Goal: Information Seeking & Learning: Learn about a topic

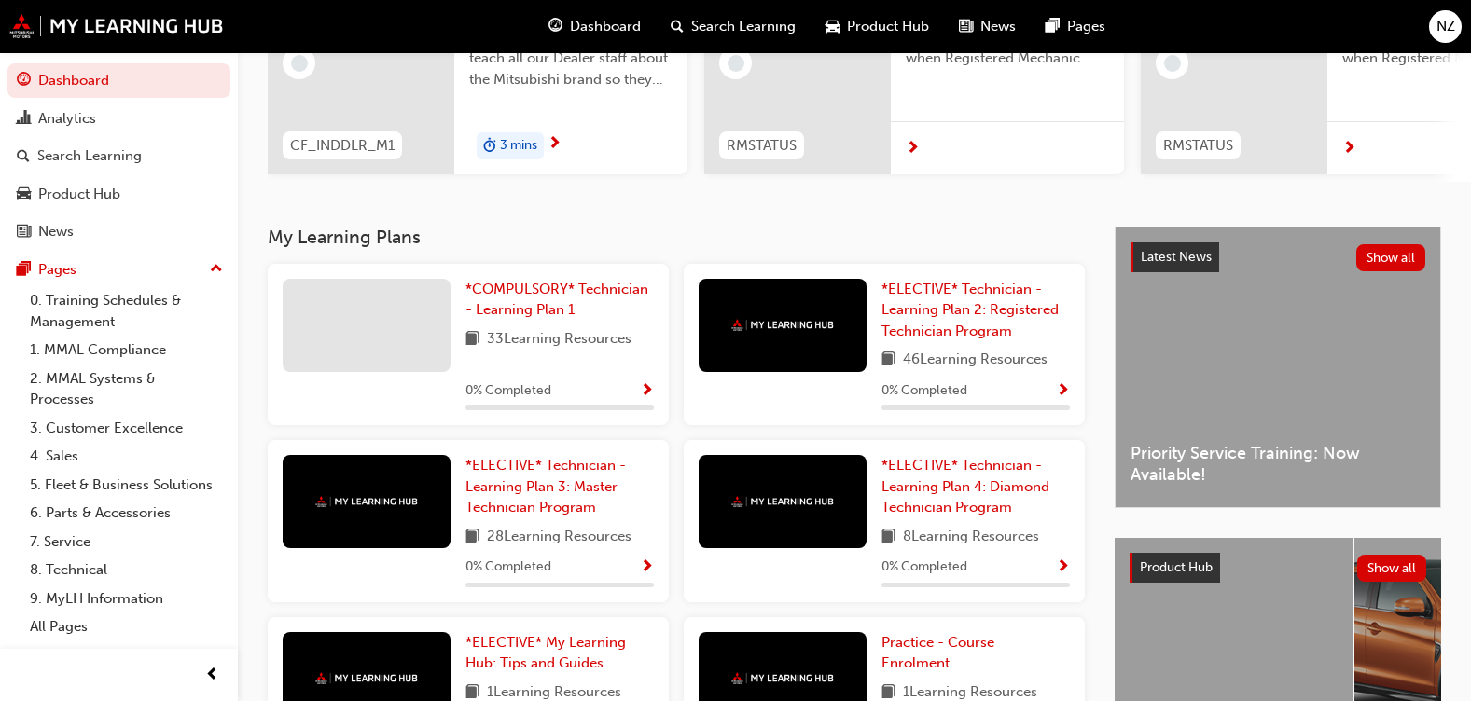
scroll to position [227, 0]
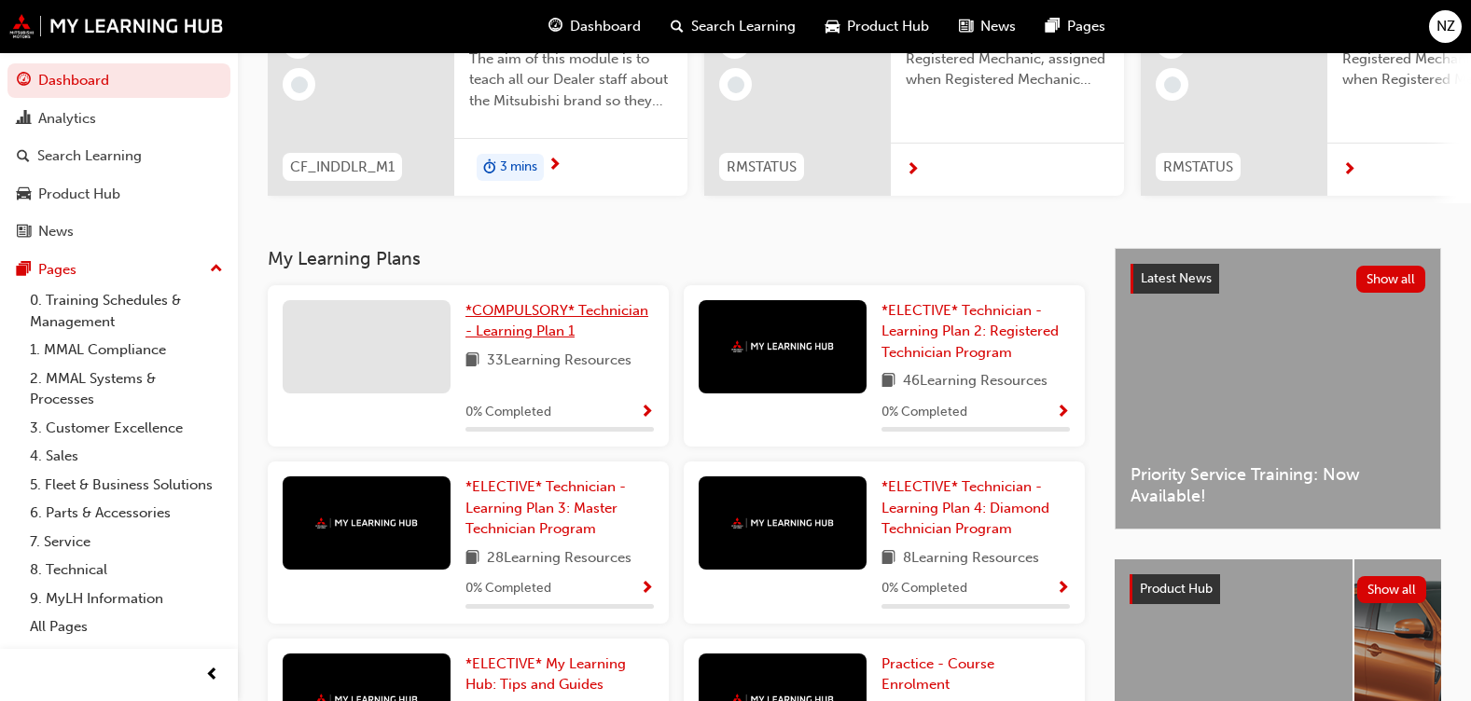
click at [555, 336] on span "*COMPULSORY* Technician - Learning Plan 1" at bounding box center [556, 321] width 183 height 38
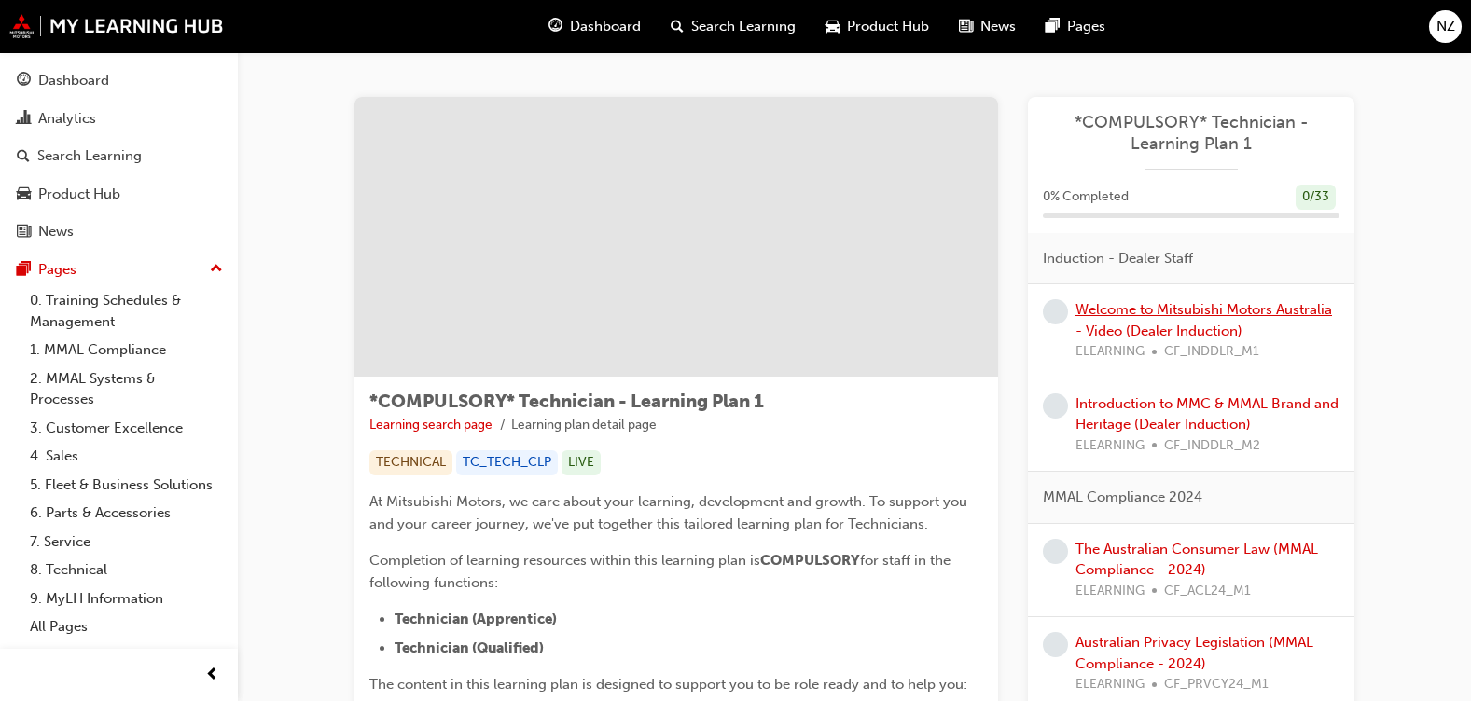
click at [1134, 313] on link "Welcome to Mitsubishi Motors Australia - Video (Dealer Induction)" at bounding box center [1204, 320] width 257 height 38
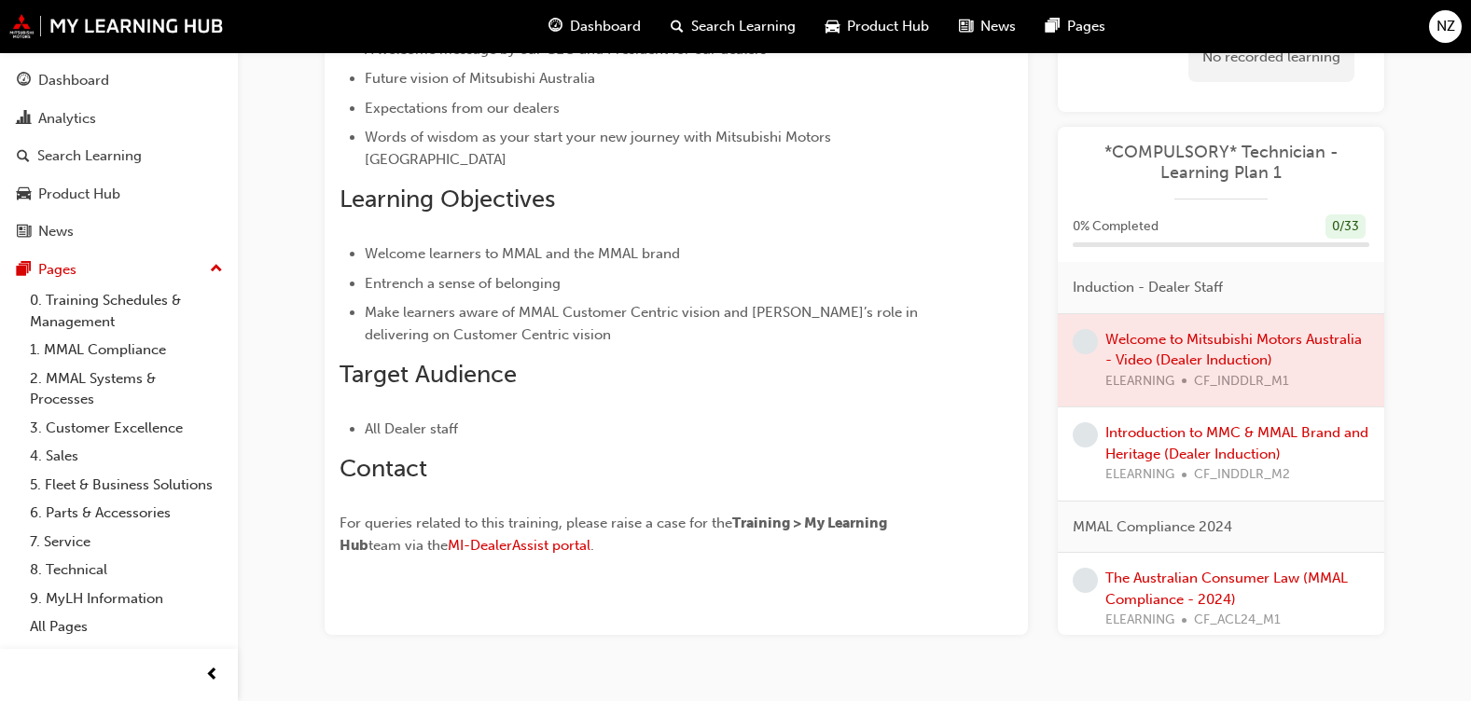
scroll to position [330, 0]
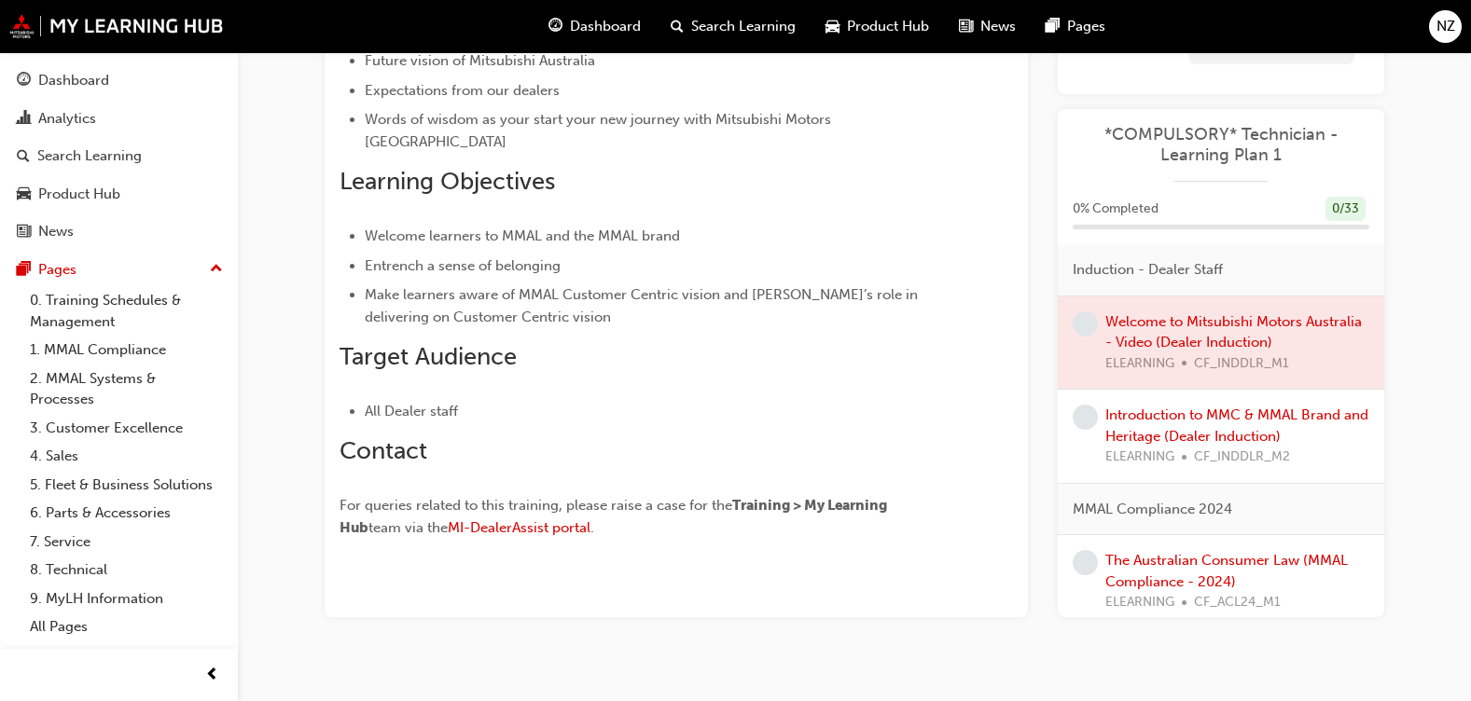
click at [792, 618] on div "Welcome to Mitsubishi Motors Australia - Video (Dealer Induction) eLearning 3 m…" at bounding box center [854, 214] width 1119 height 925
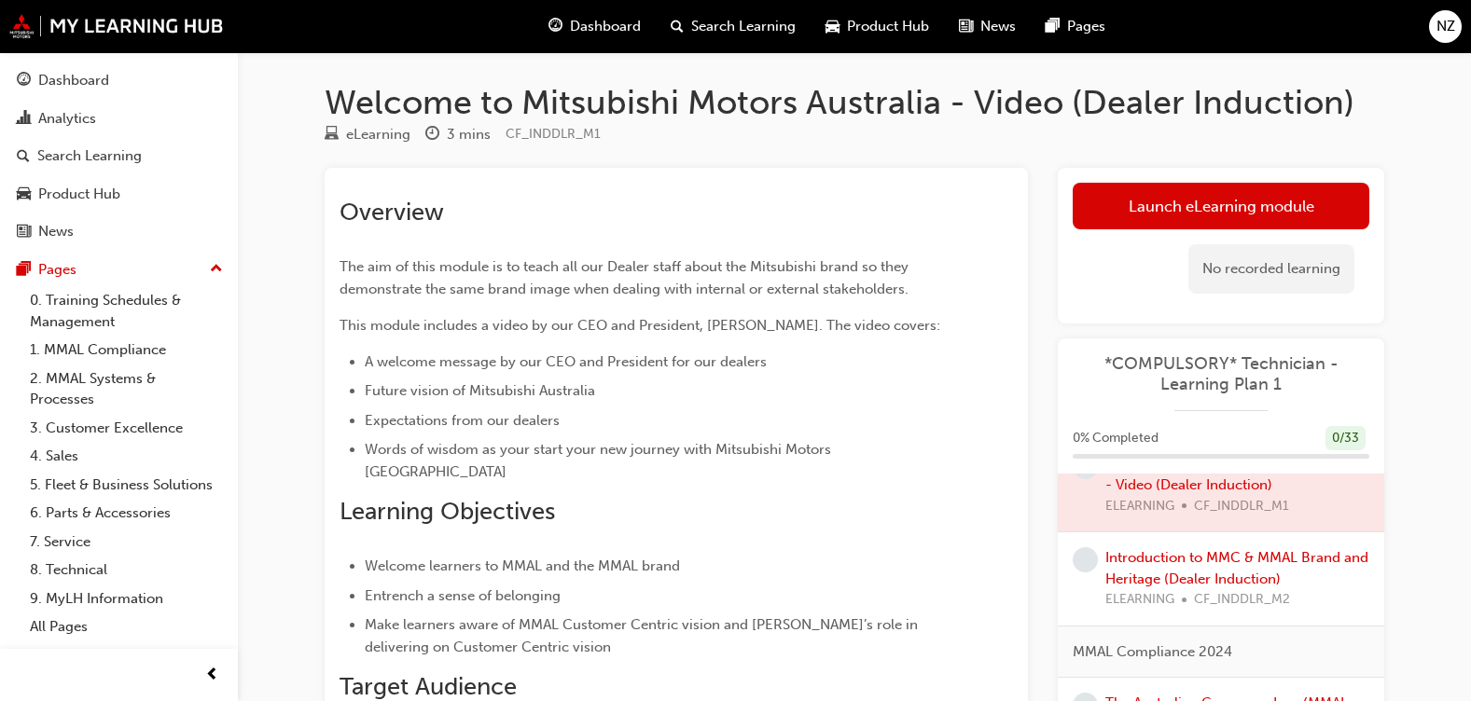
scroll to position [93, 0]
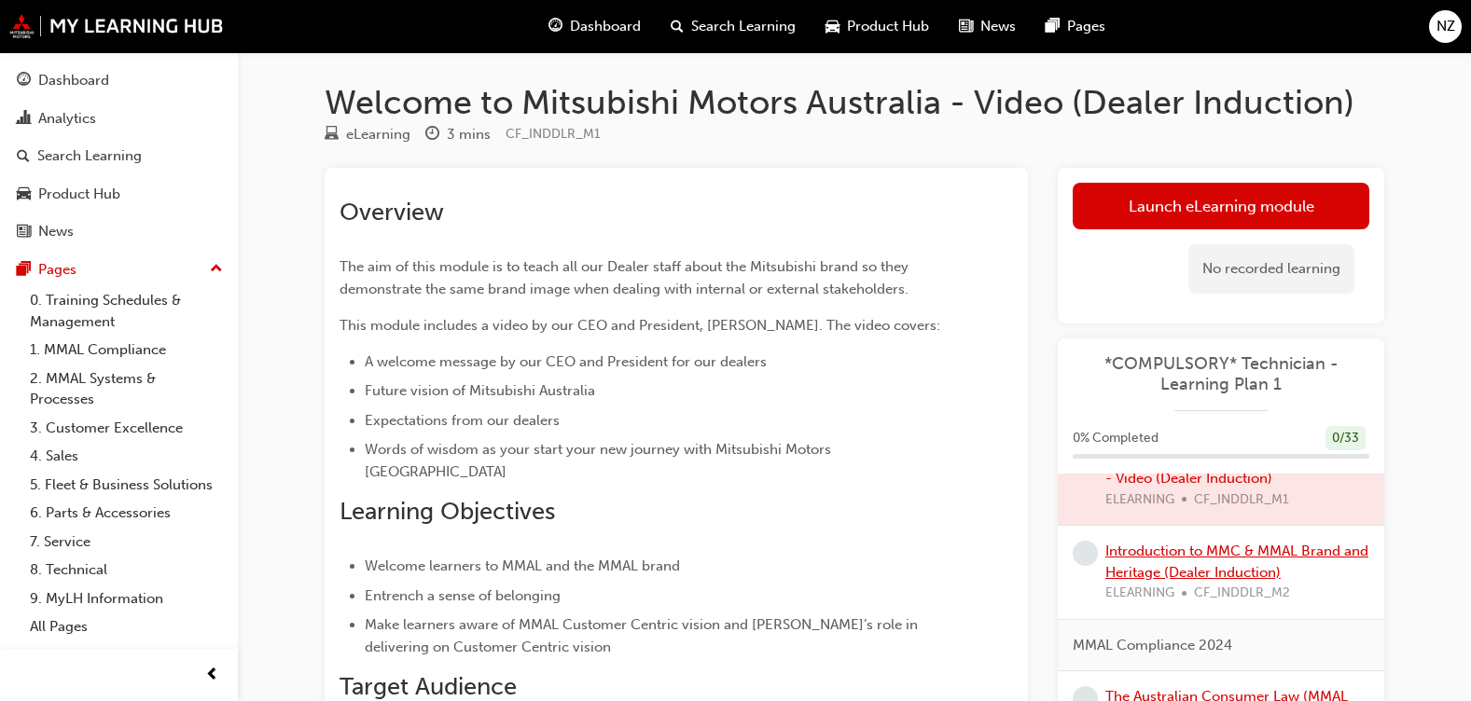
click at [1200, 545] on link "Introduction to MMC & MMAL Brand and Heritage (Dealer Induction)" at bounding box center [1236, 562] width 263 height 38
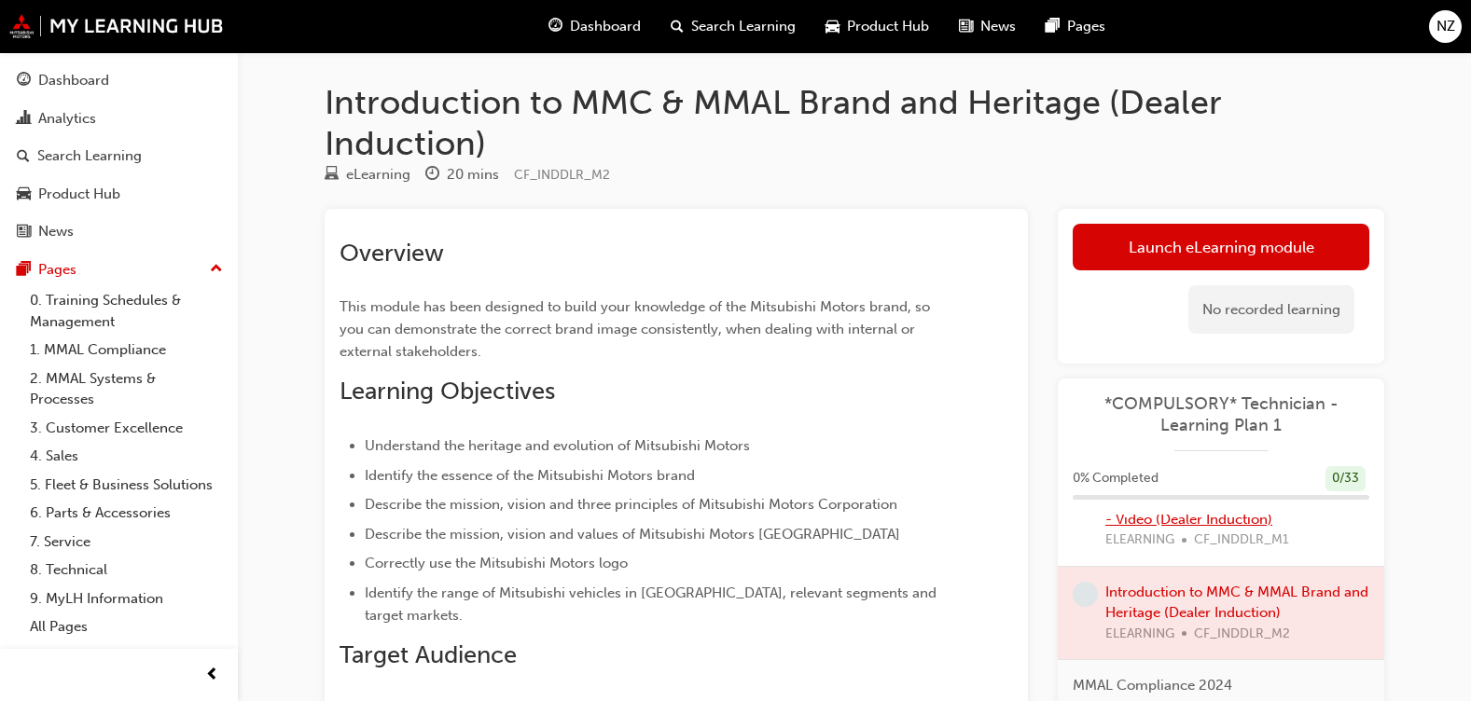
click at [1143, 520] on link "Welcome to Mitsubishi Motors Australia - Video (Dealer Induction)" at bounding box center [1233, 509] width 257 height 38
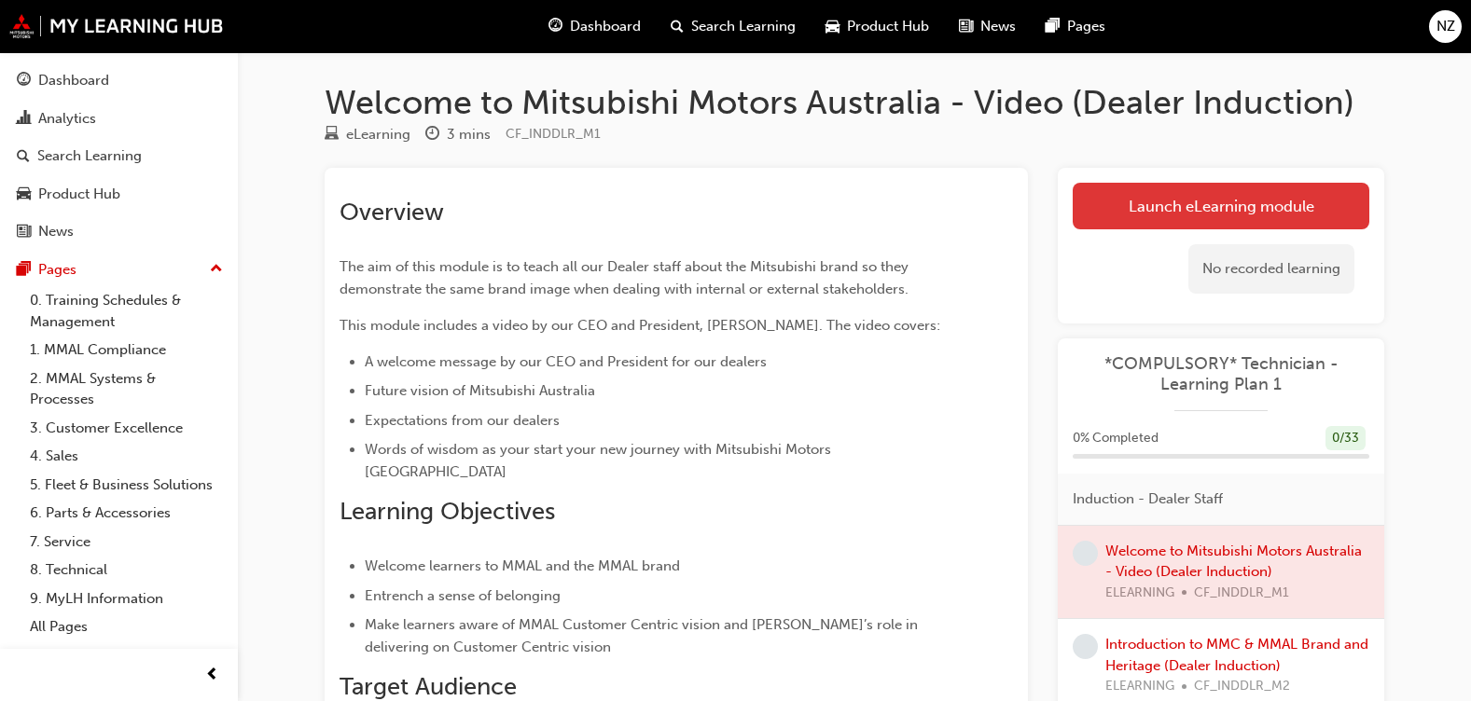
click at [1190, 192] on link "Launch eLearning module" at bounding box center [1221, 206] width 297 height 47
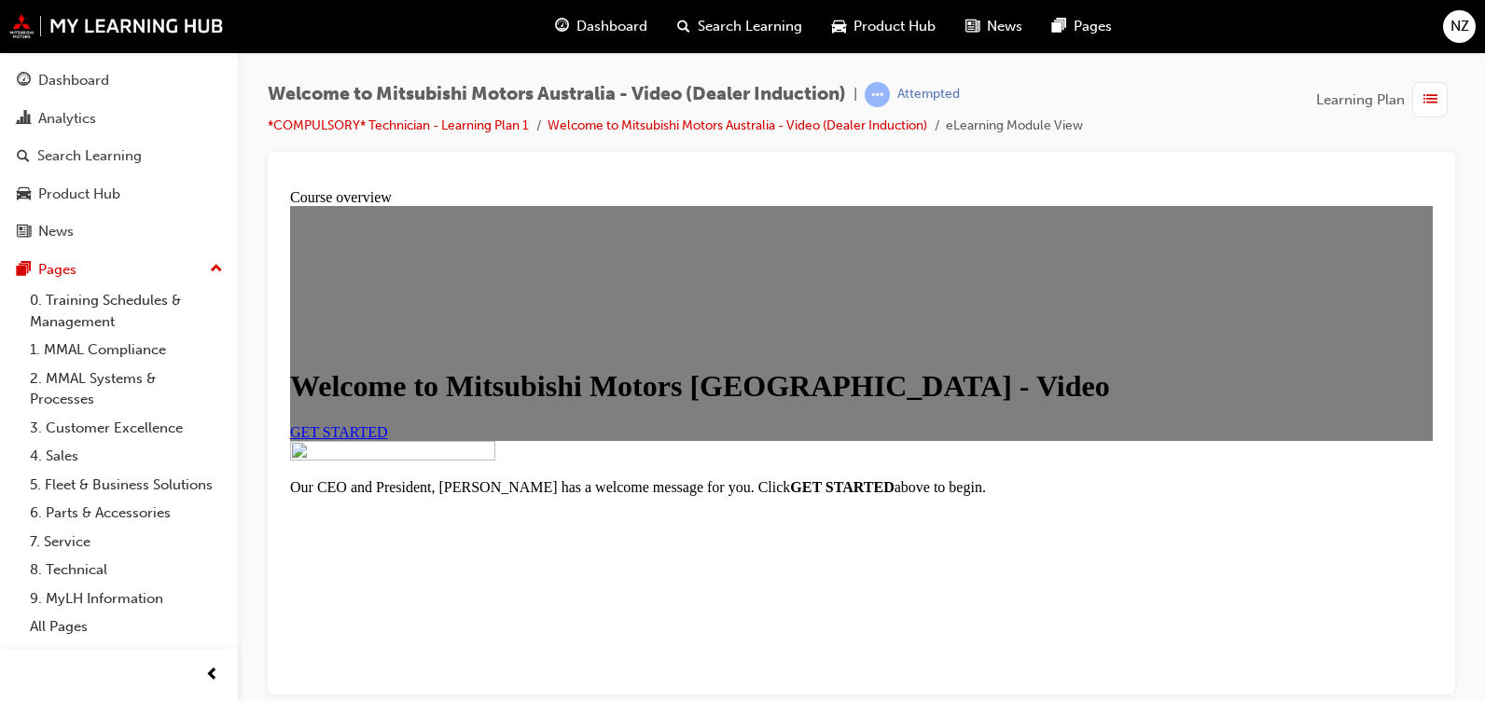
scroll to position [182, 0]
click at [388, 423] on link "GET STARTED" at bounding box center [339, 431] width 98 height 16
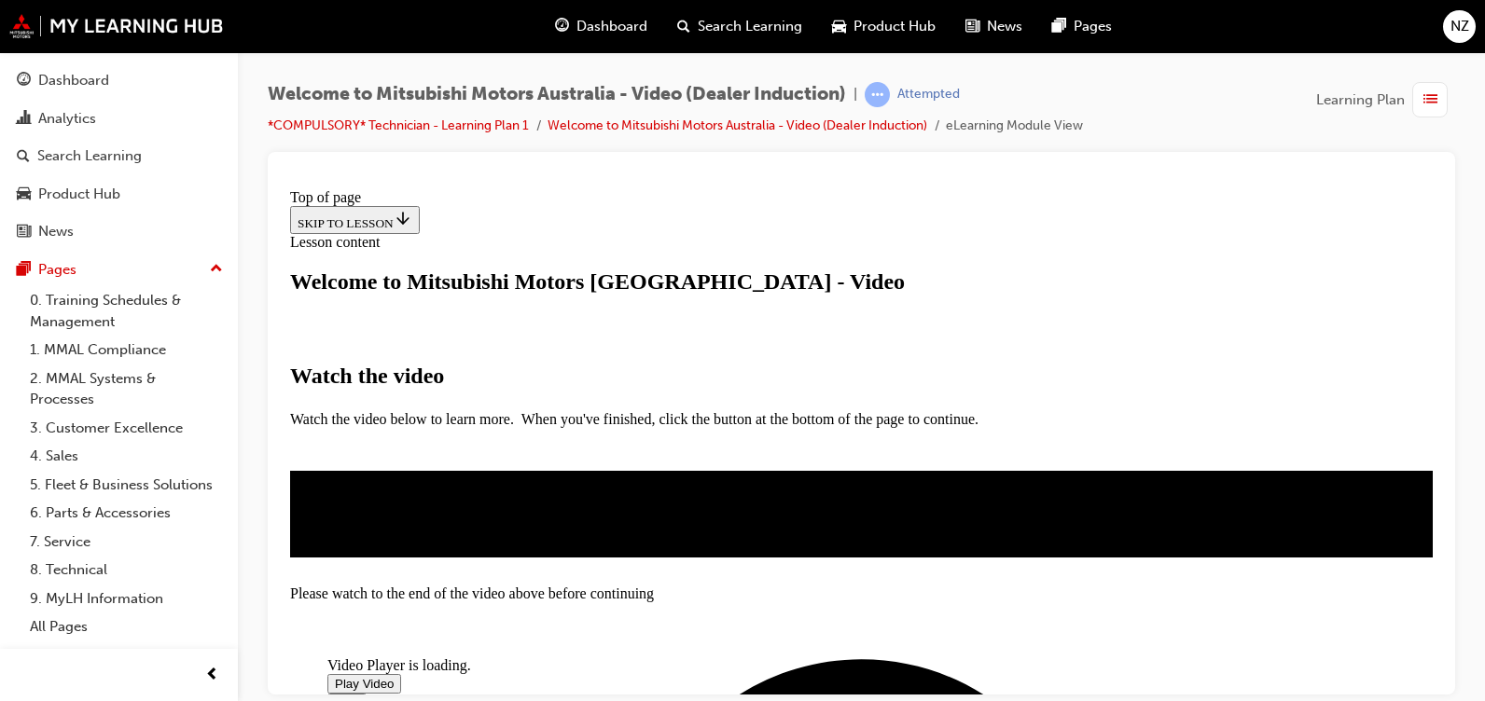
scroll to position [93, 0]
click at [1349, 312] on div "Watch the video Watch the video below to learn more. When you've finished, clic…" at bounding box center [861, 391] width 1143 height 158
click at [607, 657] on div "Video player" at bounding box center [467, 657] width 280 height 0
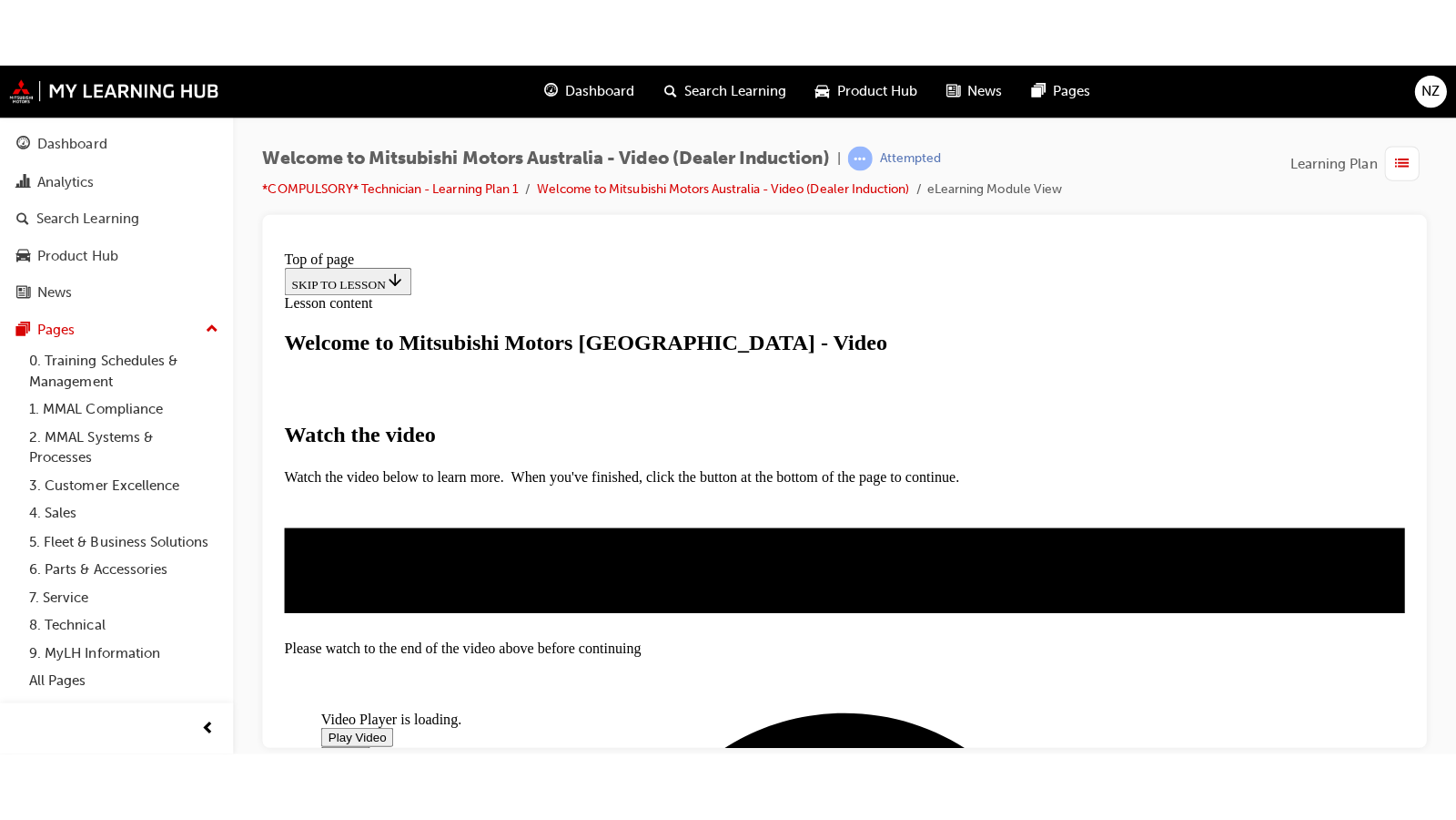
scroll to position [393, 0]
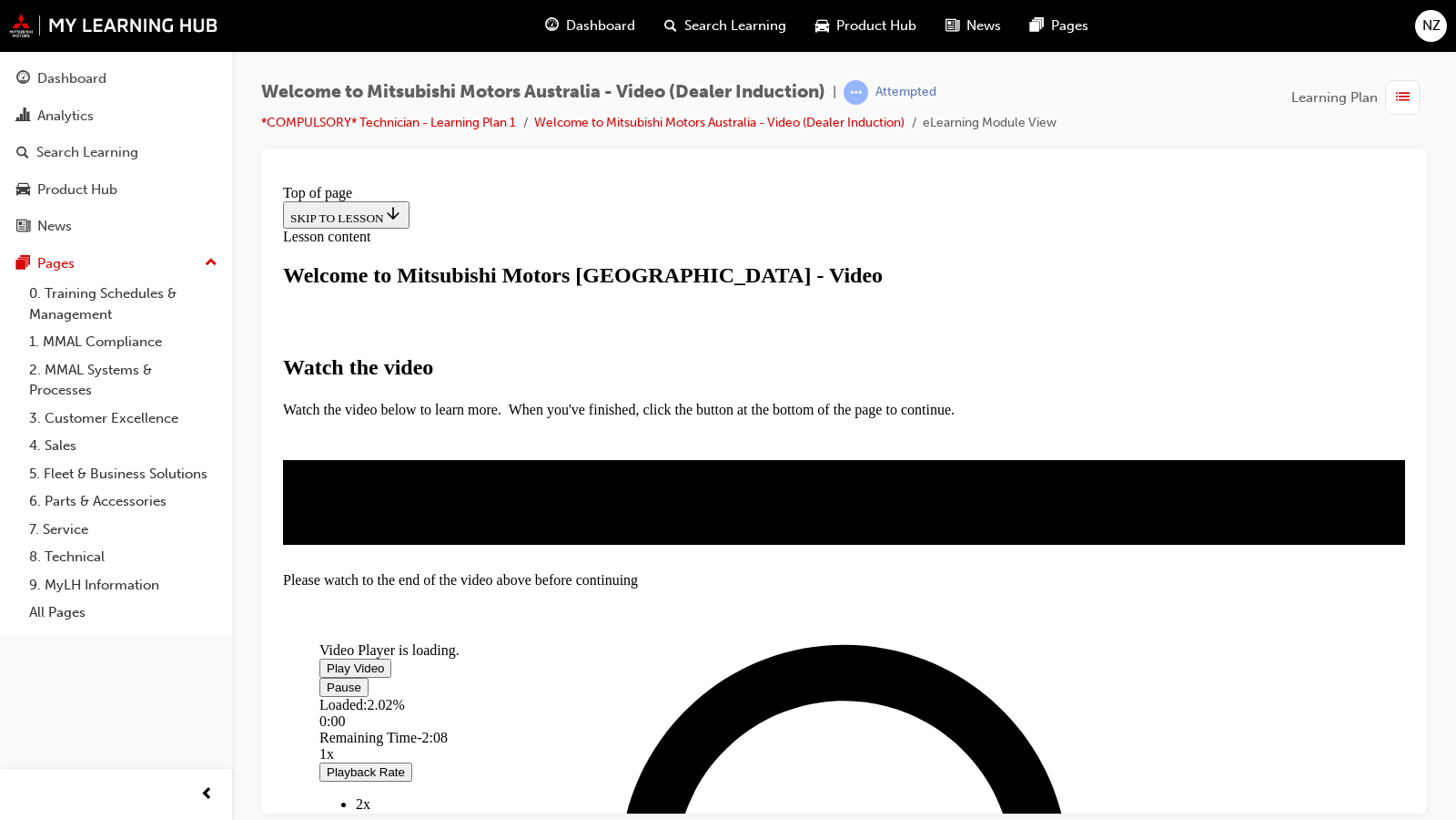
scroll to position [257, 0]
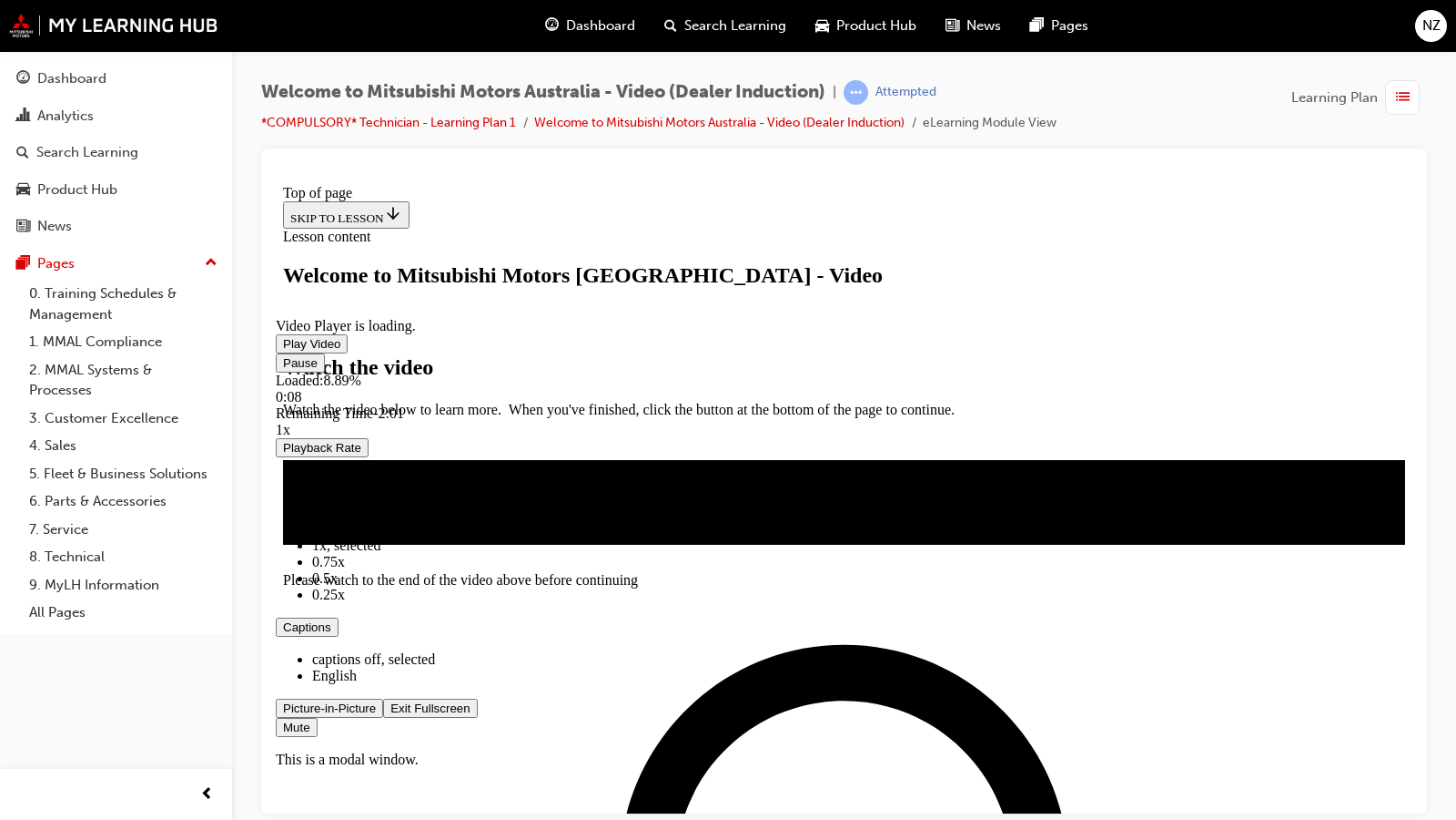
click at [357, 682] on span "English" at bounding box center [335, 675] width 45 height 16
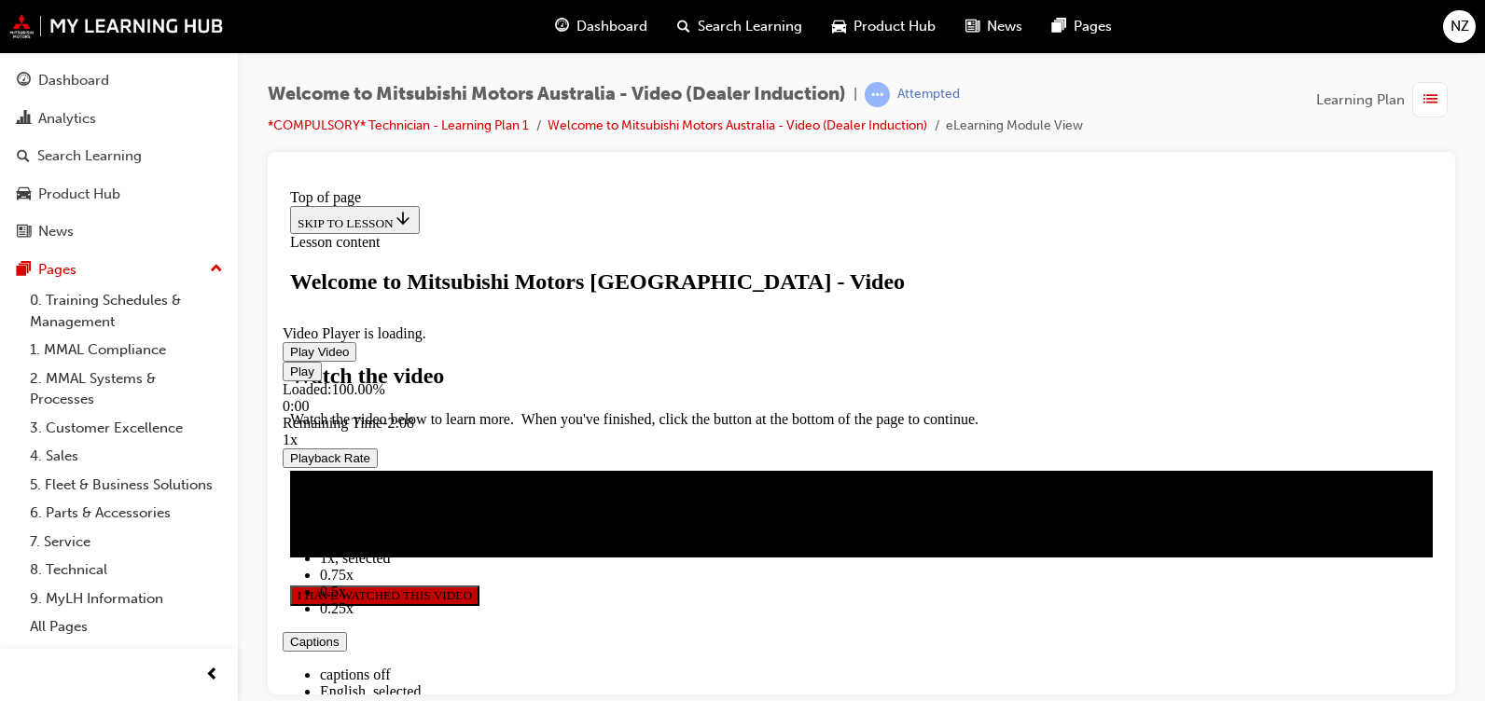
scroll to position [587, 0]
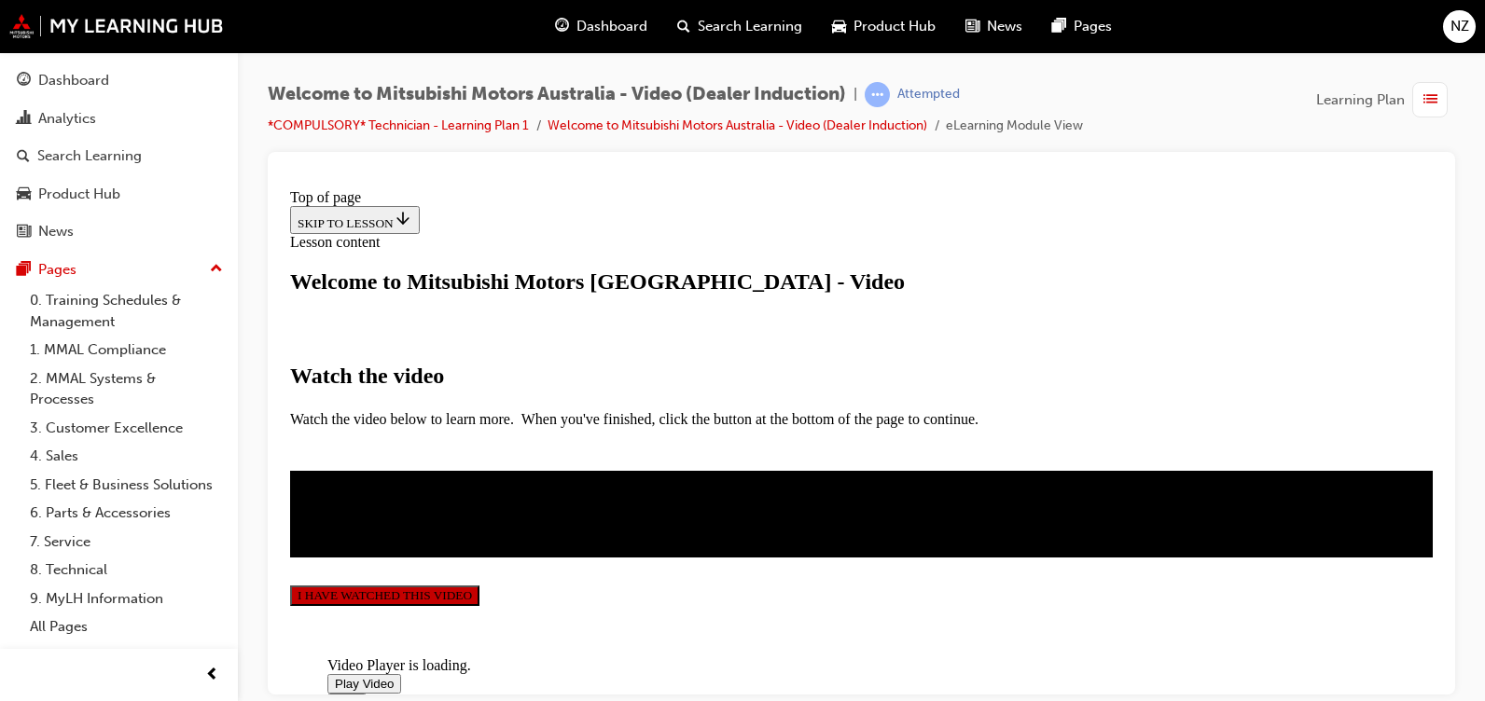
click at [479, 585] on button "I HAVE WATCHED THIS VIDEO" at bounding box center [384, 595] width 189 height 21
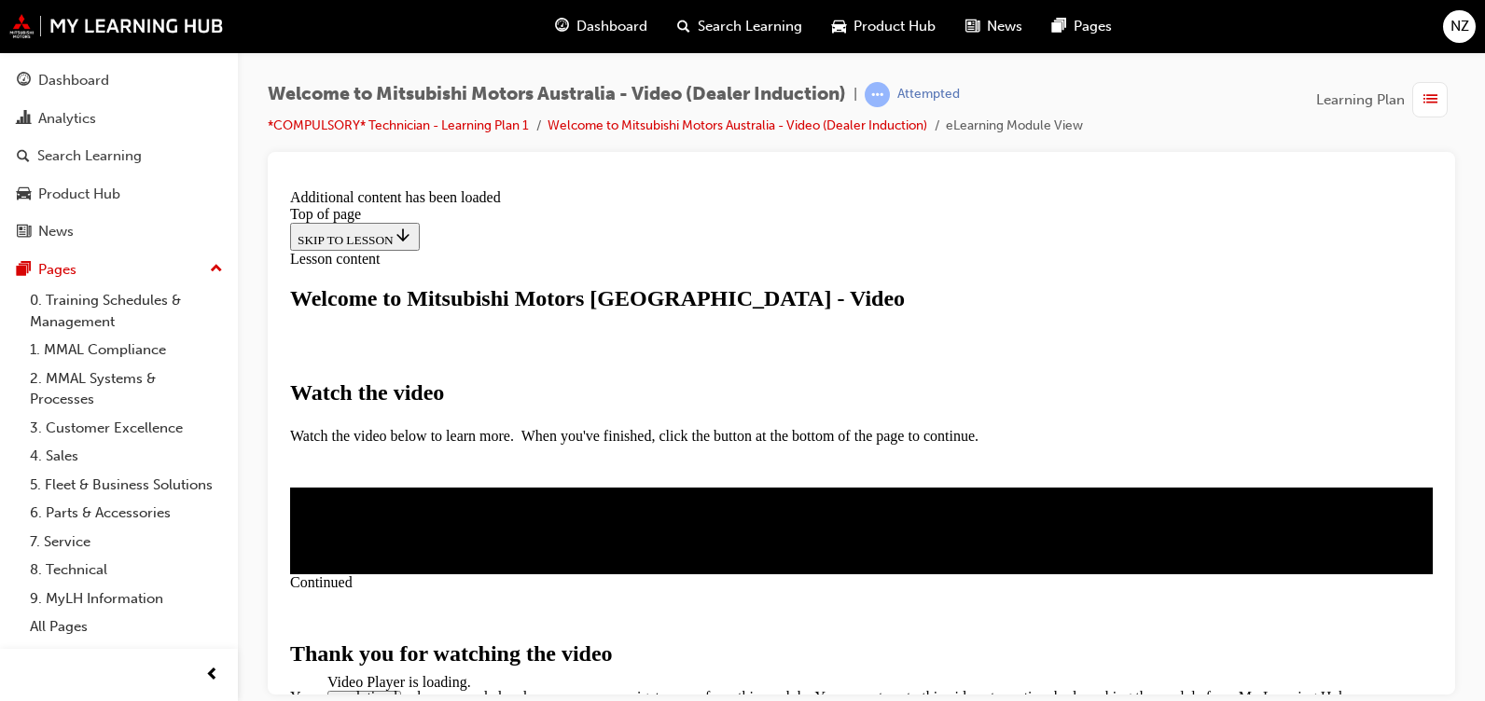
scroll to position [741, 0]
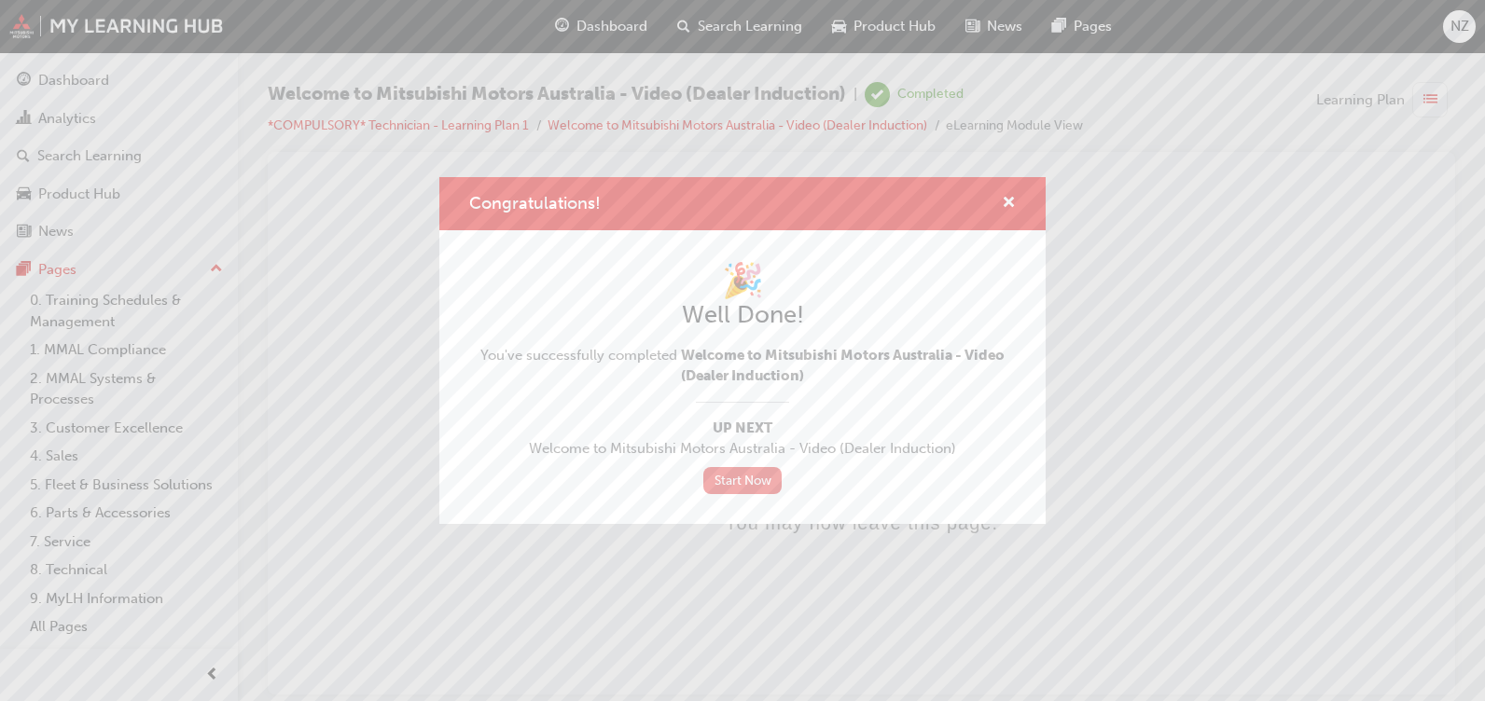
scroll to position [0, 0]
click at [1013, 209] on span "cross-icon" at bounding box center [1009, 204] width 14 height 17
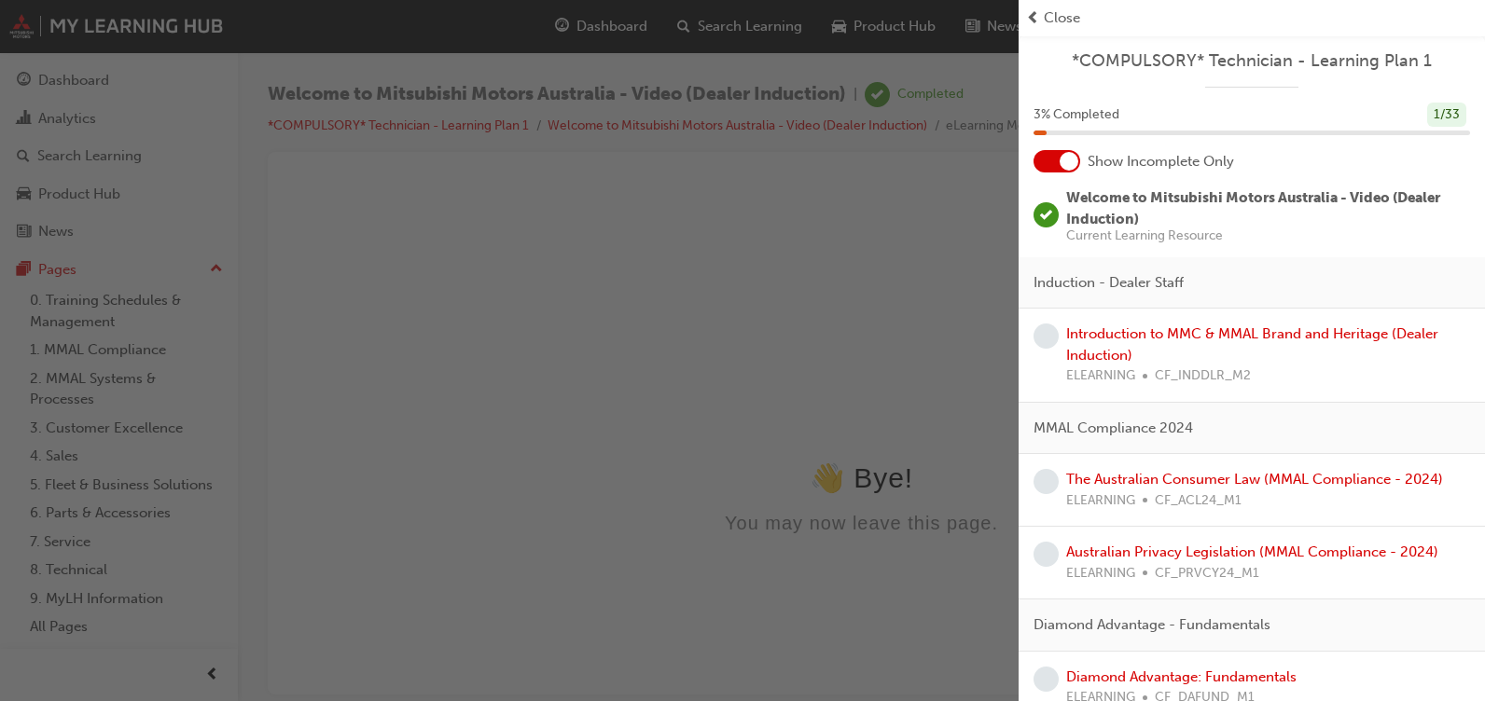
click at [1068, 164] on div at bounding box center [1069, 161] width 19 height 19
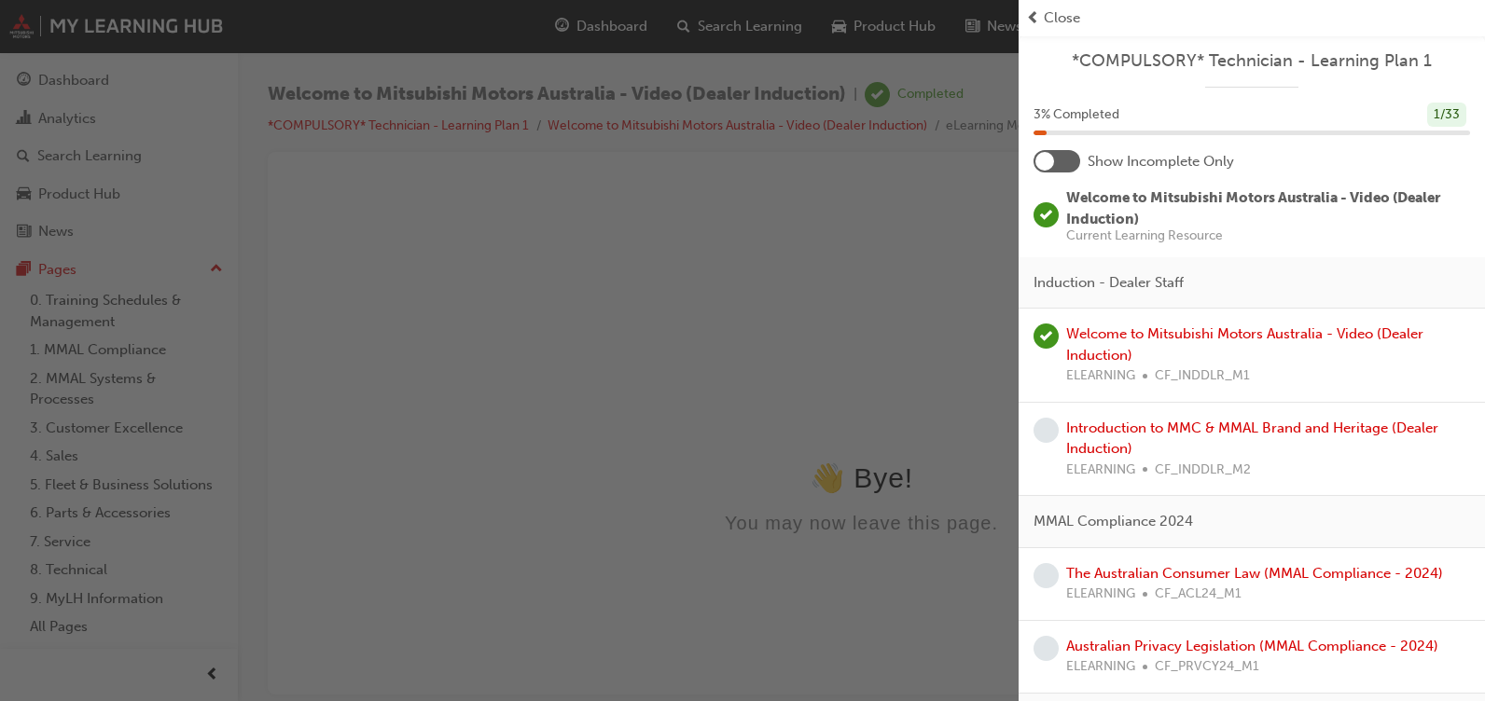
click at [1068, 164] on div at bounding box center [1057, 161] width 47 height 22
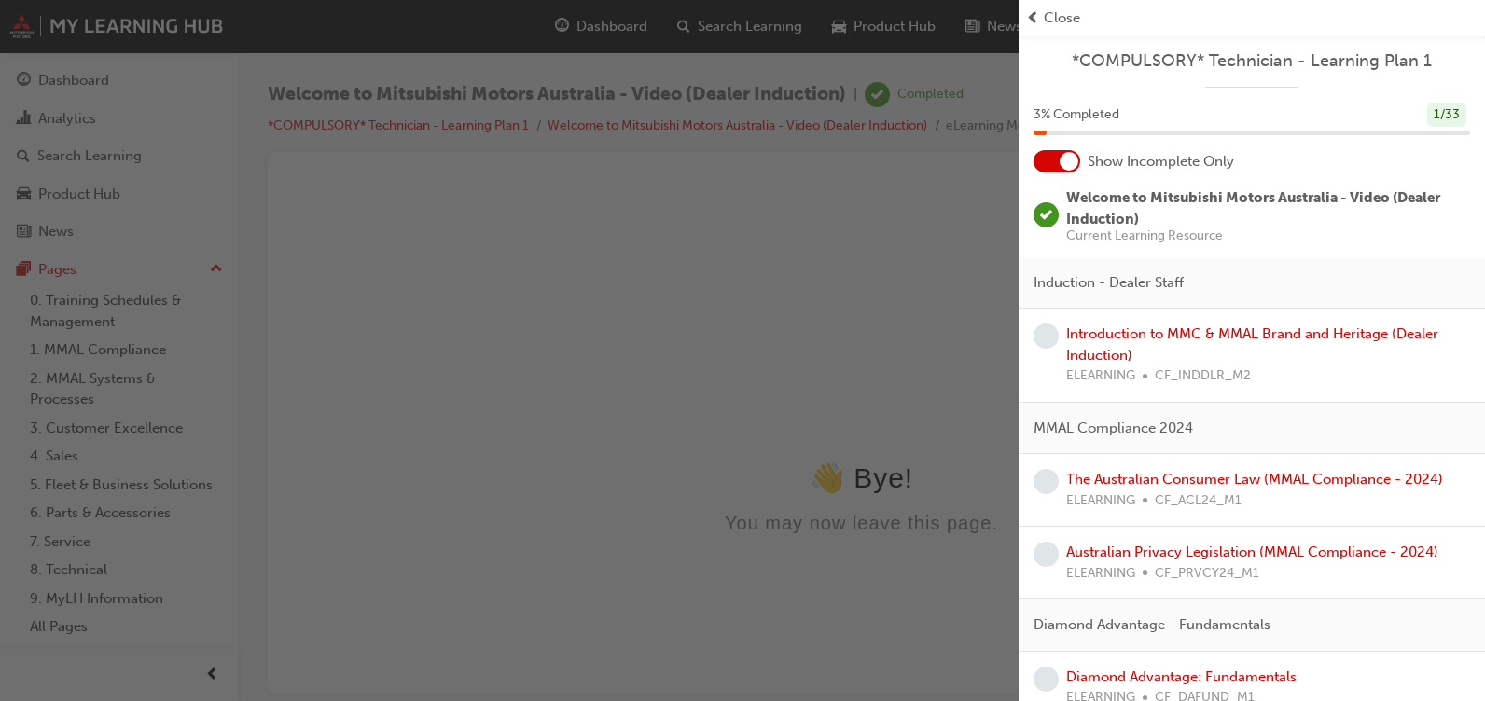
click at [1068, 164] on div at bounding box center [1069, 161] width 19 height 19
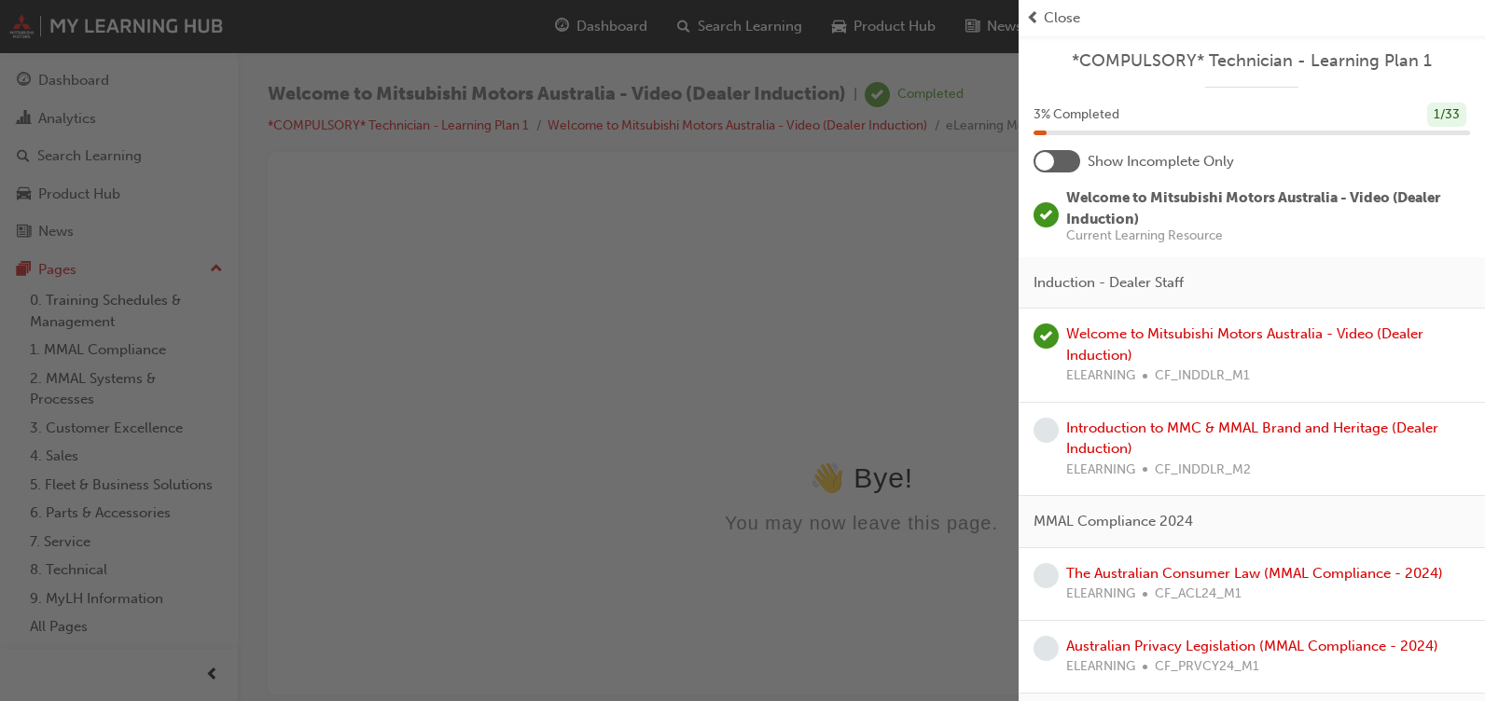
click at [1068, 164] on div at bounding box center [1057, 161] width 47 height 22
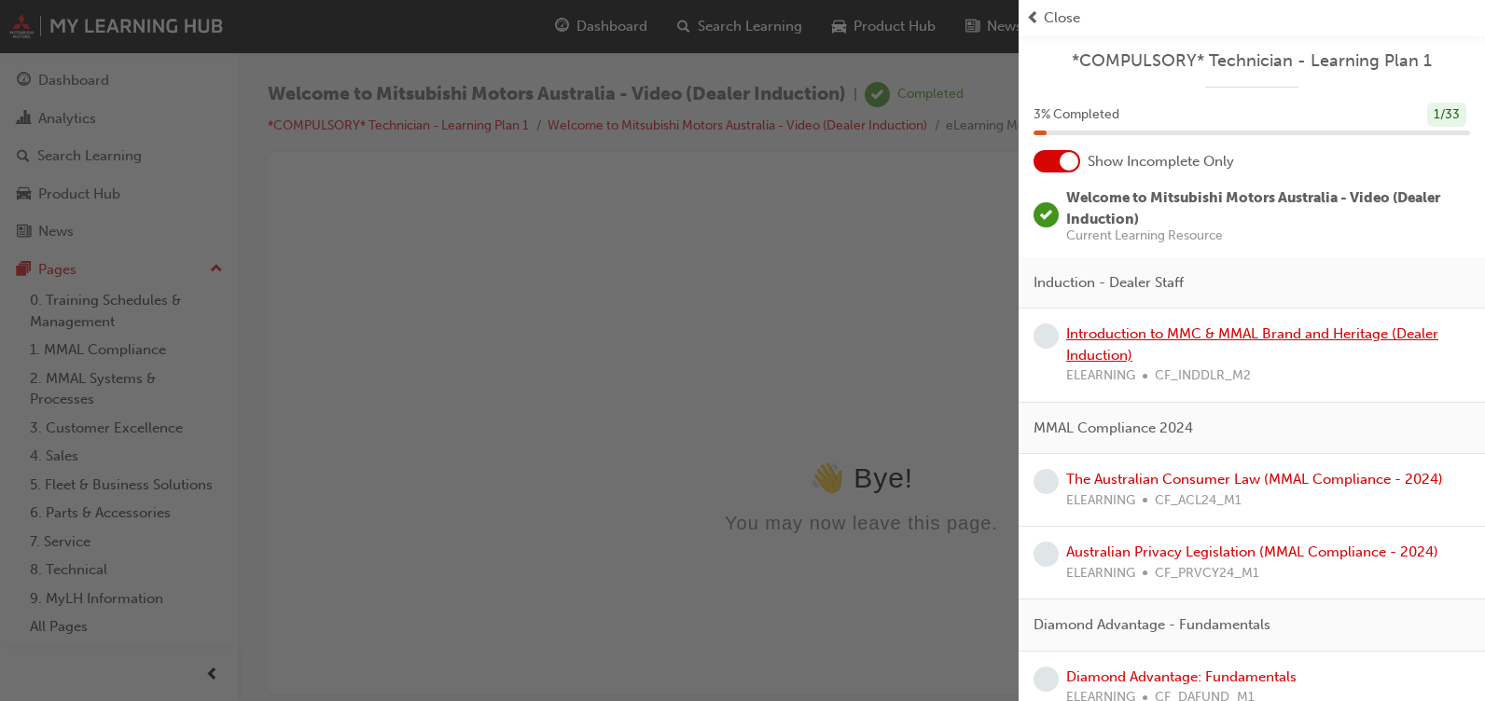
click at [1353, 327] on link "Introduction to MMC & MMAL Brand and Heritage (Dealer Induction)" at bounding box center [1252, 345] width 372 height 38
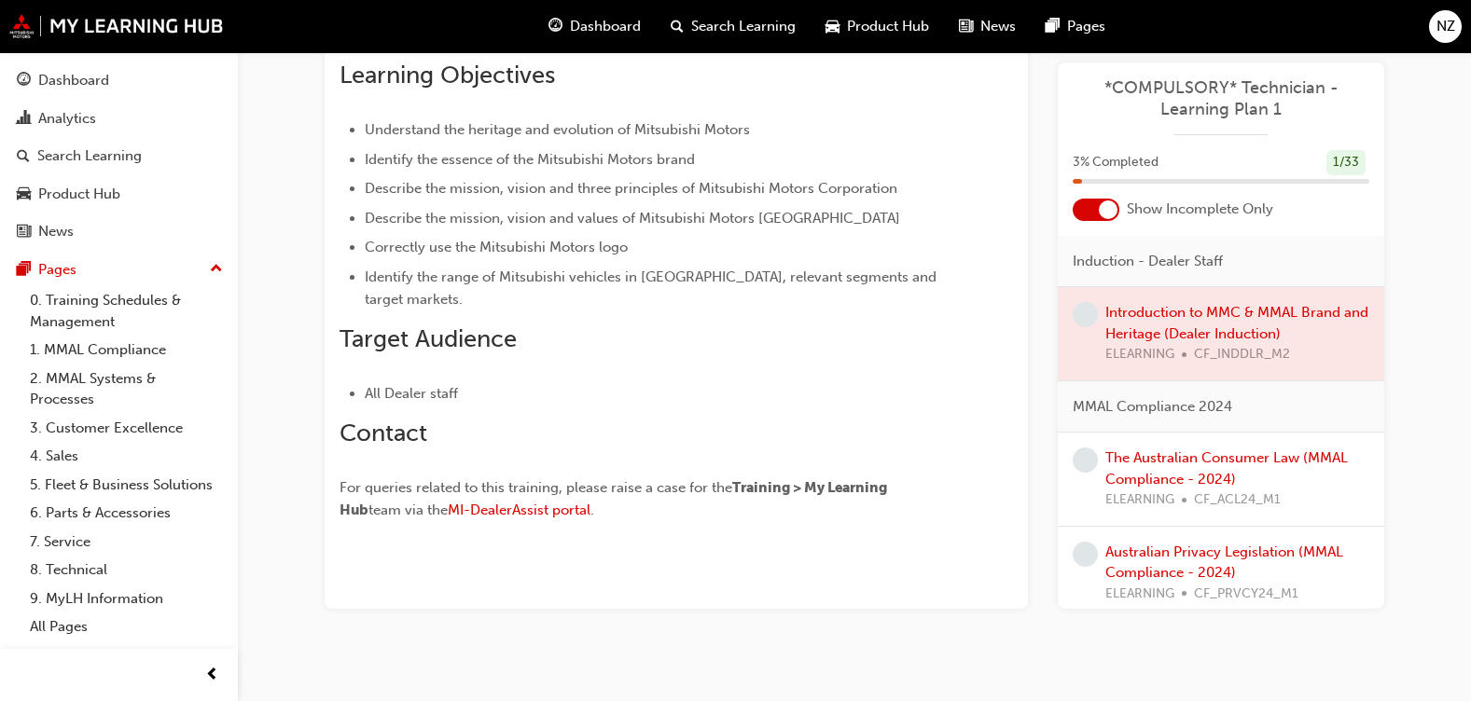
scroll to position [50, 0]
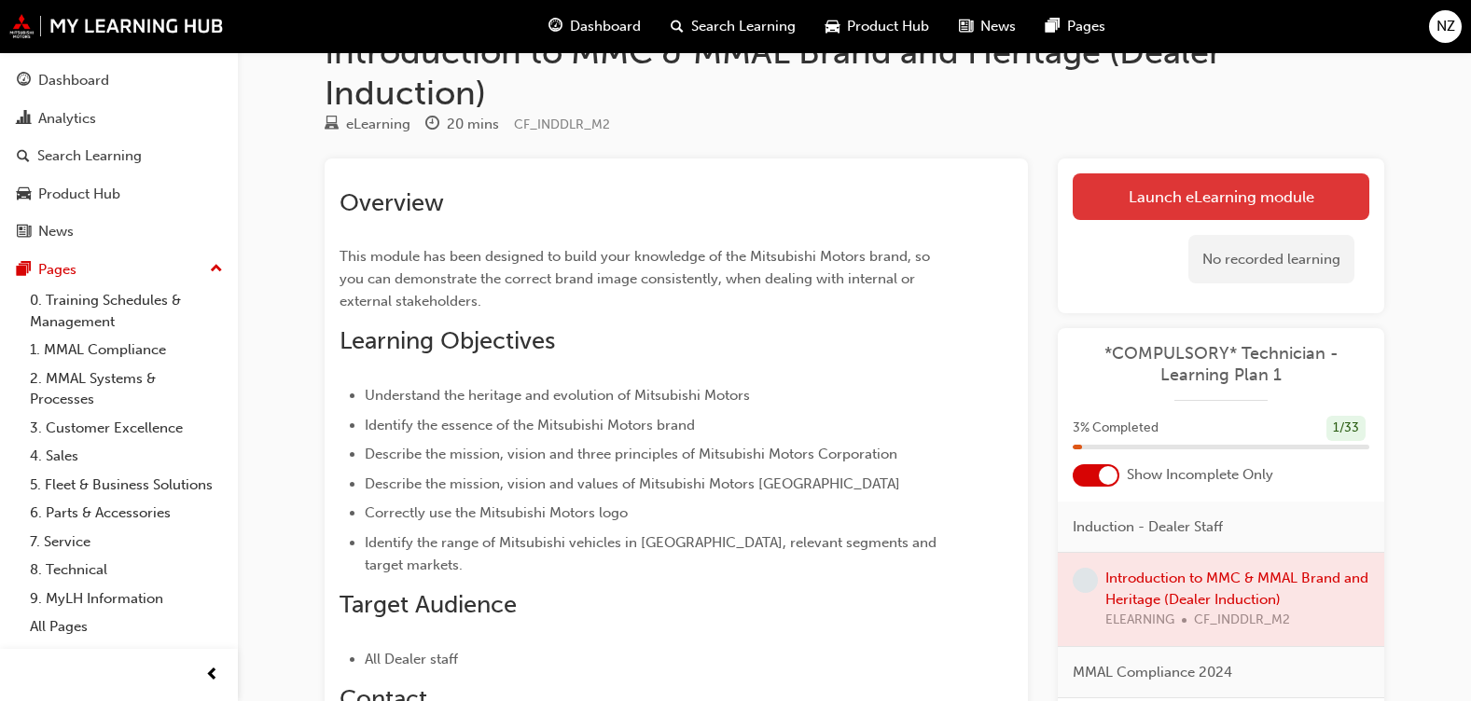
click at [1184, 196] on link "Launch eLearning module" at bounding box center [1221, 196] width 297 height 47
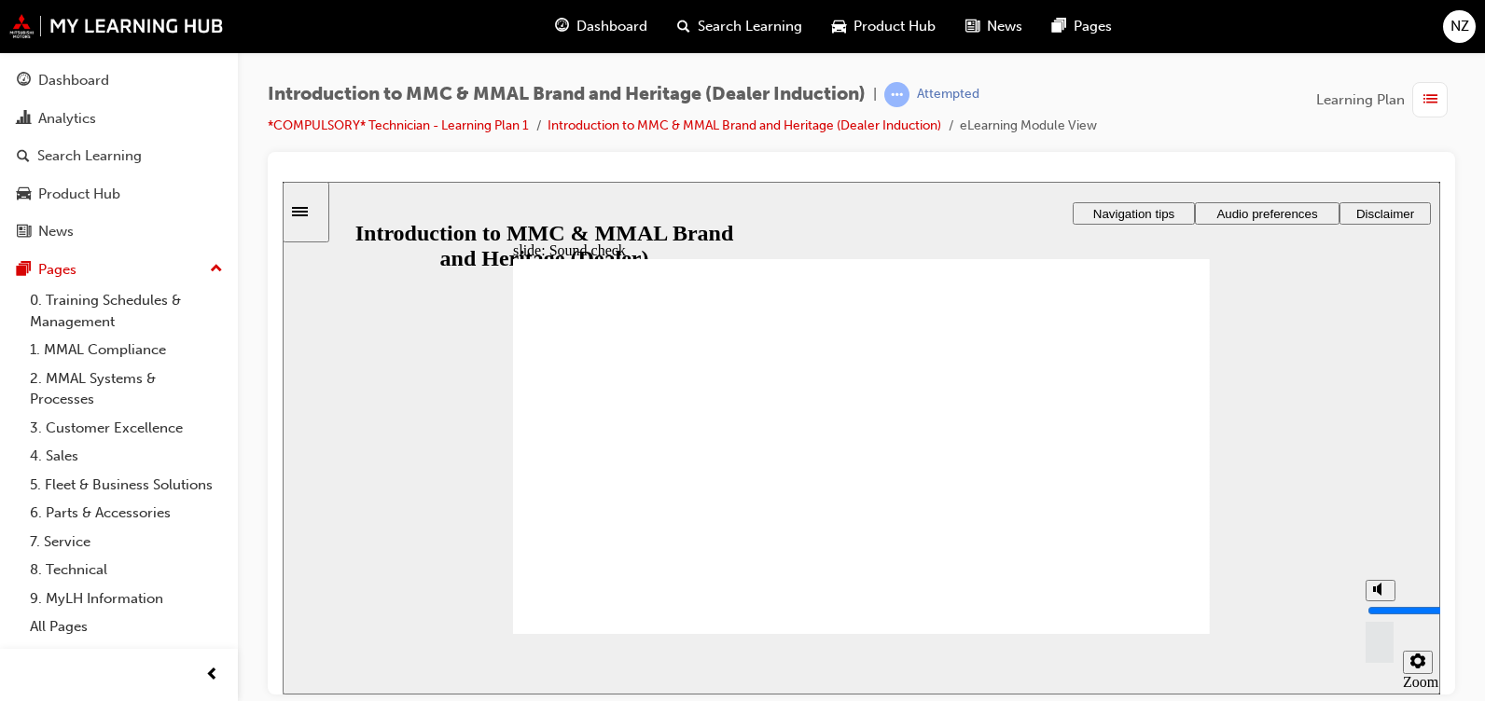
click at [1353, 384] on div "slide: Sound check Rectangle 1 Rectangle 3 Sound check By default, page narrati…" at bounding box center [862, 437] width 1158 height 513
click at [1302, 203] on button "Audio preferences" at bounding box center [1267, 212] width 145 height 22
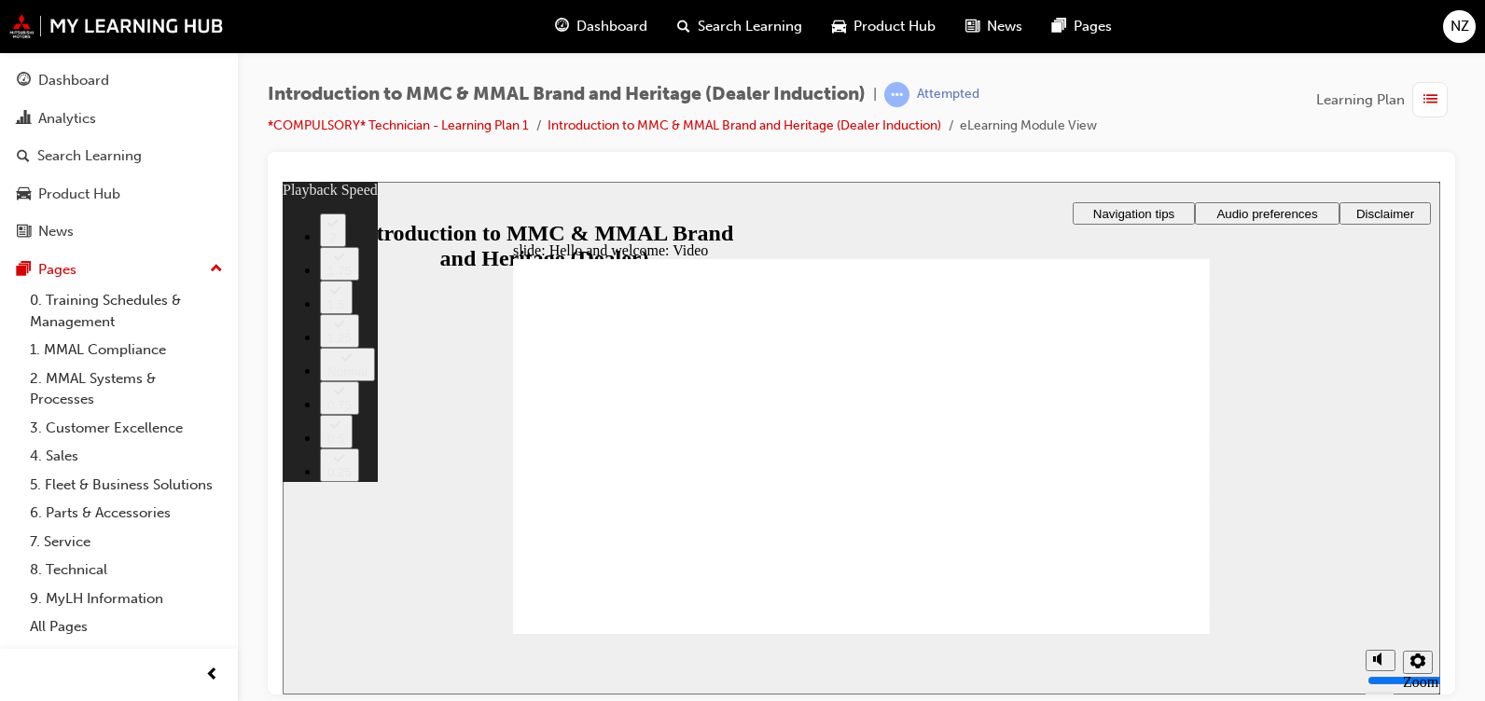
type input "0"
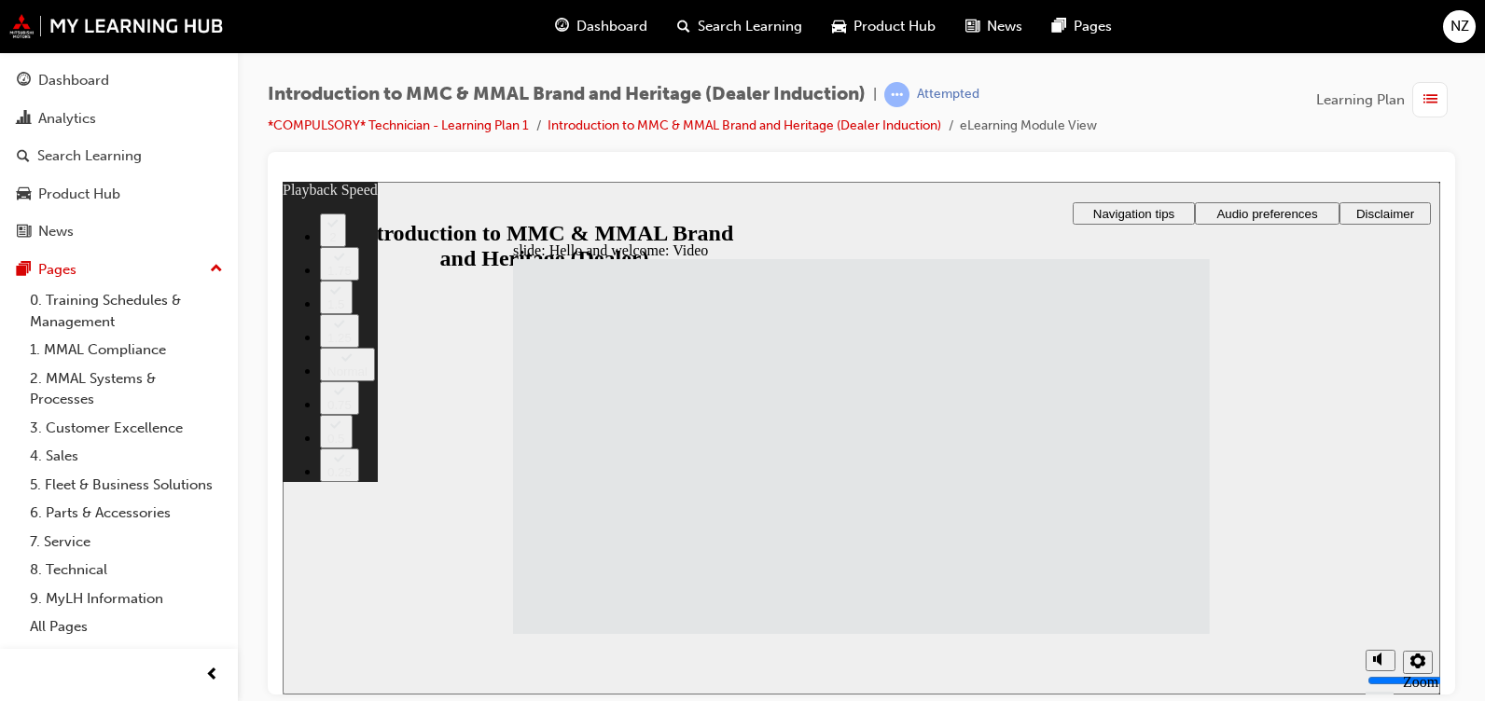
type input "33"
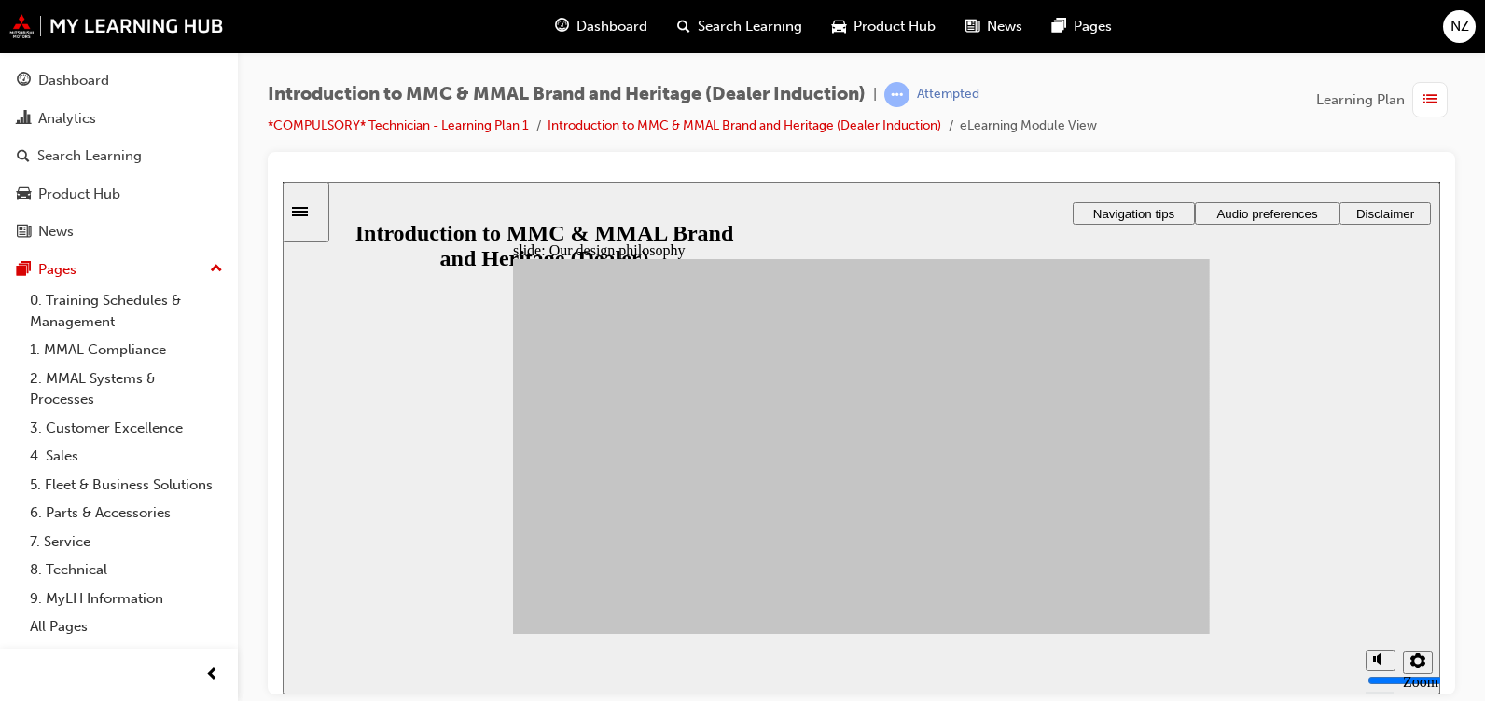
drag, startPoint x: 687, startPoint y: 448, endPoint x: 936, endPoint y: 417, distance: 251.0
drag, startPoint x: 665, startPoint y: 480, endPoint x: 937, endPoint y: 461, distance: 272.1
drag, startPoint x: 688, startPoint y: 512, endPoint x: 1048, endPoint y: 418, distance: 372.2
drag, startPoint x: 1048, startPoint y: 418, endPoint x: 1075, endPoint y: 407, distance: 28.4
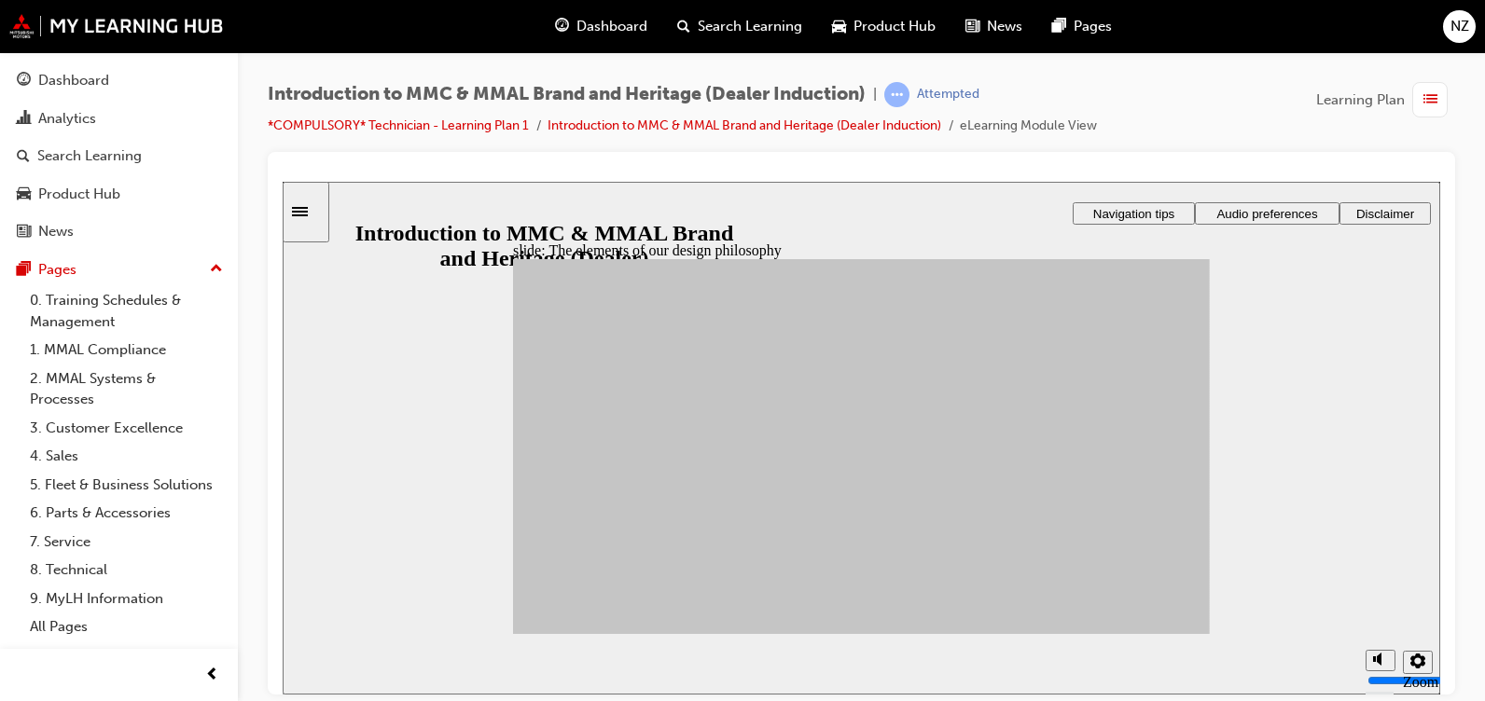
drag, startPoint x: 582, startPoint y: 544, endPoint x: 1044, endPoint y: 538, distance: 461.8
drag, startPoint x: 758, startPoint y: 558, endPoint x: 1047, endPoint y: 399, distance: 329.0
drag, startPoint x: 771, startPoint y: 505, endPoint x: 1047, endPoint y: 493, distance: 275.4
drag, startPoint x: 769, startPoint y: 494, endPoint x: 931, endPoint y: 472, distance: 163.8
drag, startPoint x: 785, startPoint y: 457, endPoint x: 690, endPoint y: 505, distance: 106.4
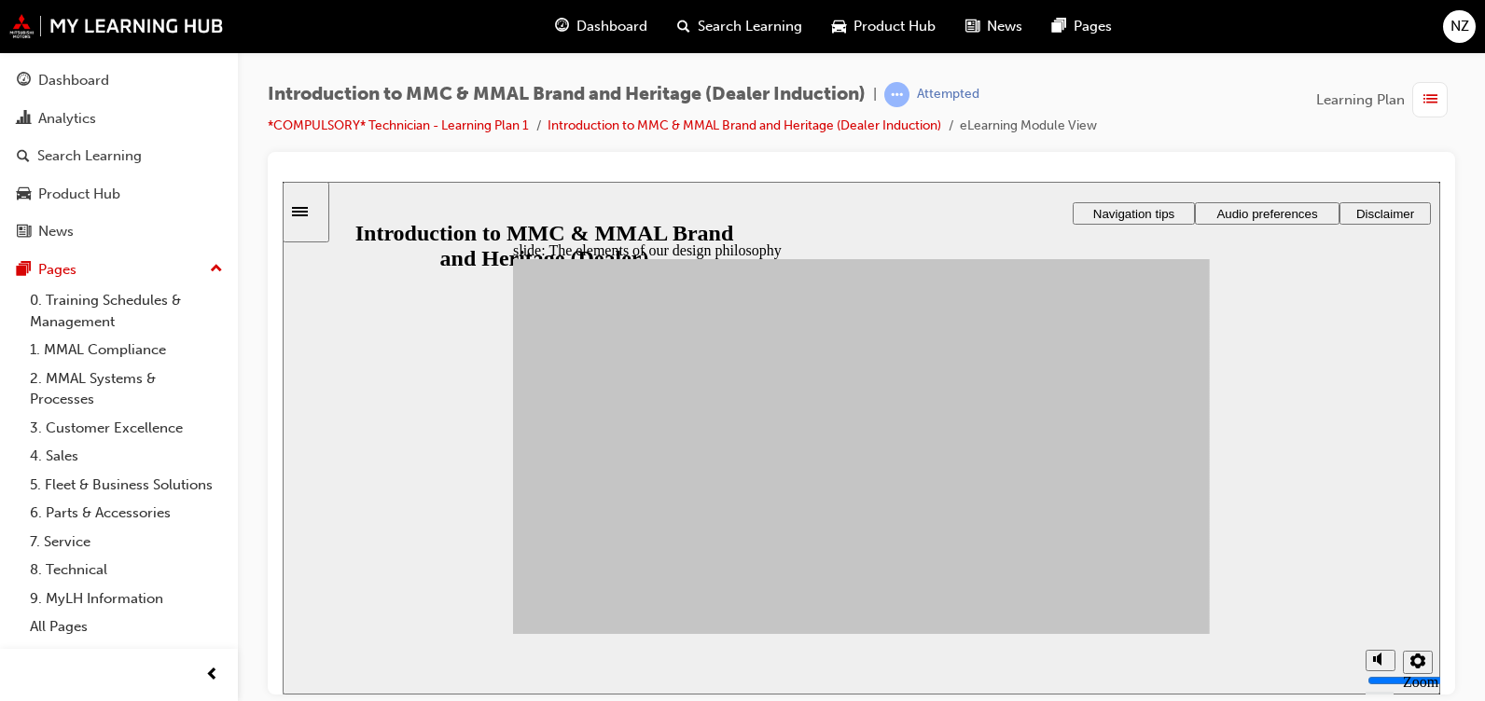
drag, startPoint x: 593, startPoint y: 498, endPoint x: 665, endPoint y: 530, distance: 78.5
drag, startPoint x: 664, startPoint y: 569, endPoint x: 934, endPoint y: 456, distance: 292.3
drag, startPoint x: 795, startPoint y: 445, endPoint x: 1066, endPoint y: 478, distance: 273.4
drag, startPoint x: 597, startPoint y: 495, endPoint x: 938, endPoint y: 561, distance: 347.6
drag, startPoint x: 1100, startPoint y: 545, endPoint x: 1058, endPoint y: 577, distance: 53.2
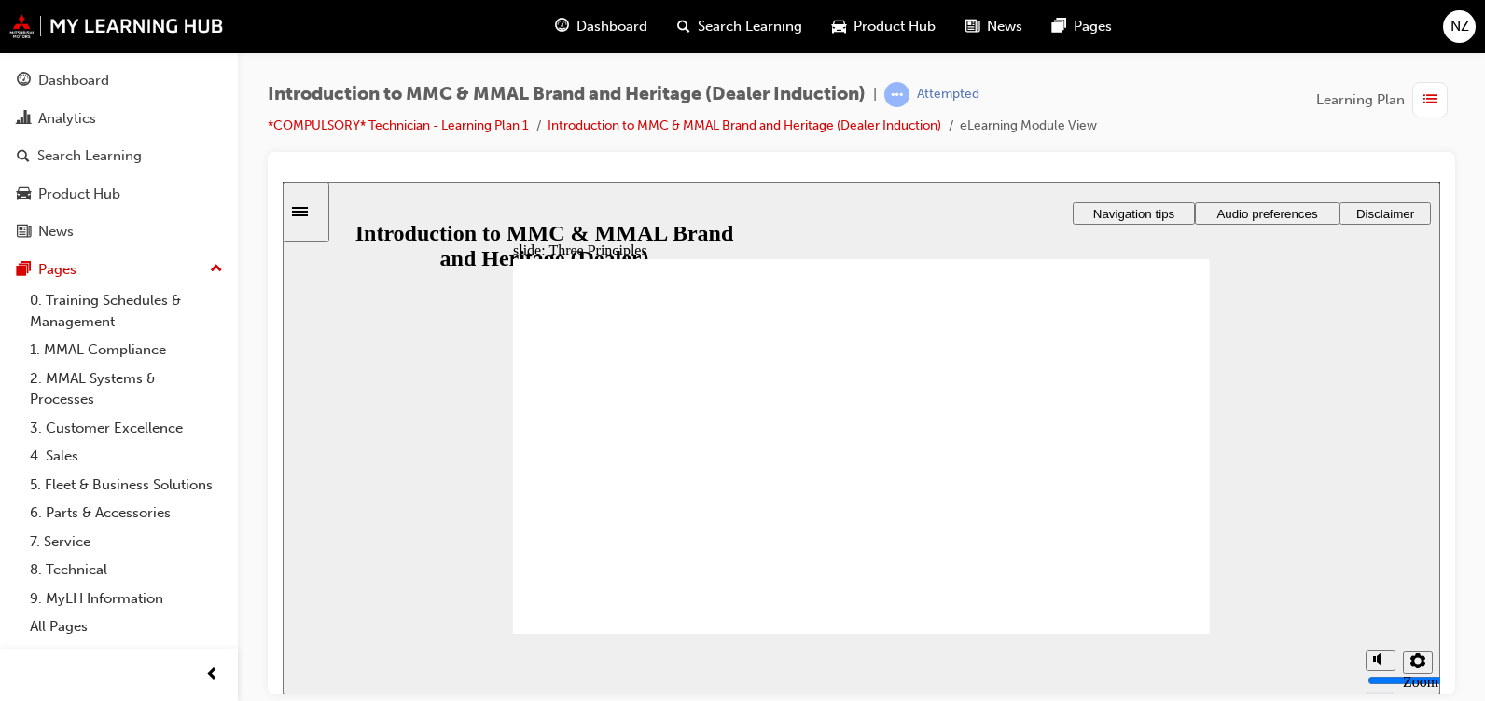
drag, startPoint x: 918, startPoint y: 533, endPoint x: 929, endPoint y: 531, distance: 11.3
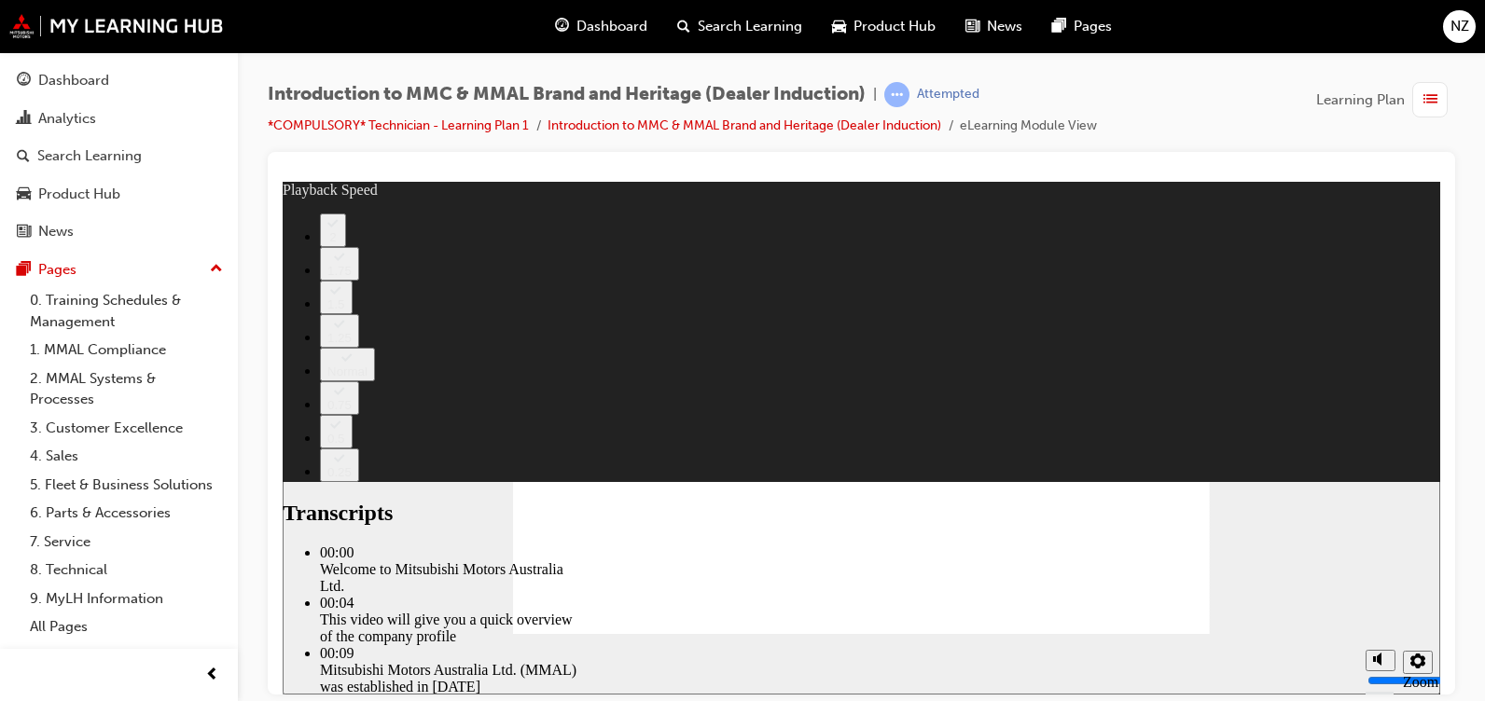
type input "0"
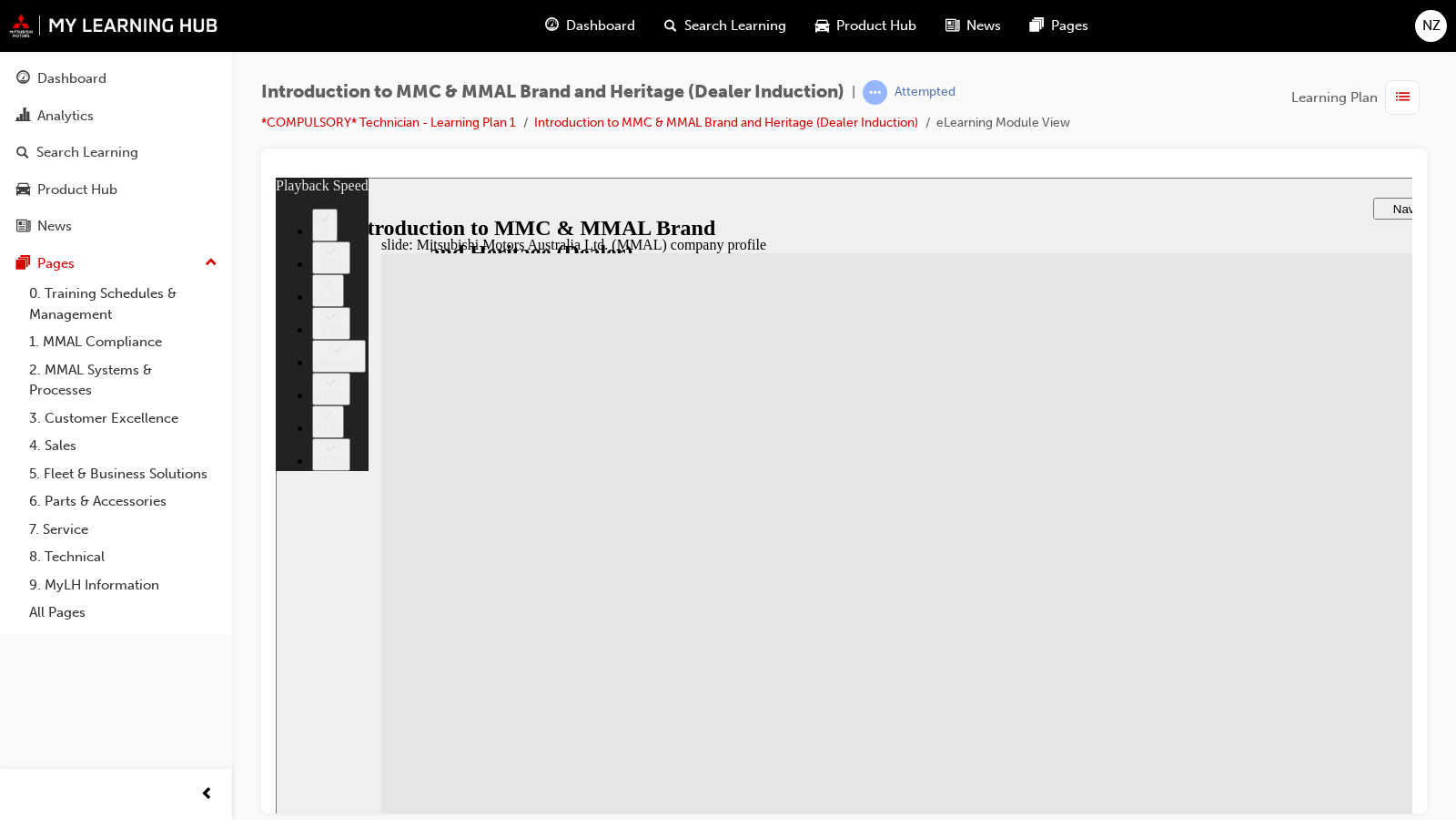
type input "7"
type input "10"
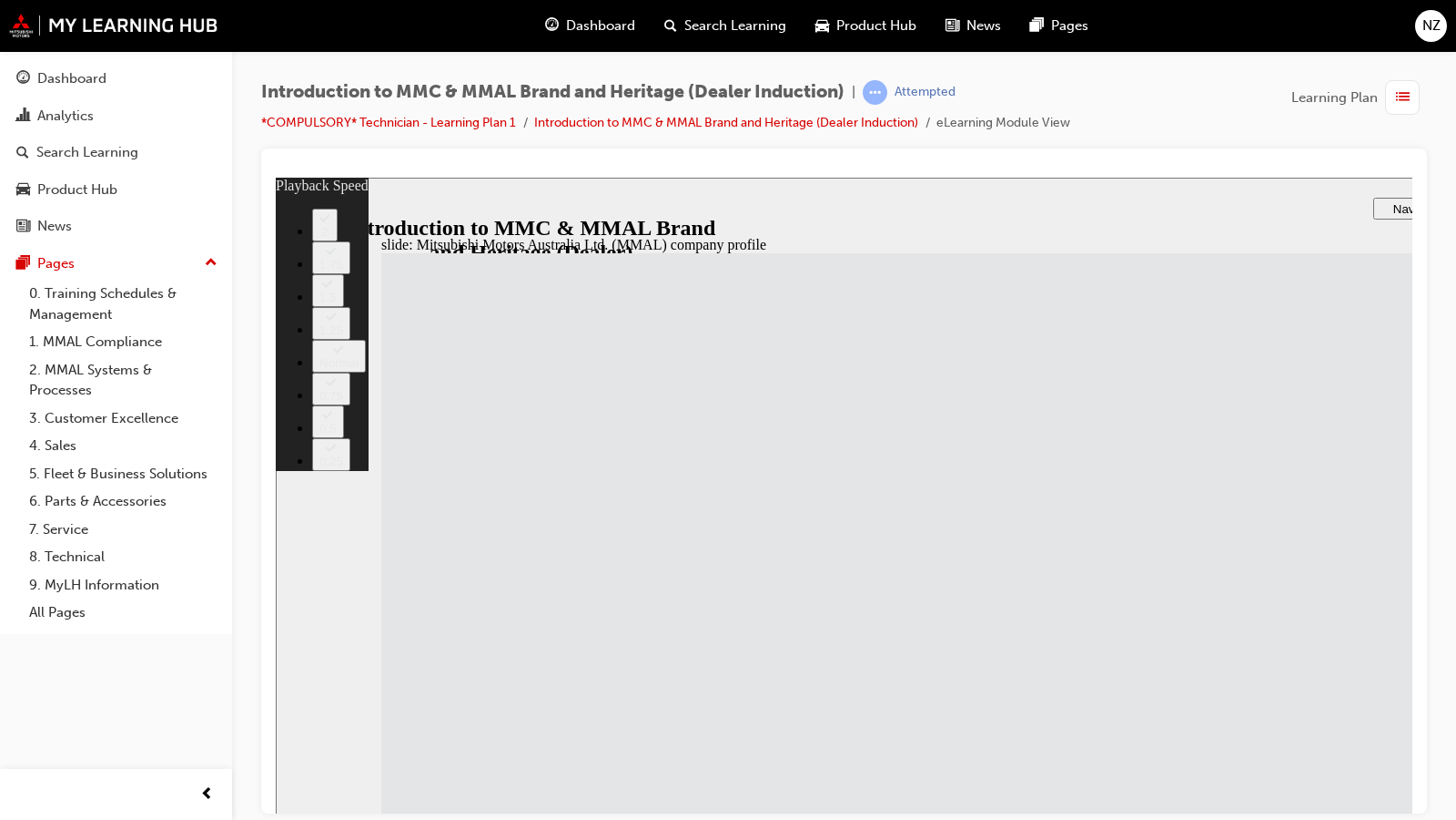
type input "7"
type input "10"
drag, startPoint x: 1488, startPoint y: 916, endPoint x: 1511, endPoint y: 826, distance: 92.9
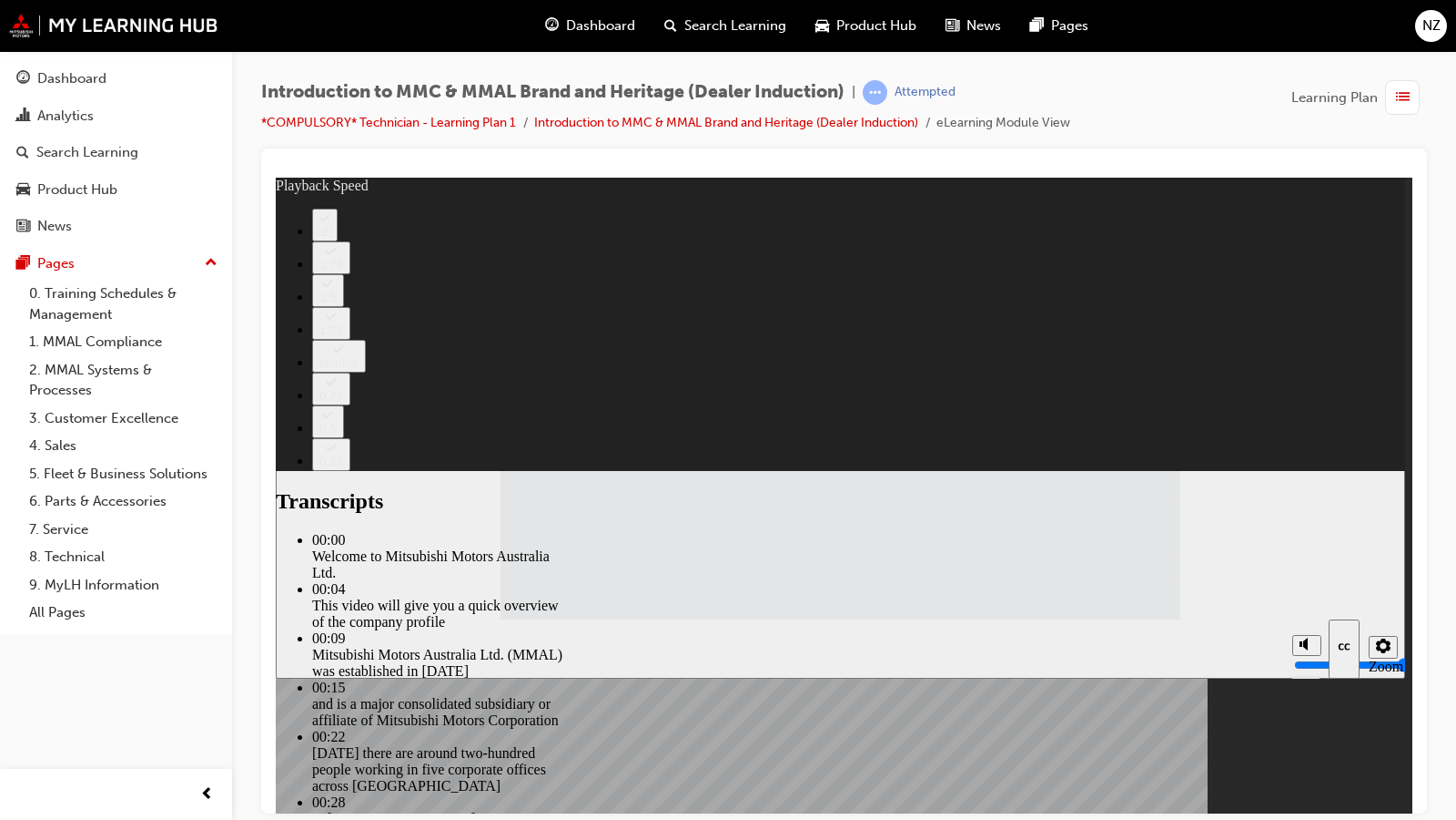
type input "112"
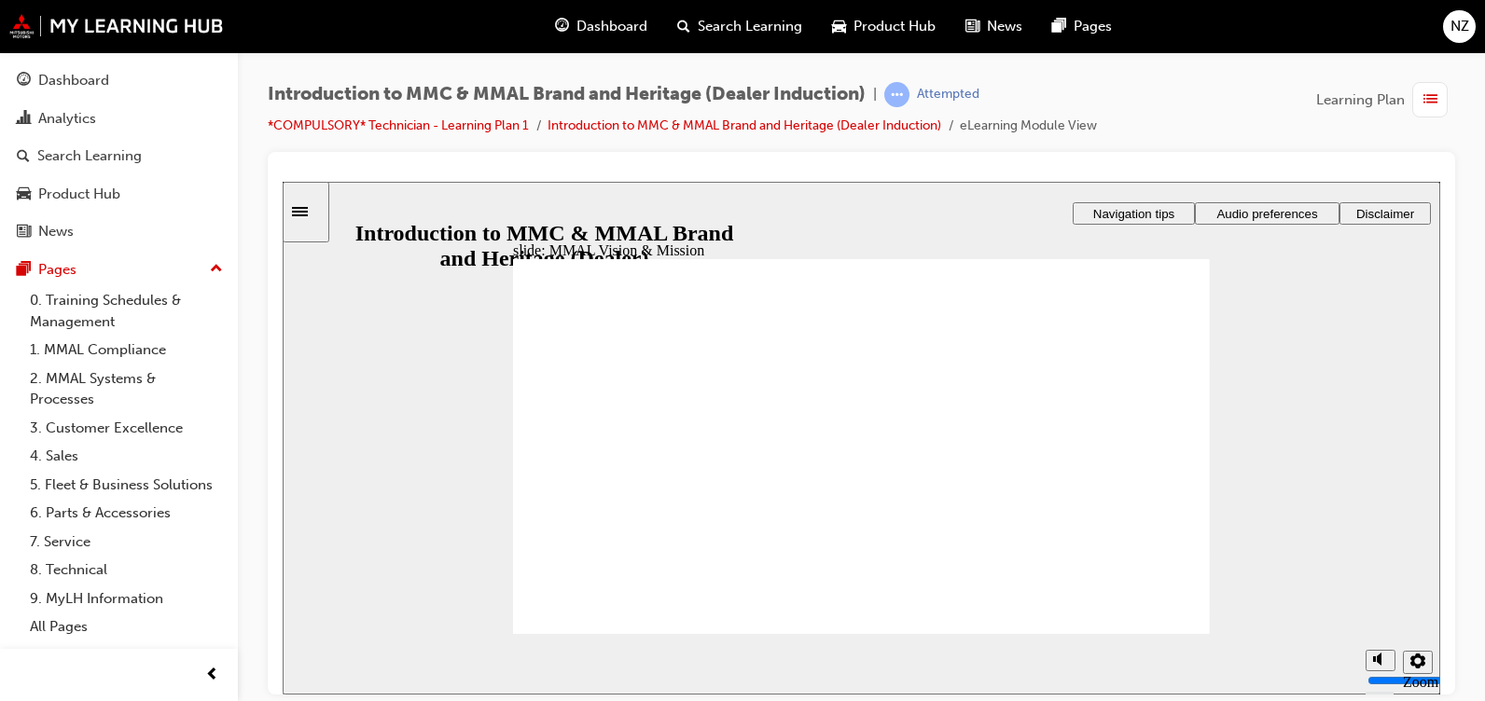
drag, startPoint x: 283, startPoint y: 181, endPoint x: 883, endPoint y: 502, distance: 681.0
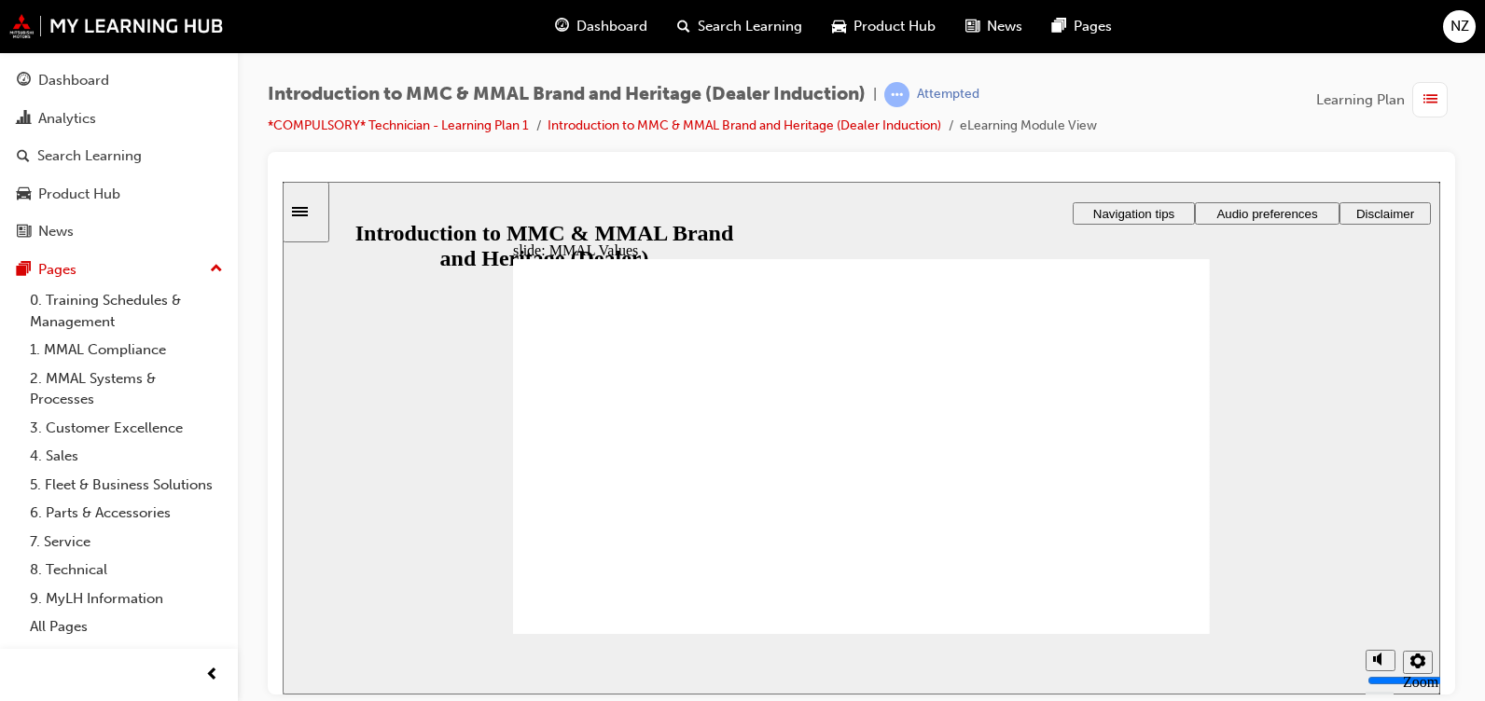
drag, startPoint x: 1132, startPoint y: 427, endPoint x: 1110, endPoint y: 420, distance: 23.6
drag, startPoint x: 809, startPoint y: 434, endPoint x: 1023, endPoint y: 476, distance: 218.6
drag, startPoint x: 697, startPoint y: 427, endPoint x: 584, endPoint y: 466, distance: 119.5
drag, startPoint x: 671, startPoint y: 457, endPoint x: 619, endPoint y: 410, distance: 69.3
drag, startPoint x: 605, startPoint y: 427, endPoint x: 800, endPoint y: 479, distance: 201.8
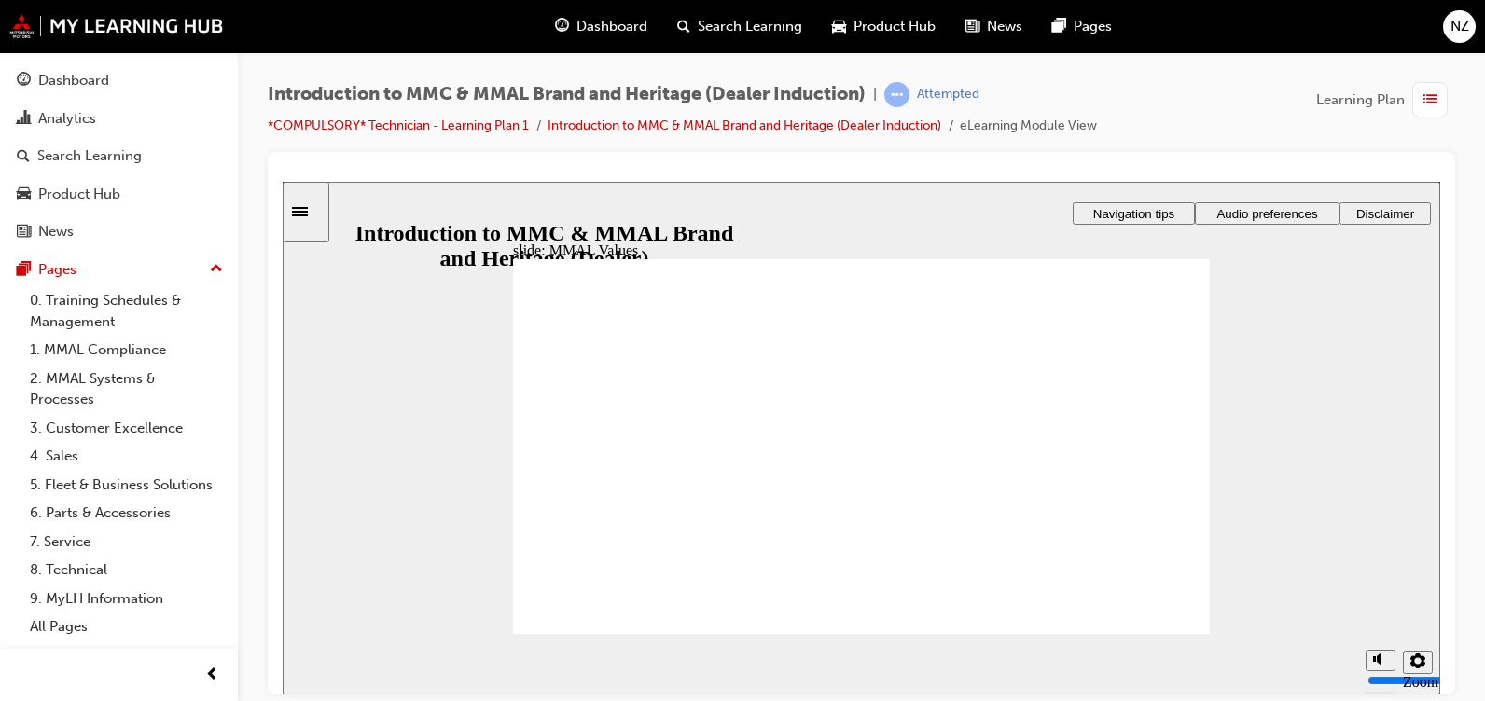
drag, startPoint x: 931, startPoint y: 430, endPoint x: 712, endPoint y: 475, distance: 223.7
drag, startPoint x: 1139, startPoint y: 418, endPoint x: 889, endPoint y: 468, distance: 255.0
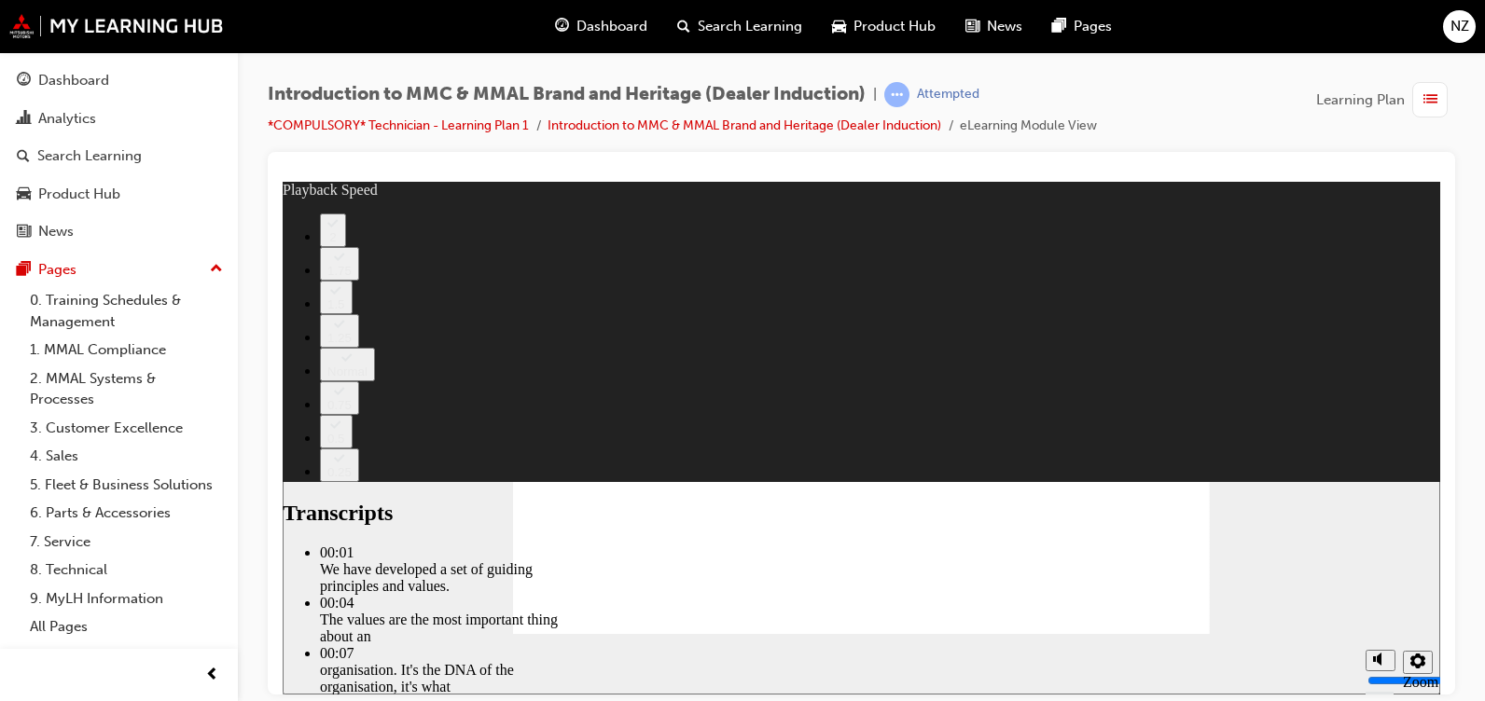
type input "0"
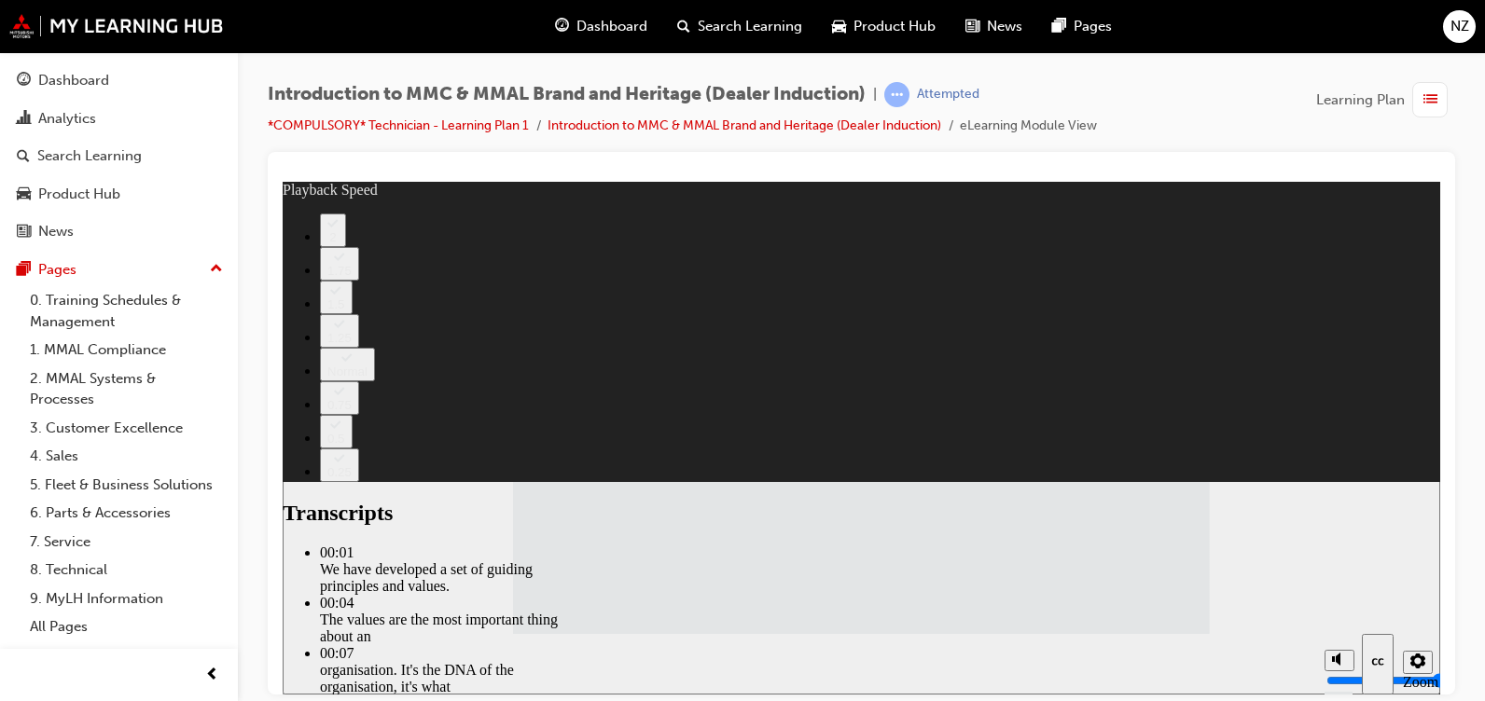
drag, startPoint x: 1139, startPoint y: 543, endPoint x: 1708, endPoint y: 717, distance: 595.1
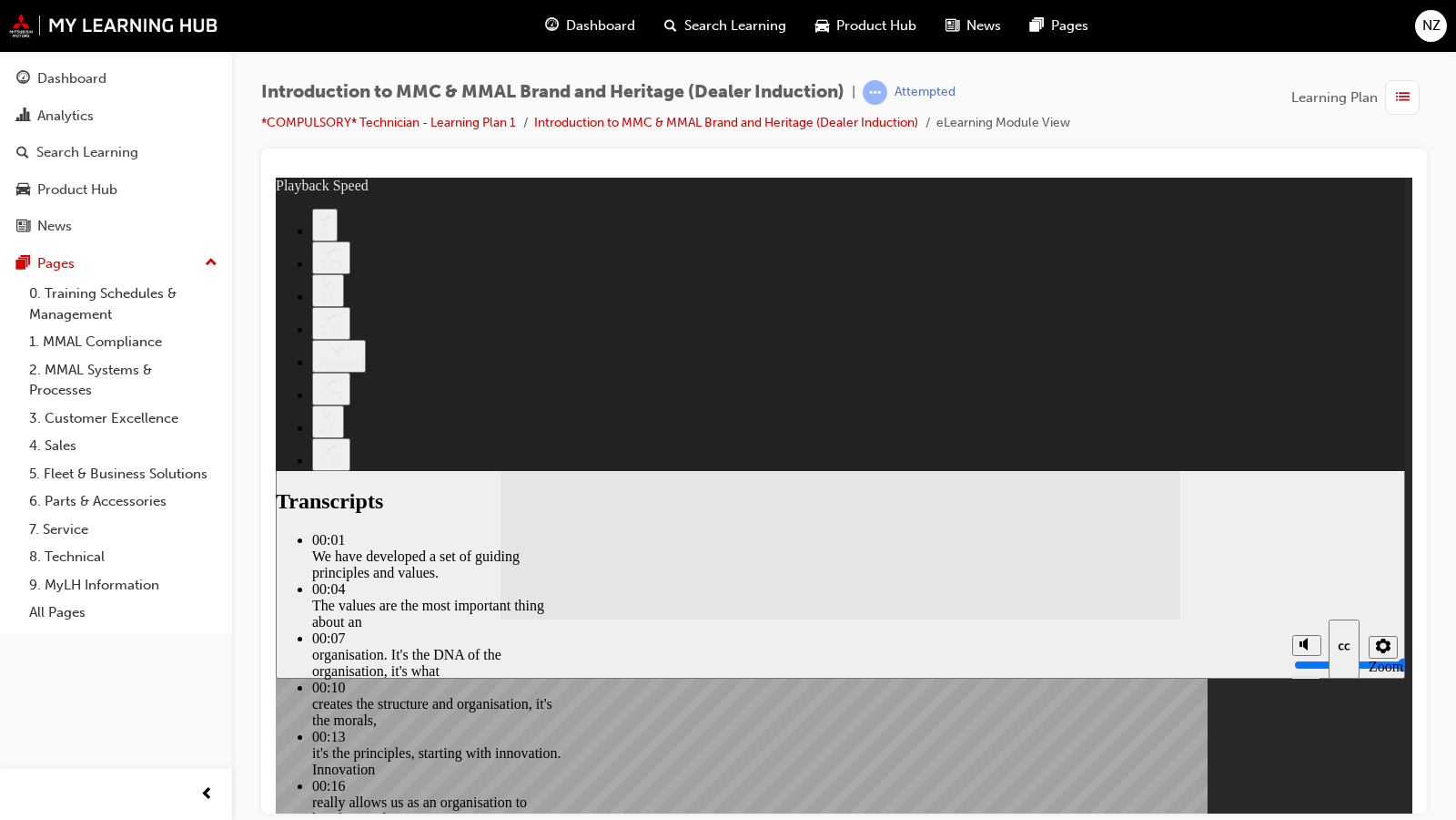
type input "120"
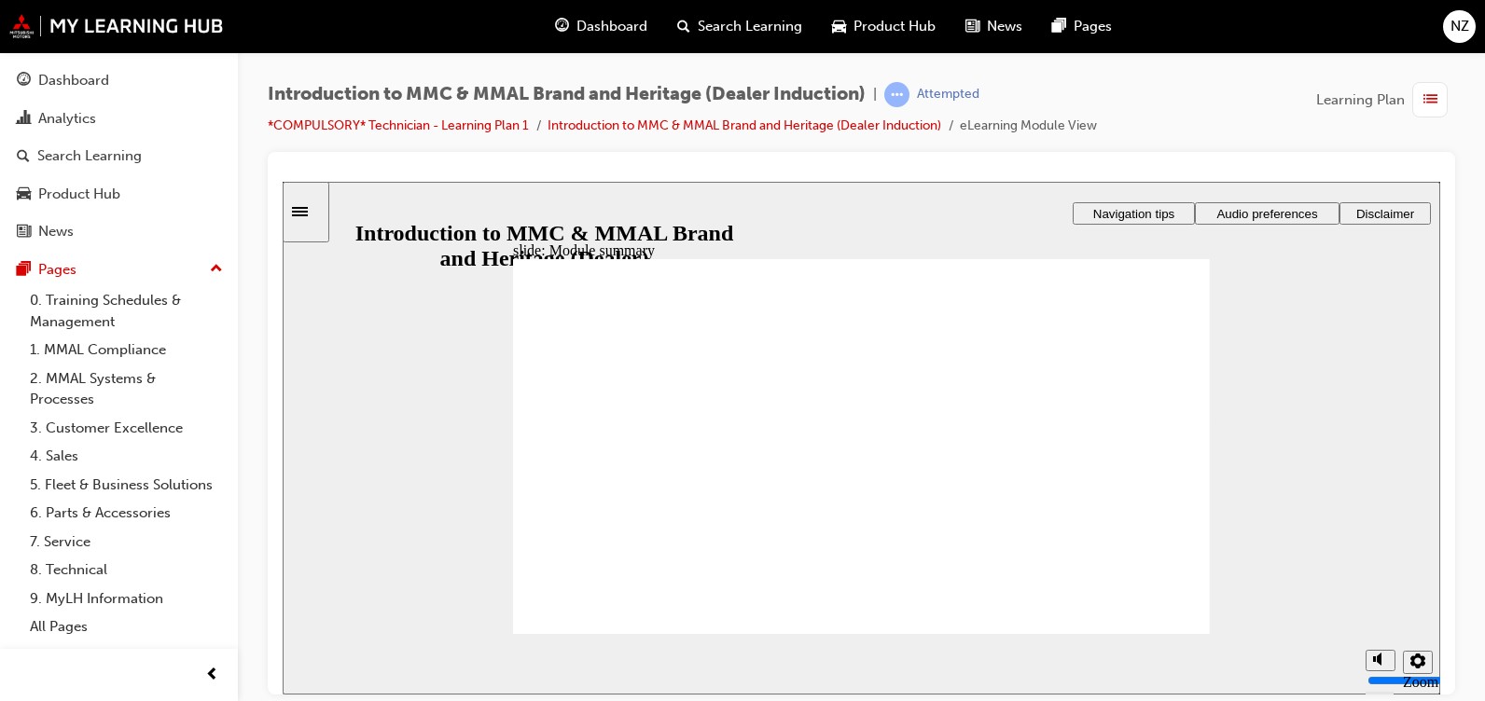
checkbox input "true"
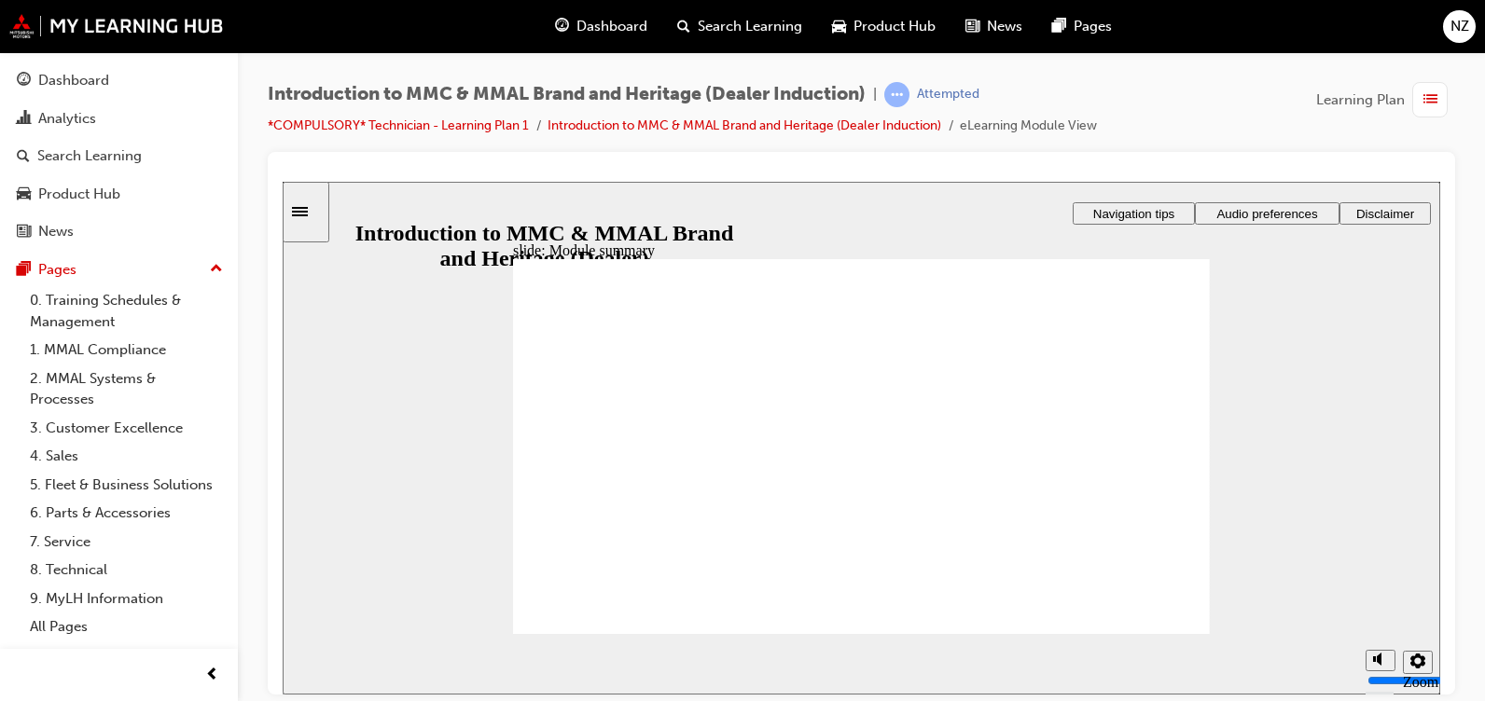
checkbox input "true"
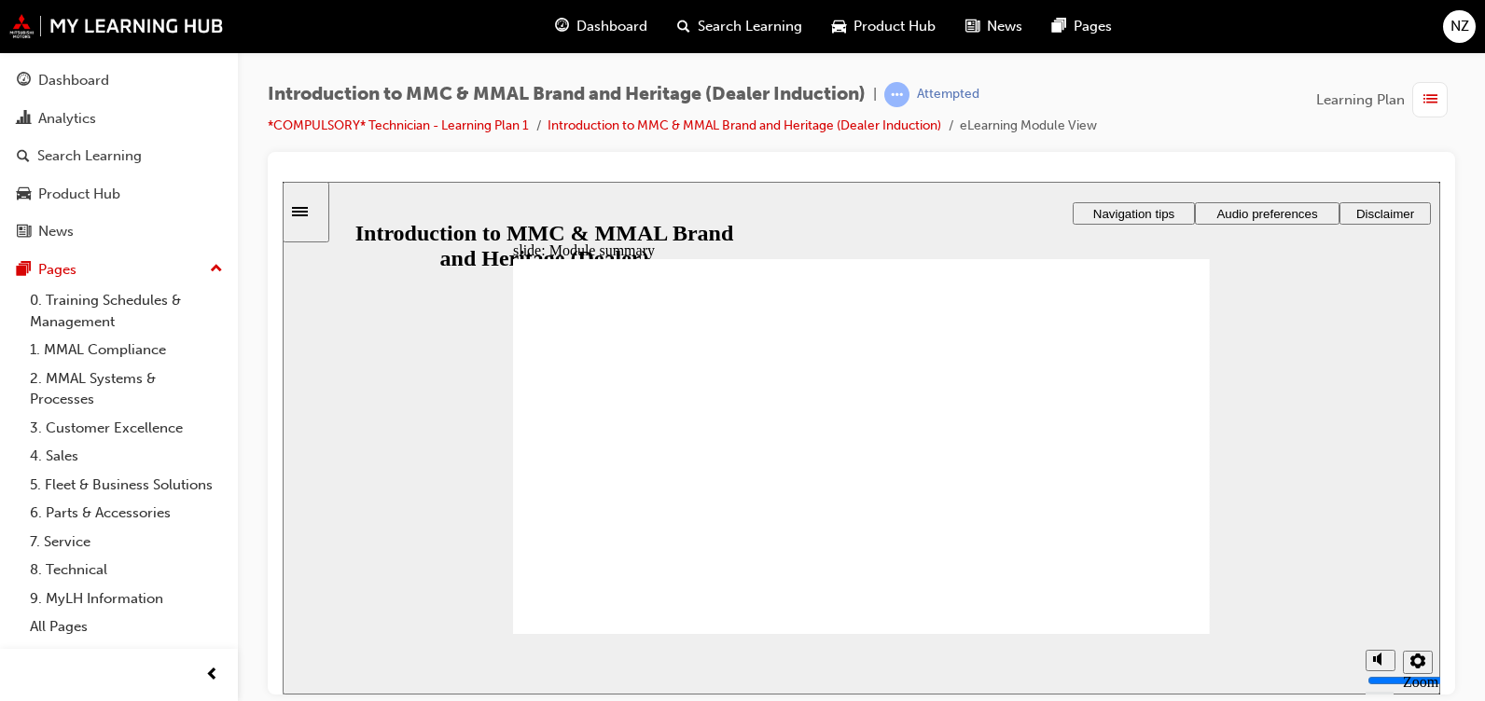
checkbox input "true"
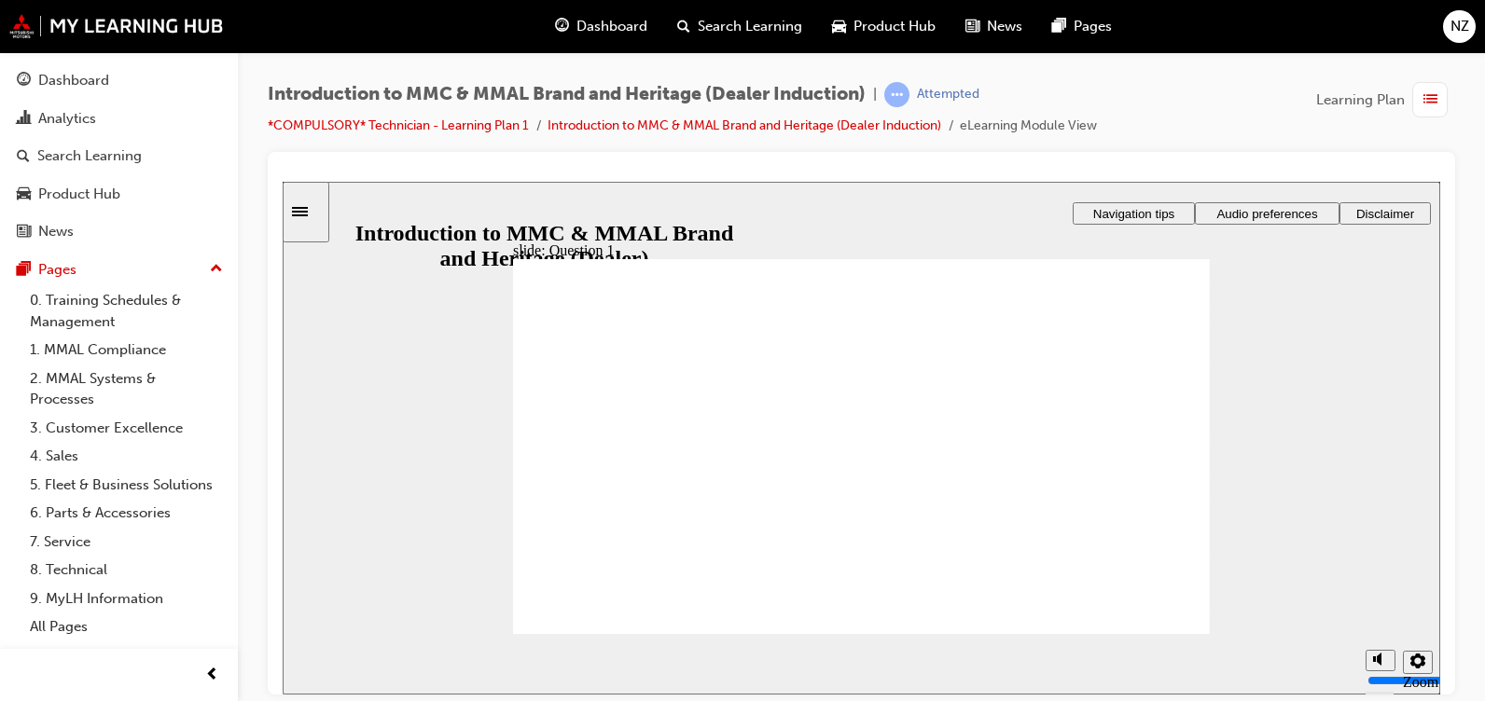
radio input "true"
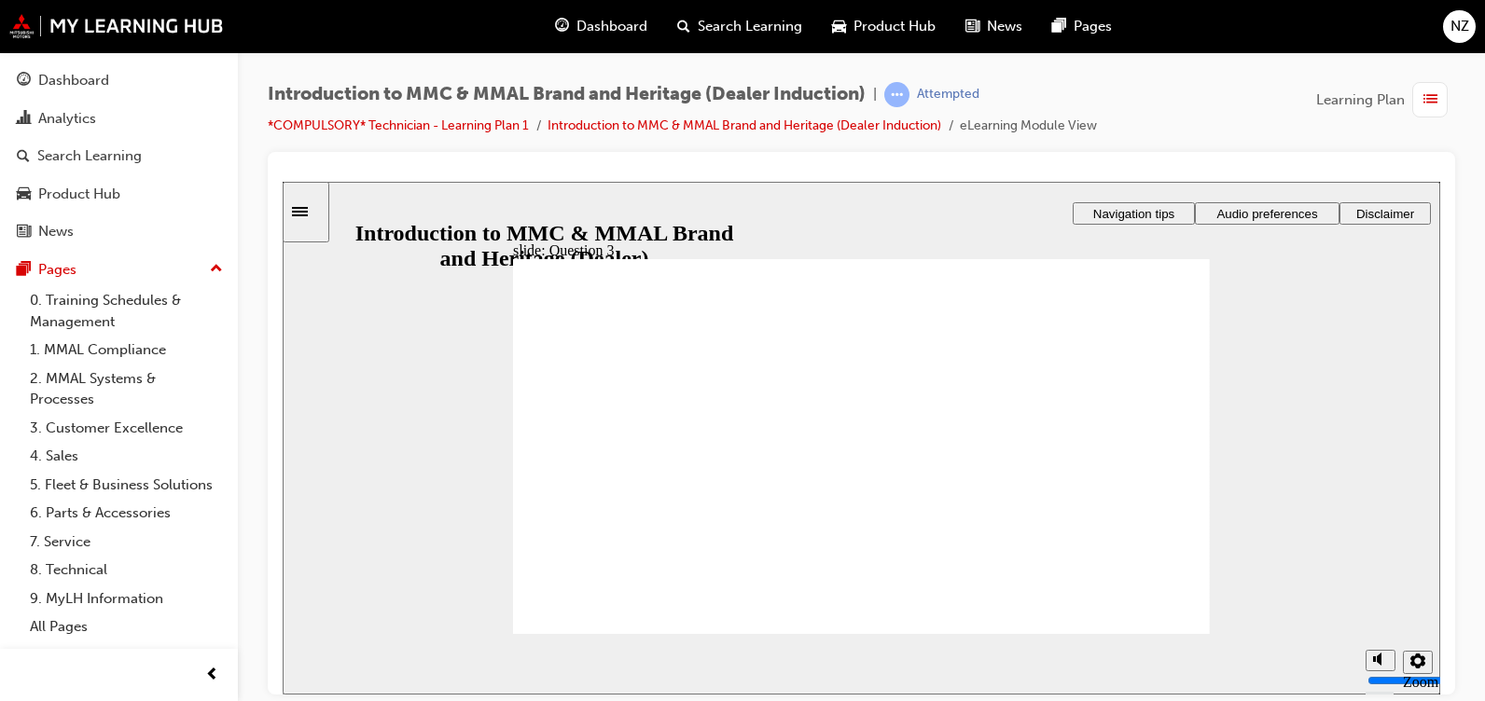
radio input "true"
checkbox input "true"
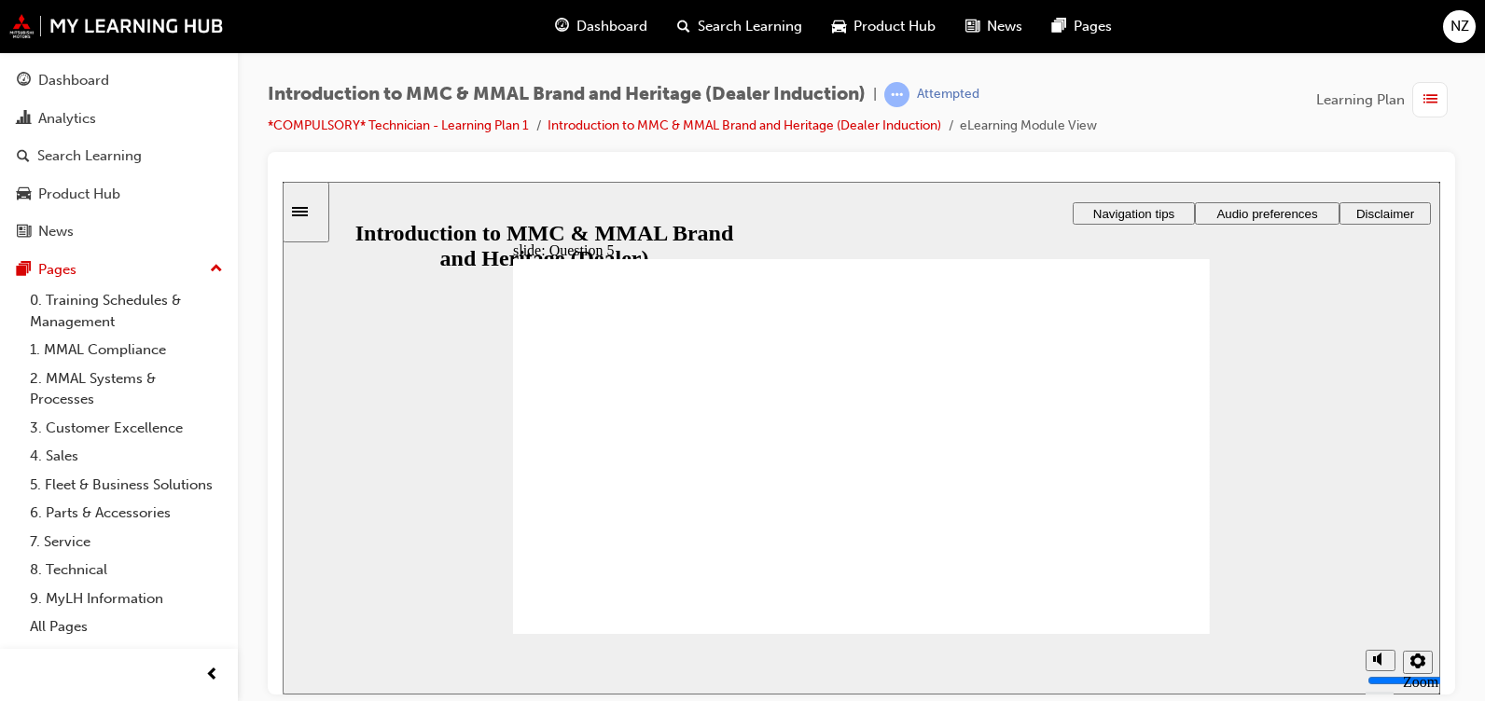
checkbox input "true"
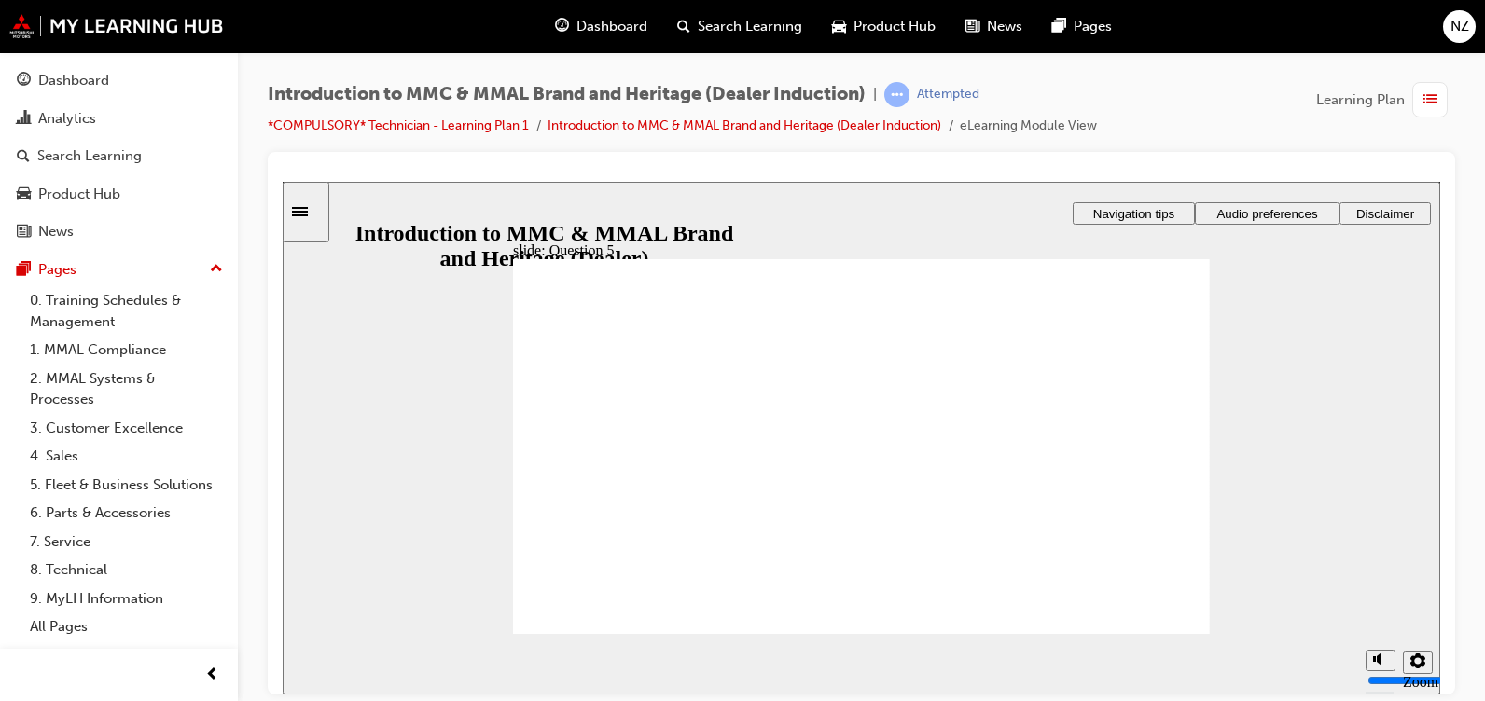
radio input "true"
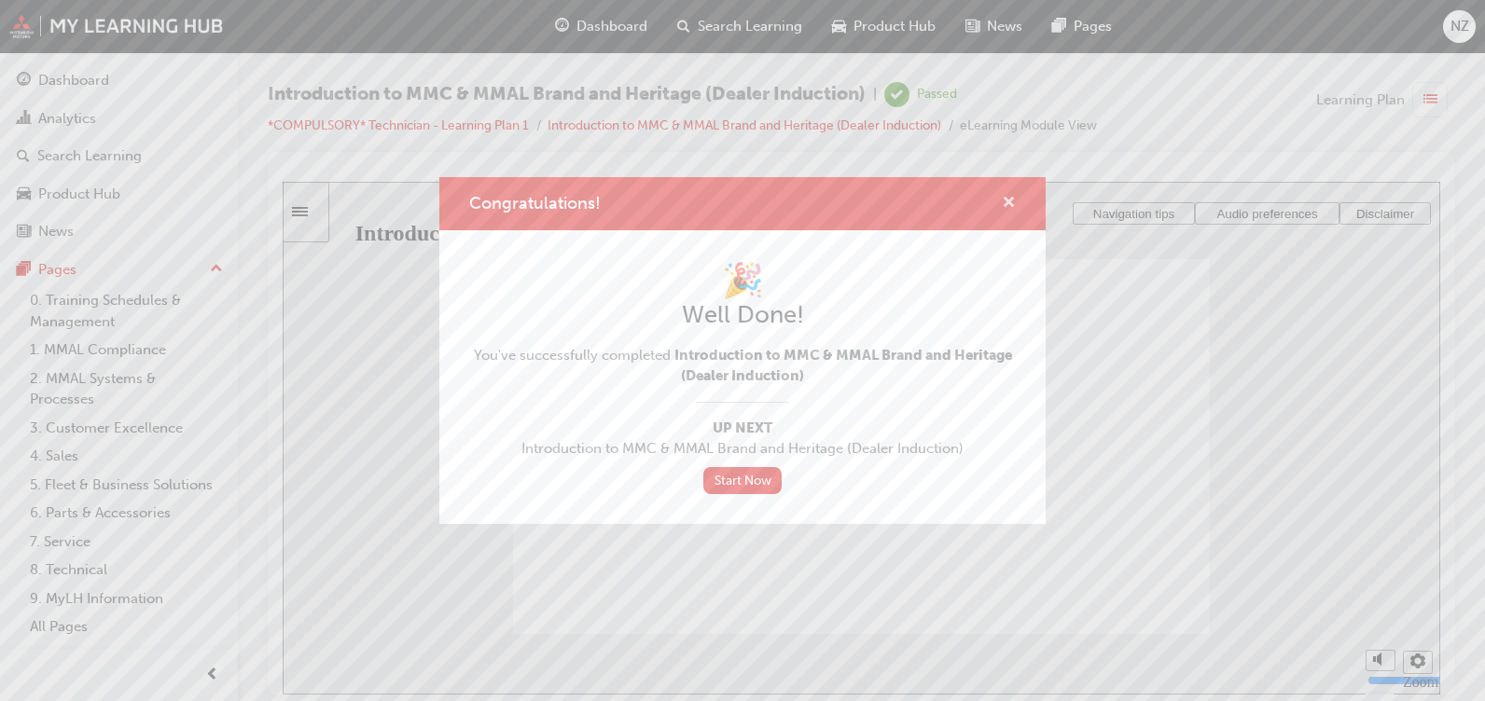
click at [1014, 200] on span "cross-icon" at bounding box center [1009, 204] width 14 height 17
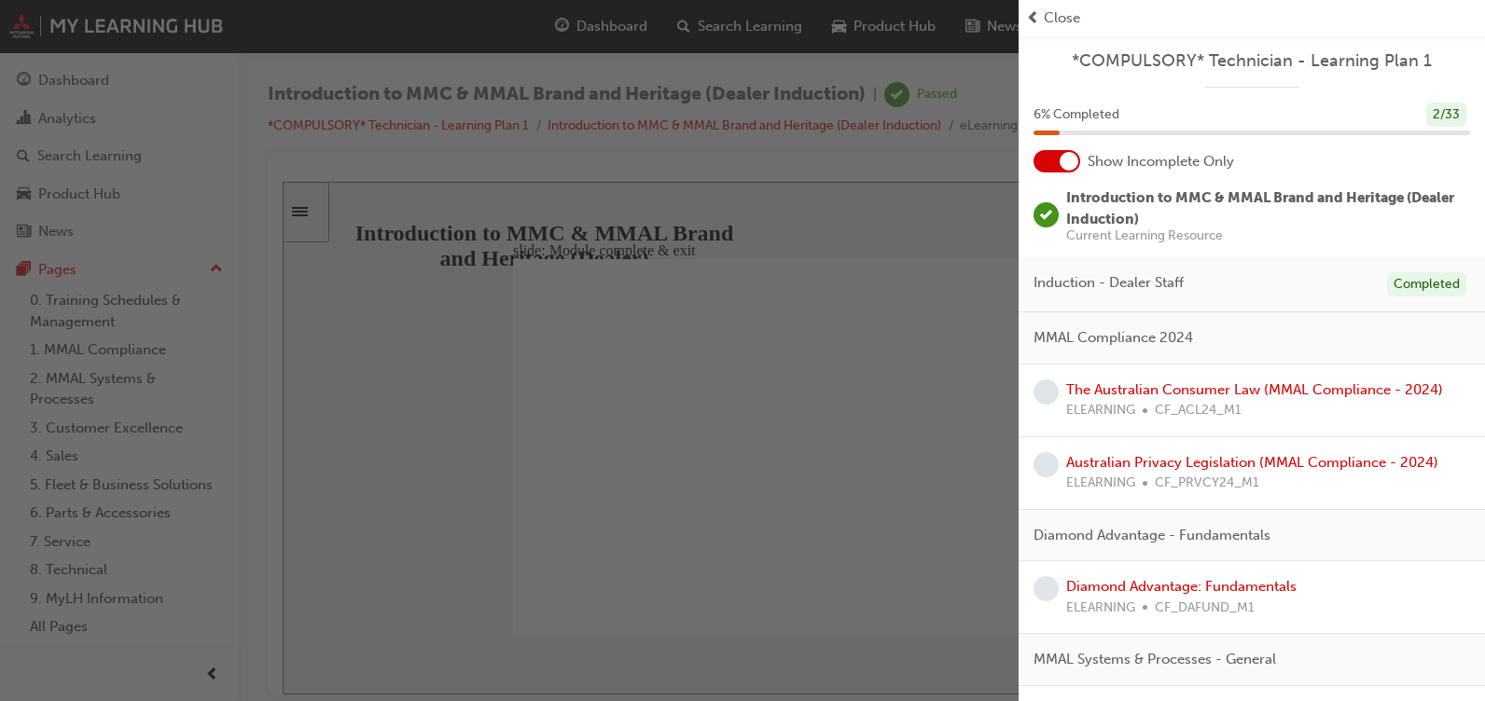
click at [654, 267] on div "button" at bounding box center [509, 350] width 1019 height 701
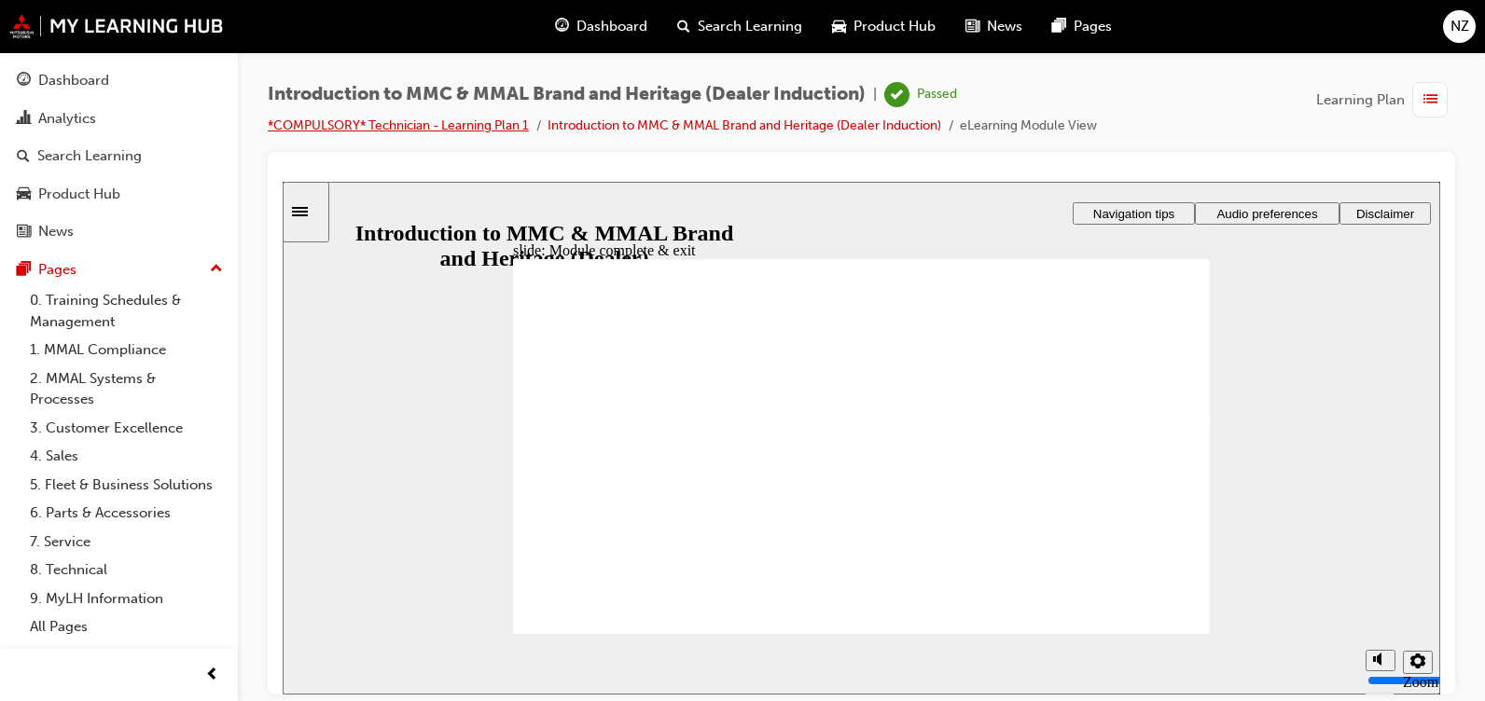
click at [365, 124] on link "*COMPULSORY* Technician - Learning Plan 1" at bounding box center [398, 126] width 261 height 16
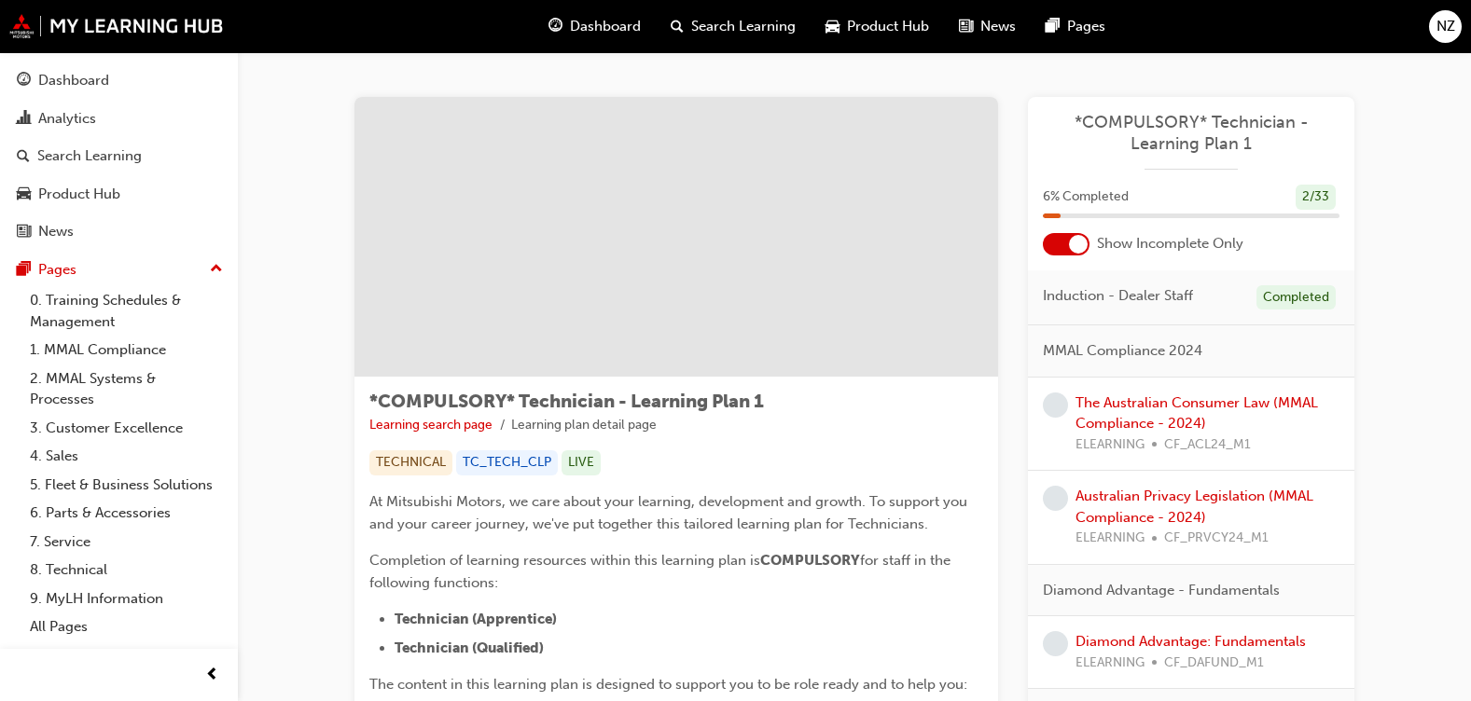
click at [1078, 247] on div at bounding box center [1078, 244] width 19 height 19
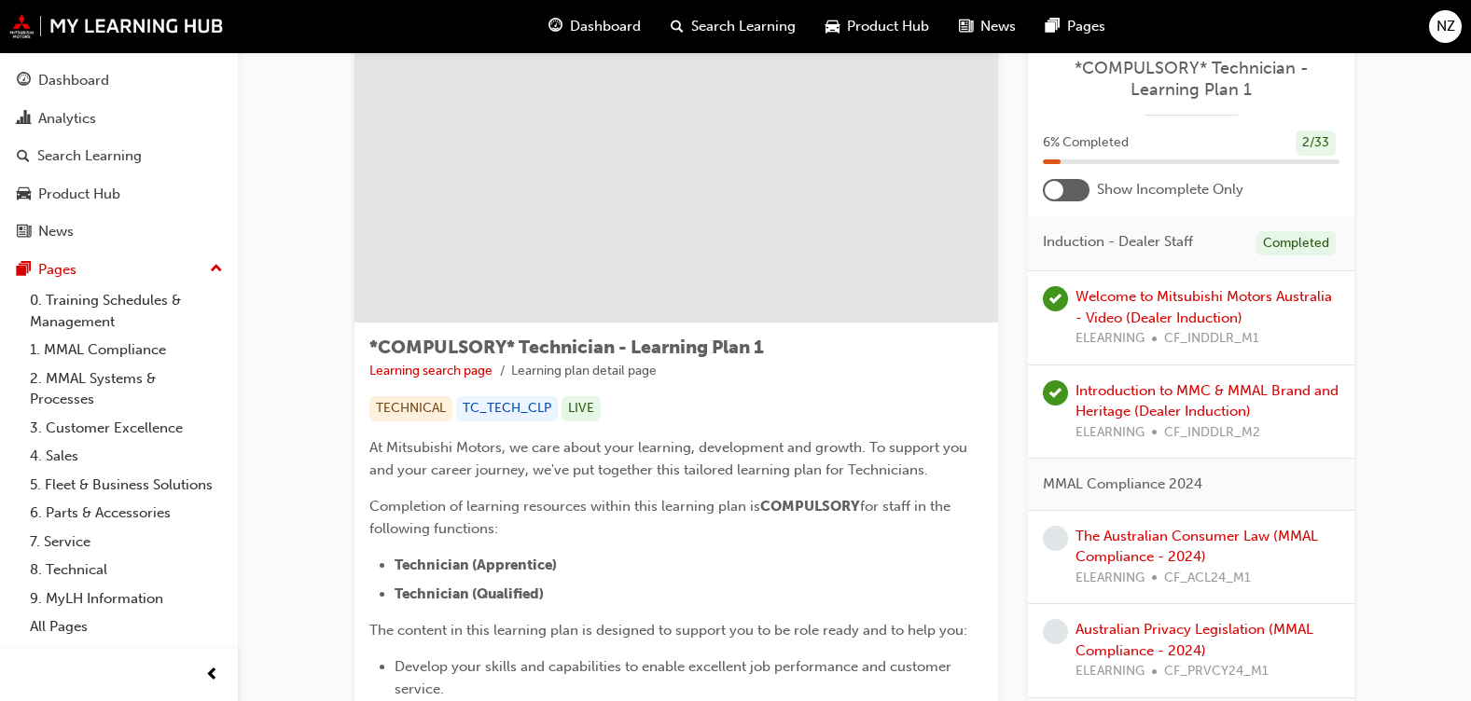
scroll to position [187, 0]
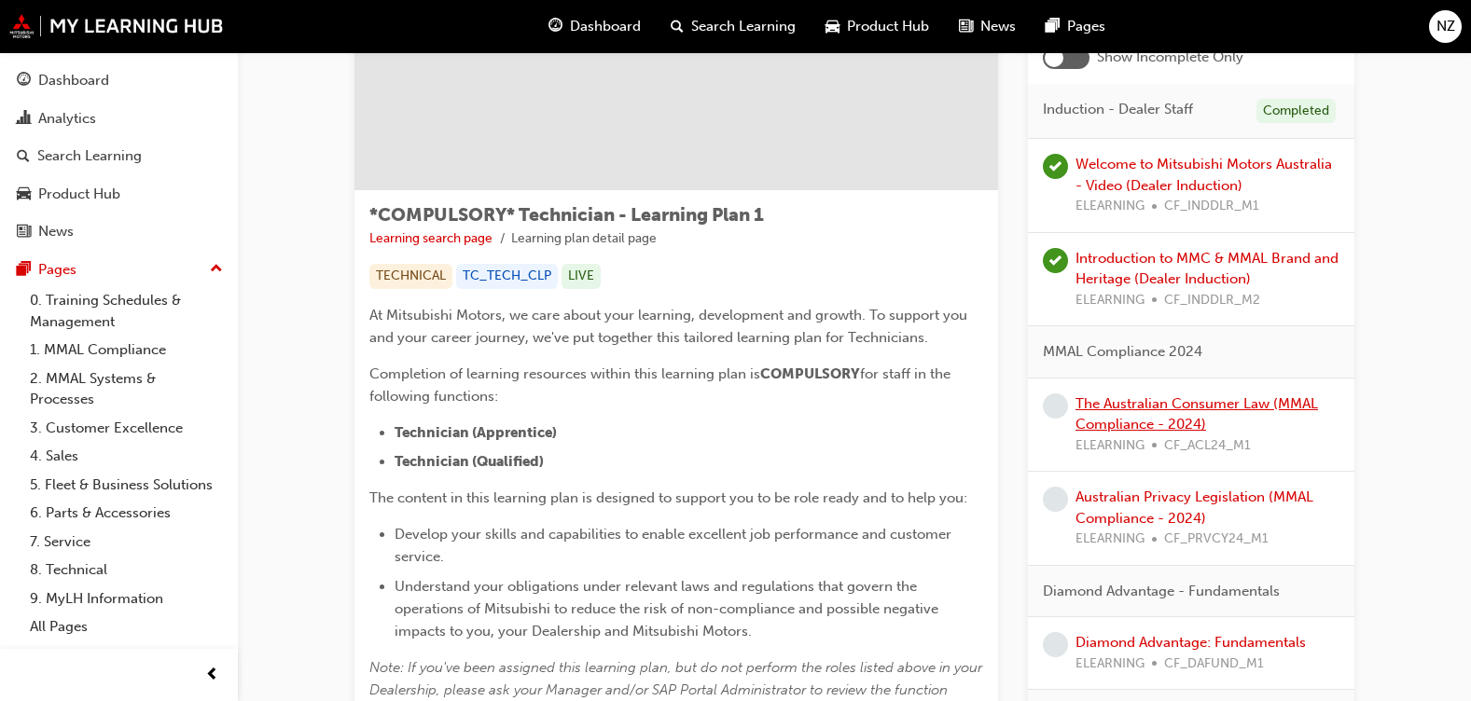
click at [1218, 411] on link "The Australian Consumer Law (MMAL Compliance - 2024)" at bounding box center [1197, 415] width 243 height 38
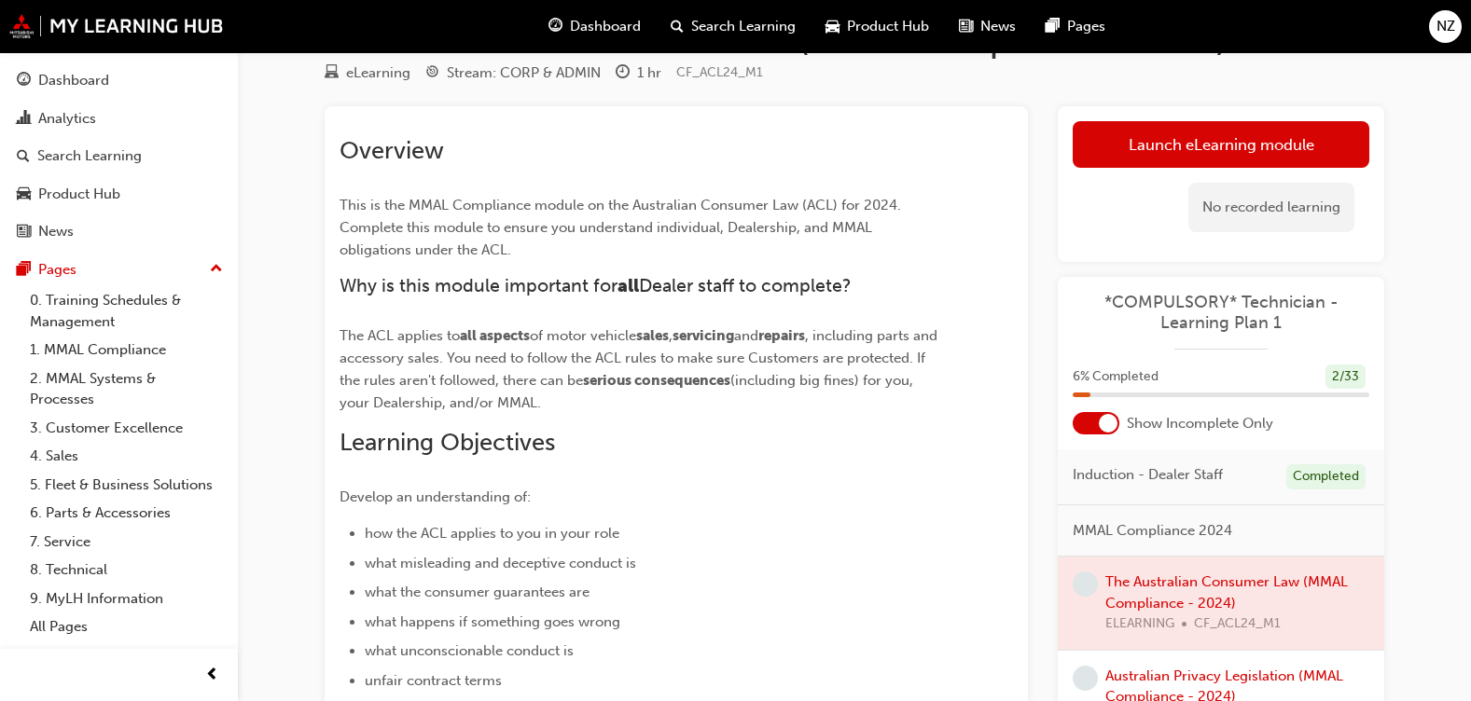
scroll to position [93, 0]
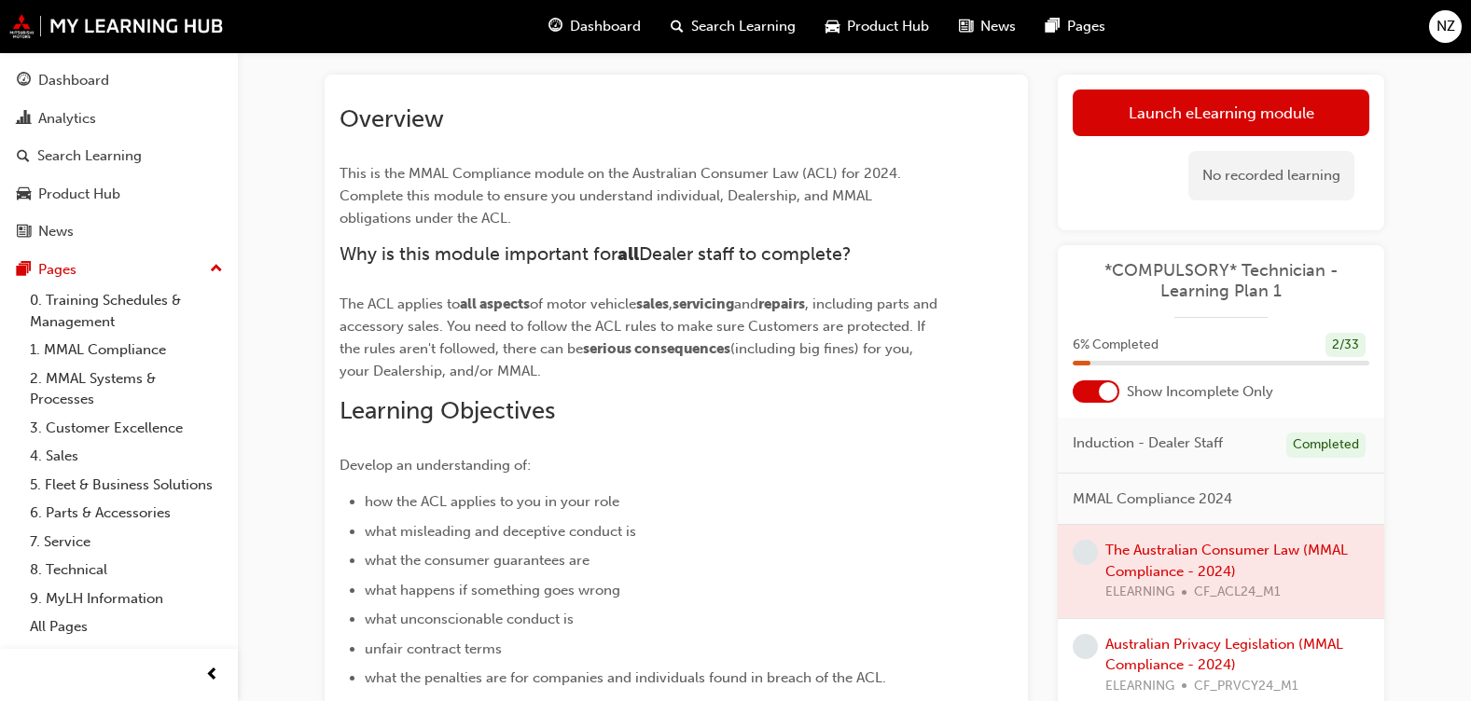
click at [1123, 567] on div at bounding box center [1221, 571] width 326 height 93
click at [1133, 548] on div at bounding box center [1221, 571] width 326 height 93
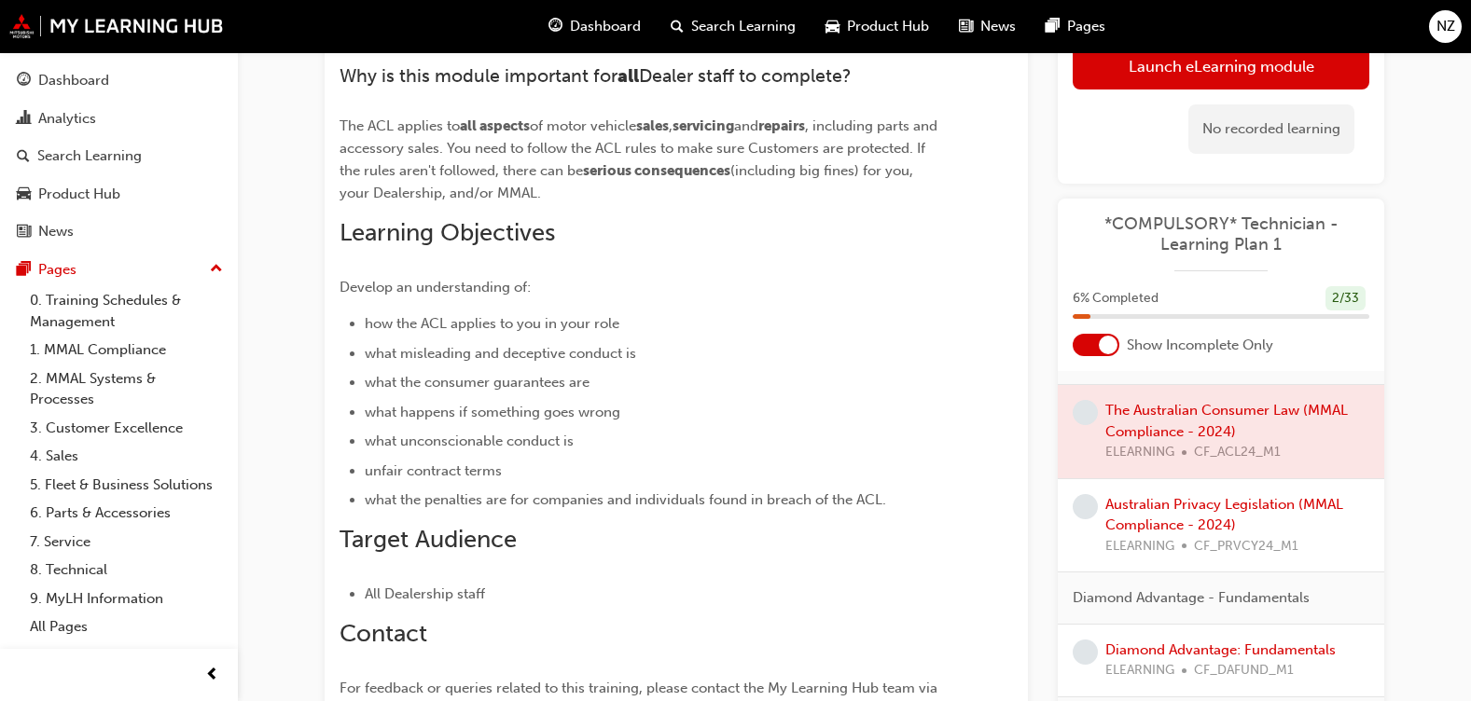
scroll to position [10, 0]
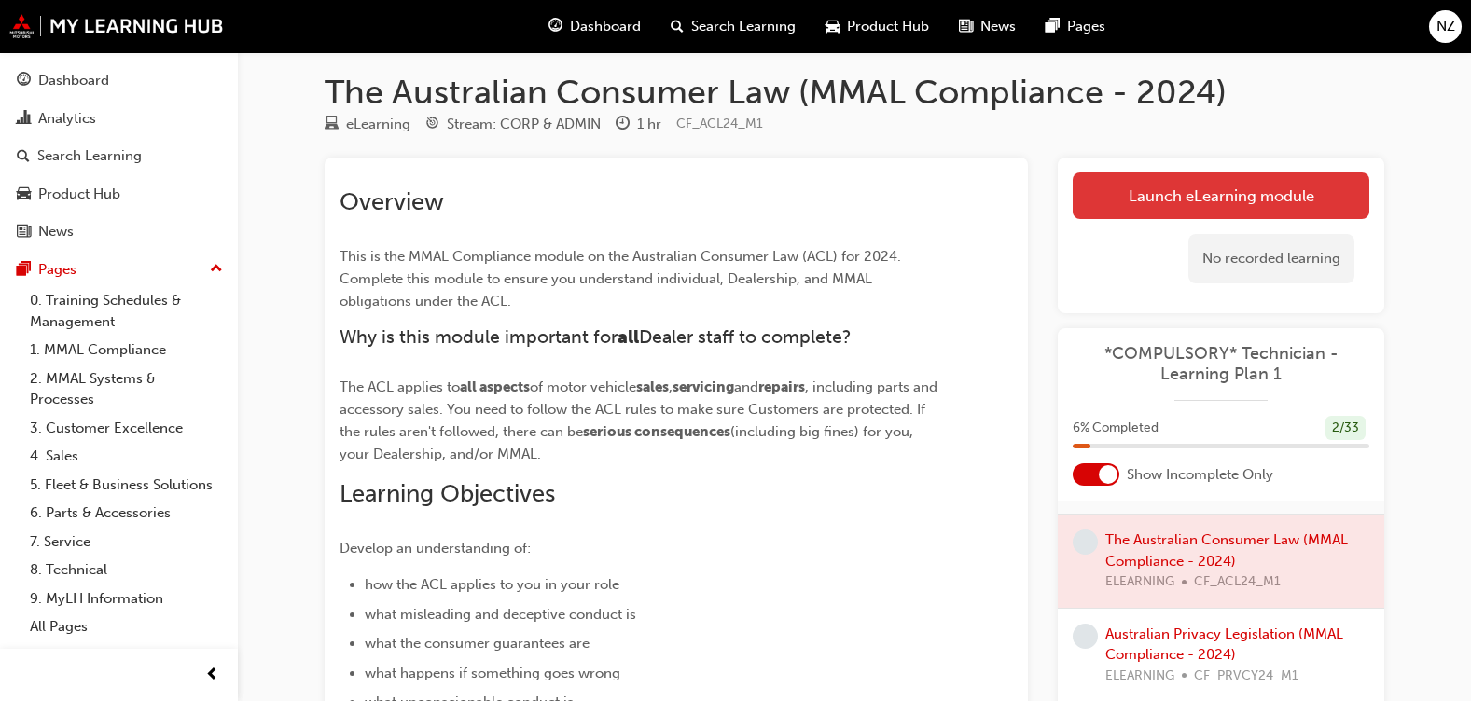
click at [1168, 178] on link "Launch eLearning module" at bounding box center [1221, 196] width 297 height 47
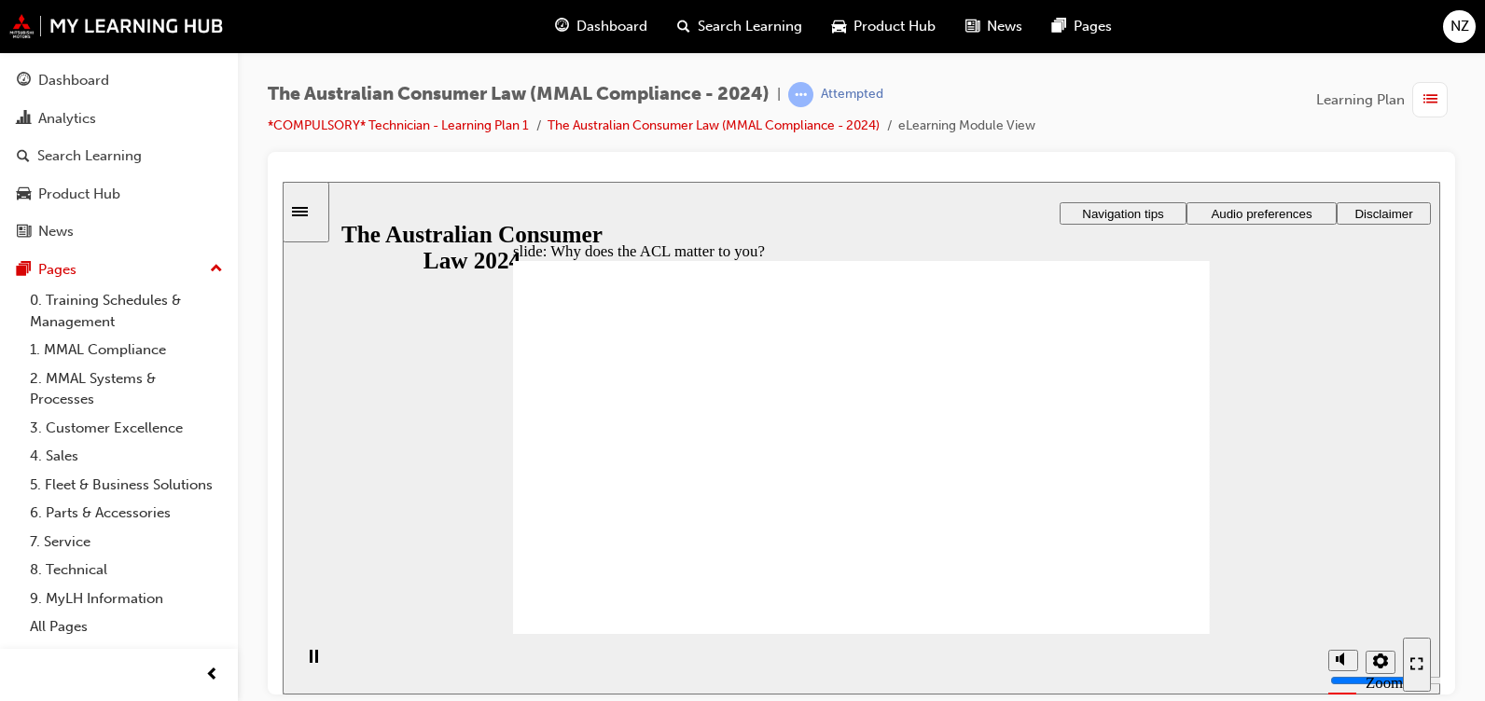
radio input "true"
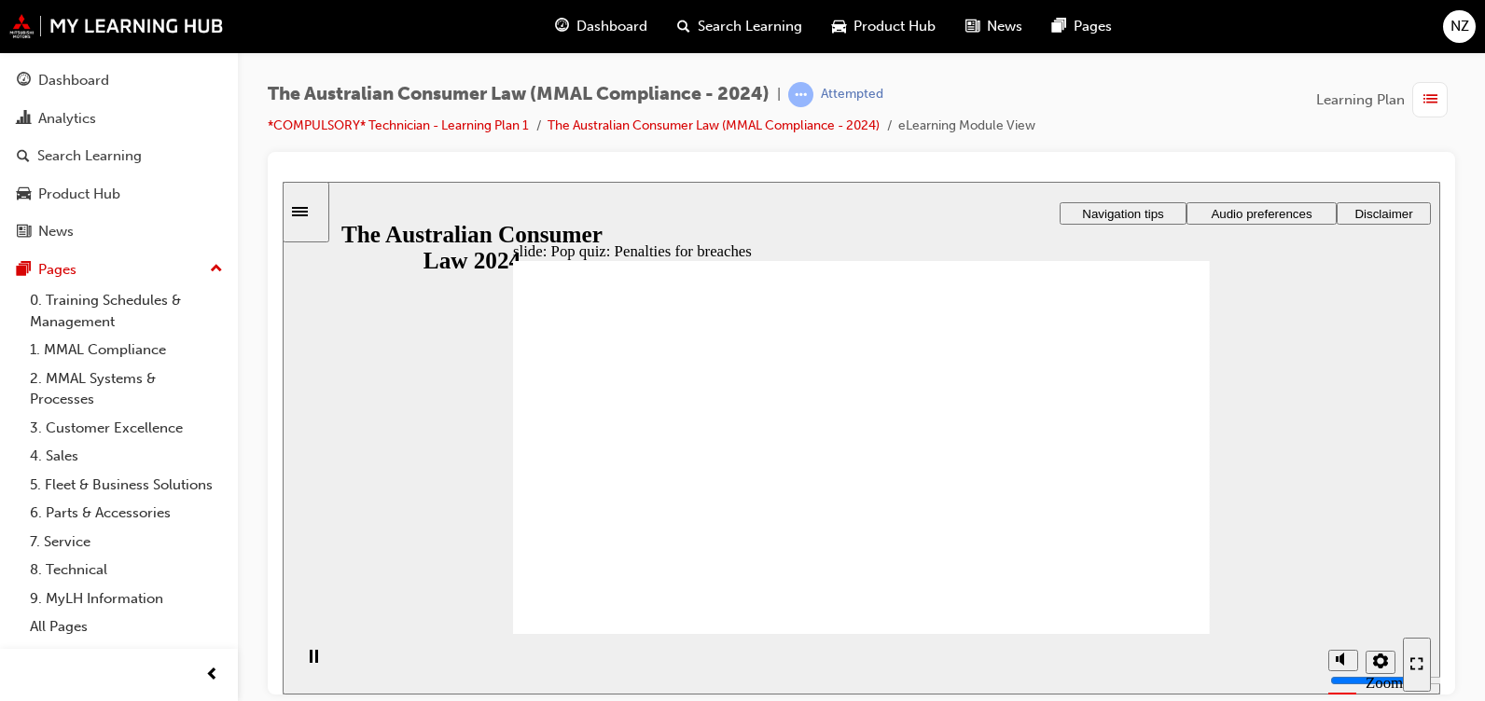
radio input "true"
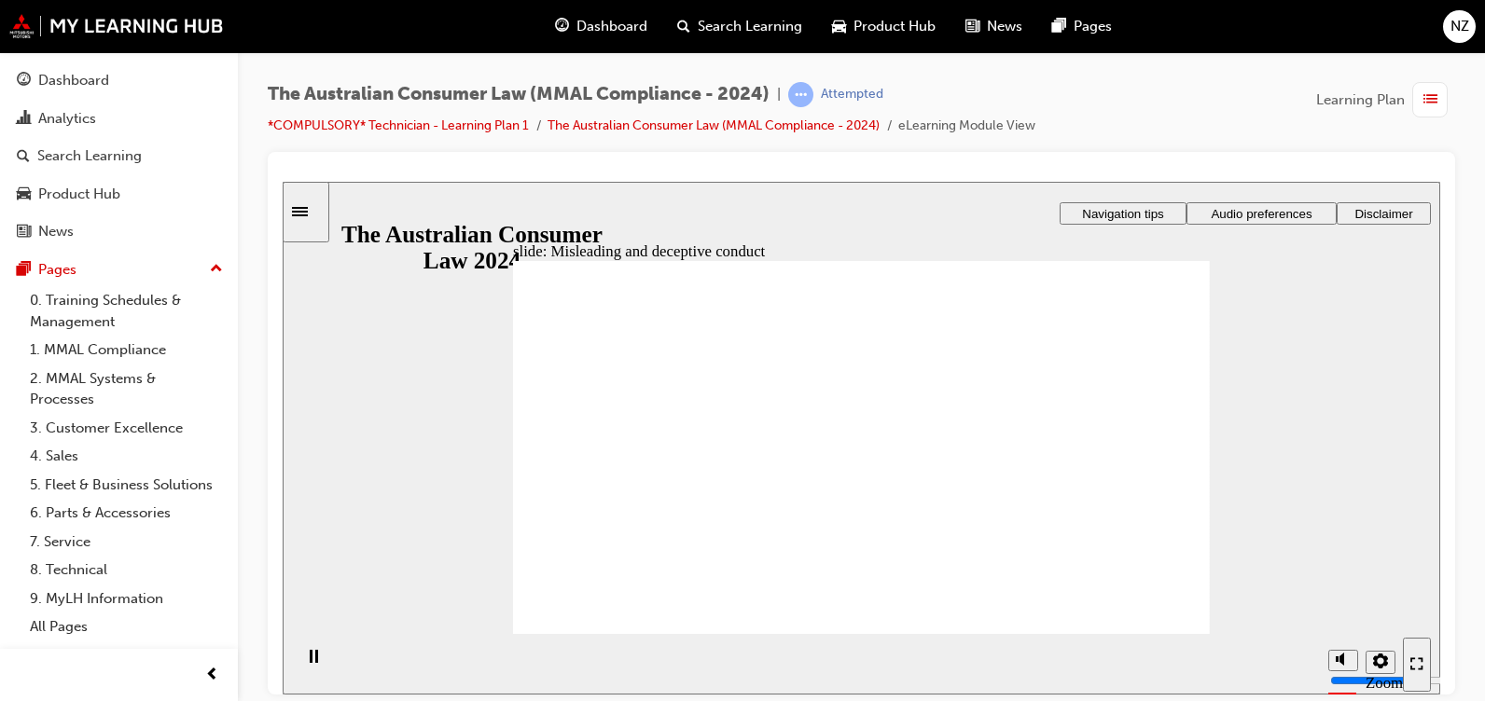
drag, startPoint x: 894, startPoint y: 391, endPoint x: 1014, endPoint y: 513, distance: 171.5
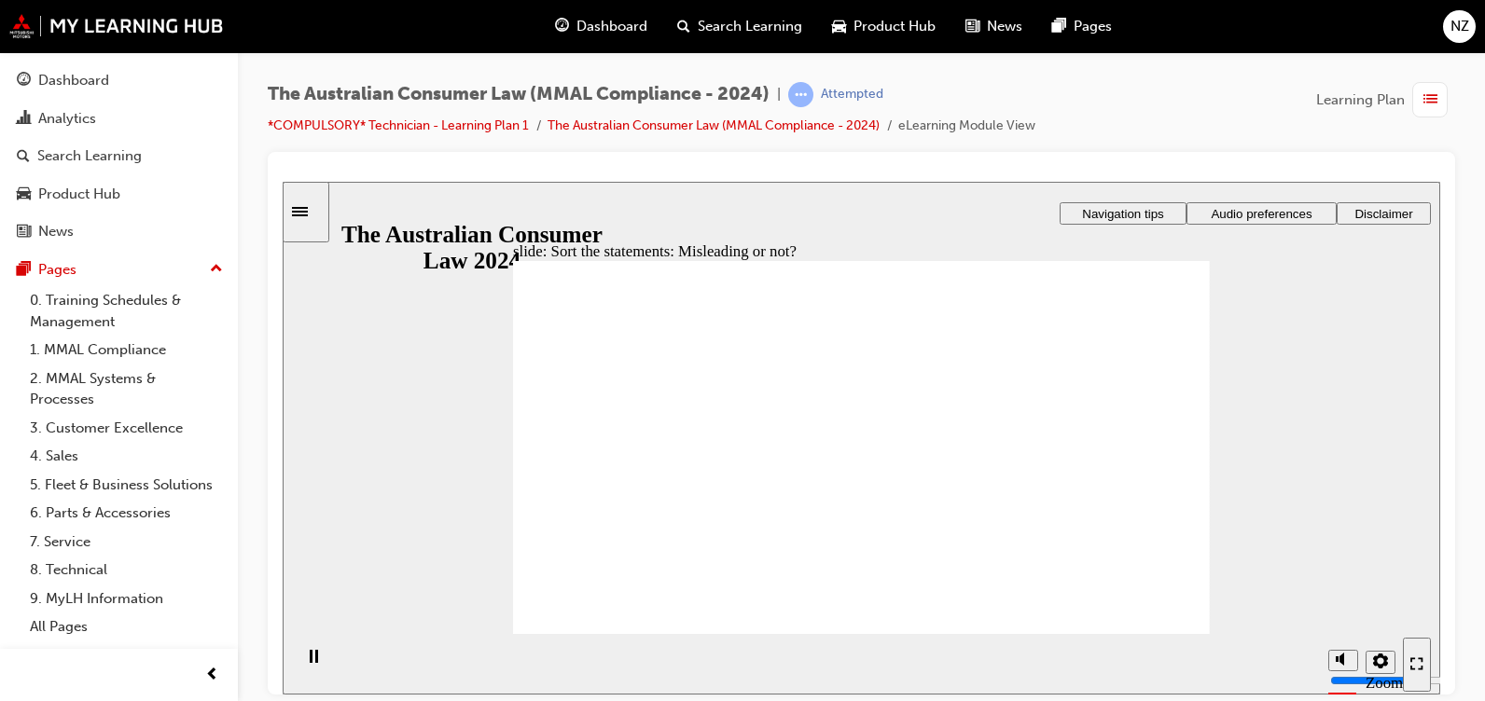
drag, startPoint x: 952, startPoint y: 399, endPoint x: 807, endPoint y: 517, distance: 187.1
drag, startPoint x: 954, startPoint y: 486, endPoint x: 973, endPoint y: 512, distance: 32.1
drag, startPoint x: 862, startPoint y: 409, endPoint x: 986, endPoint y: 512, distance: 161.6
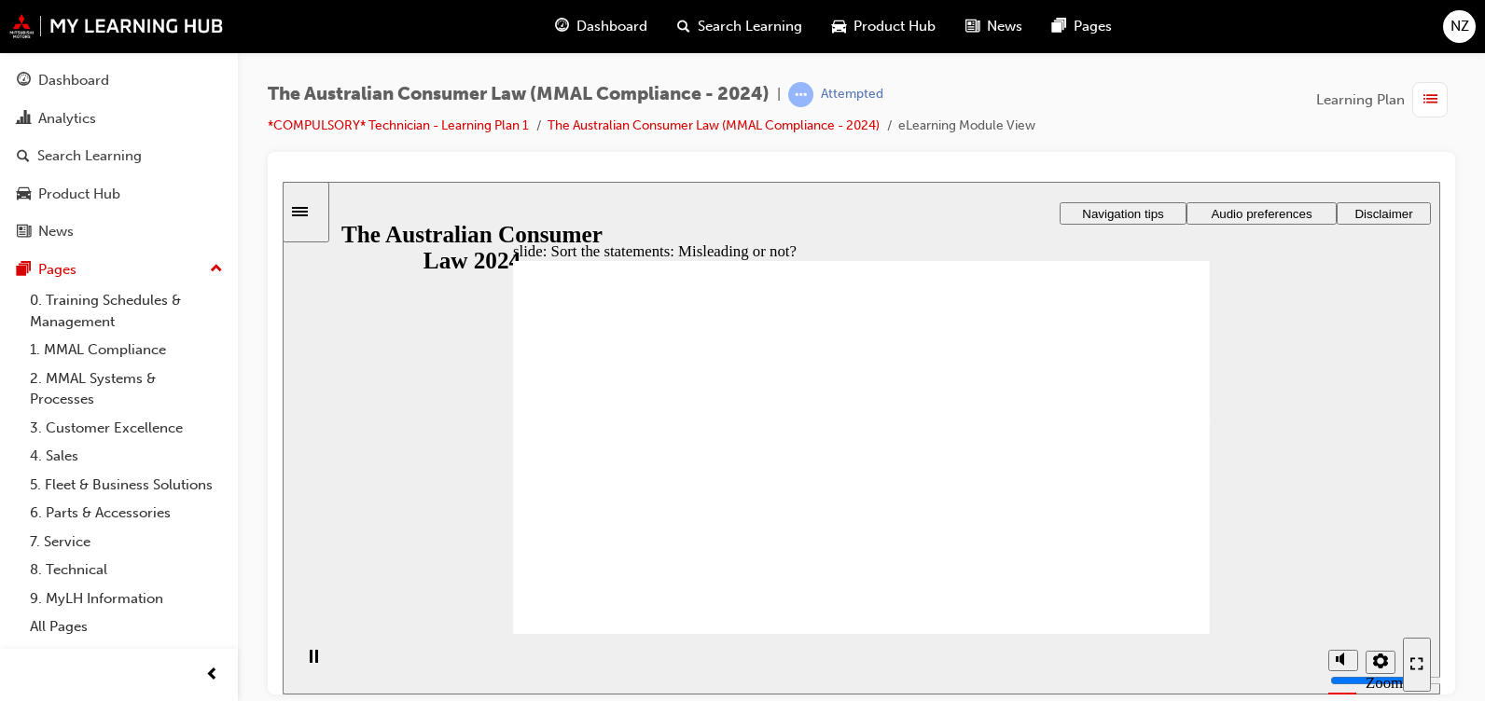
drag, startPoint x: 875, startPoint y: 412, endPoint x: 718, endPoint y: 502, distance: 180.5
drag, startPoint x: 942, startPoint y: 407, endPoint x: 1063, endPoint y: 494, distance: 149.6
drag, startPoint x: 917, startPoint y: 394, endPoint x: 754, endPoint y: 490, distance: 189.4
drag, startPoint x: 882, startPoint y: 402, endPoint x: 729, endPoint y: 507, distance: 186.5
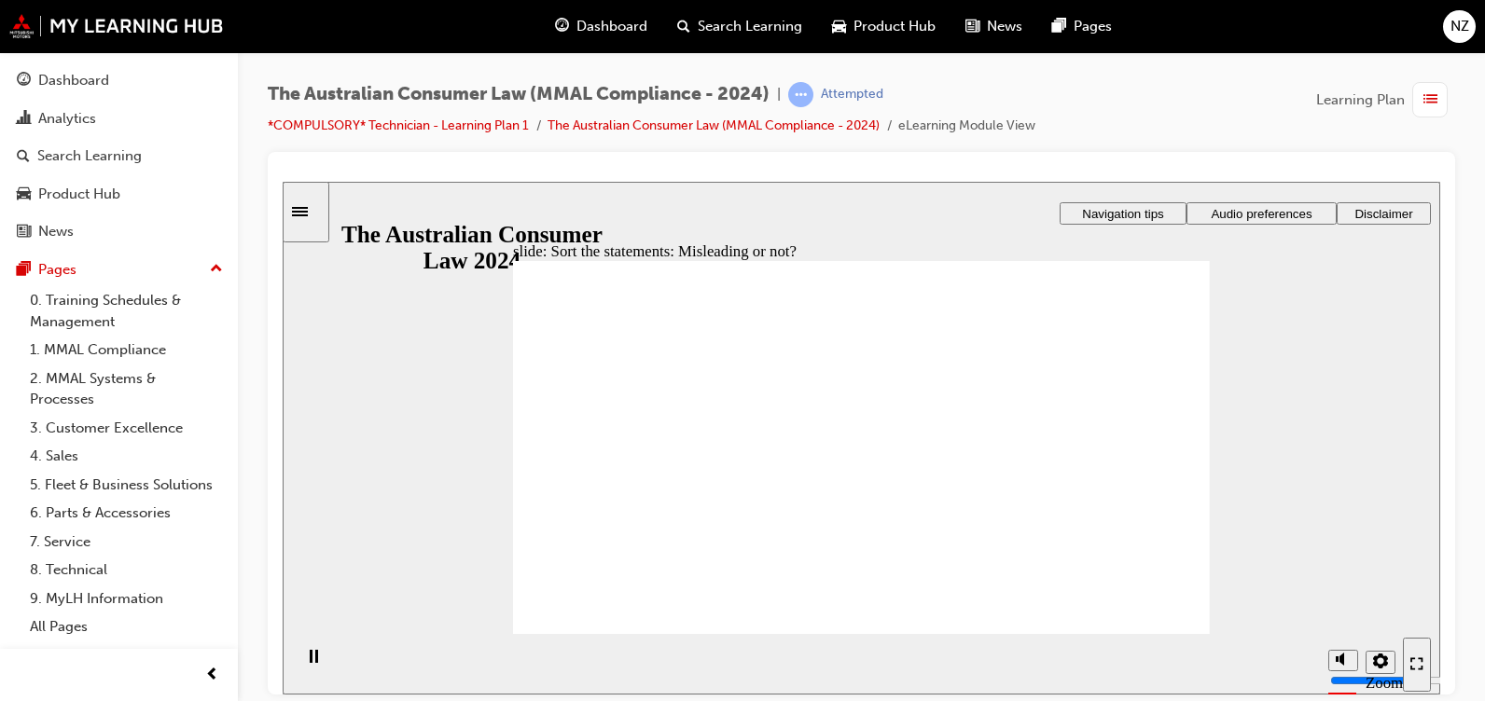
drag, startPoint x: 820, startPoint y: 370, endPoint x: 689, endPoint y: 493, distance: 179.5
drag, startPoint x: 844, startPoint y: 397, endPoint x: 963, endPoint y: 508, distance: 162.3
drag, startPoint x: 890, startPoint y: 390, endPoint x: 834, endPoint y: 398, distance: 56.6
drag, startPoint x: 870, startPoint y: 404, endPoint x: 1002, endPoint y: 512, distance: 170.3
drag, startPoint x: 898, startPoint y: 411, endPoint x: 755, endPoint y: 527, distance: 184.4
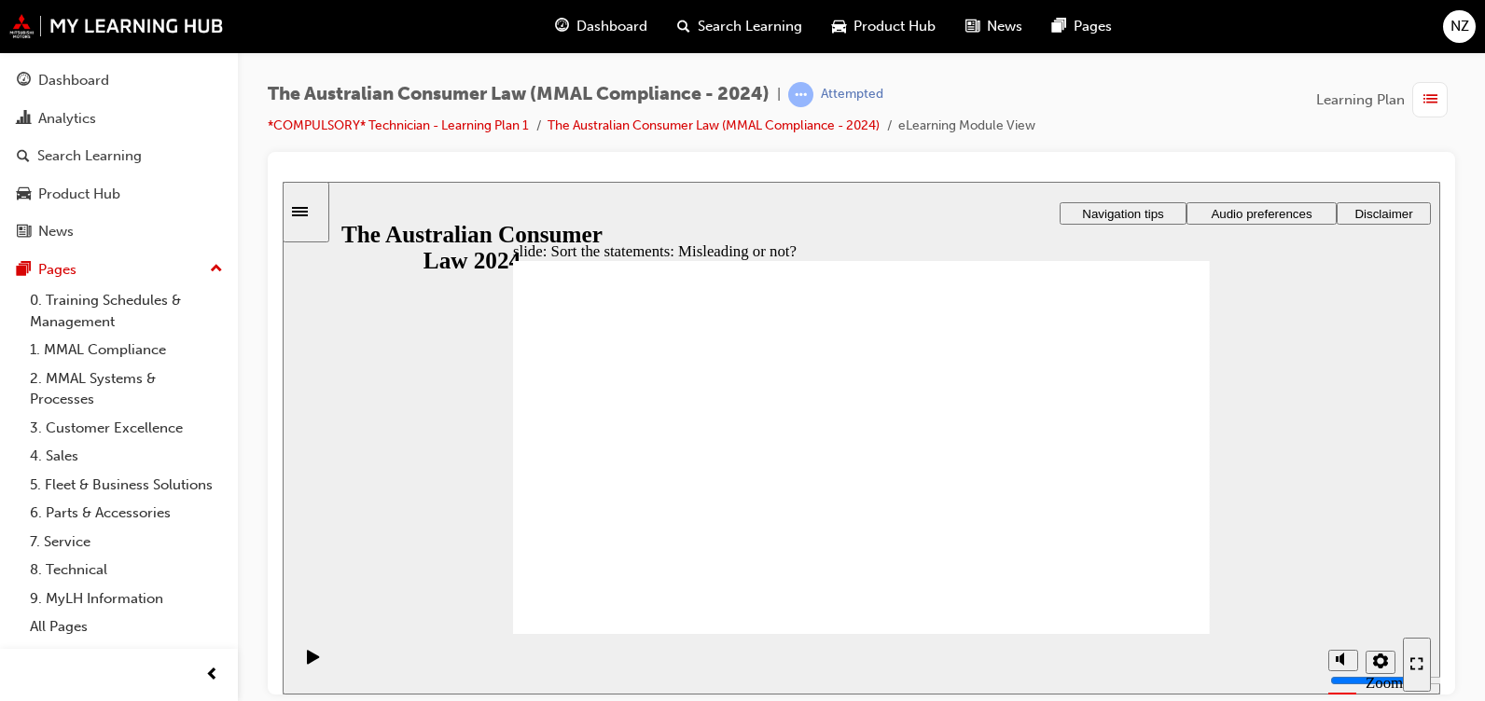
drag, startPoint x: 922, startPoint y: 418, endPoint x: 785, endPoint y: 513, distance: 166.1
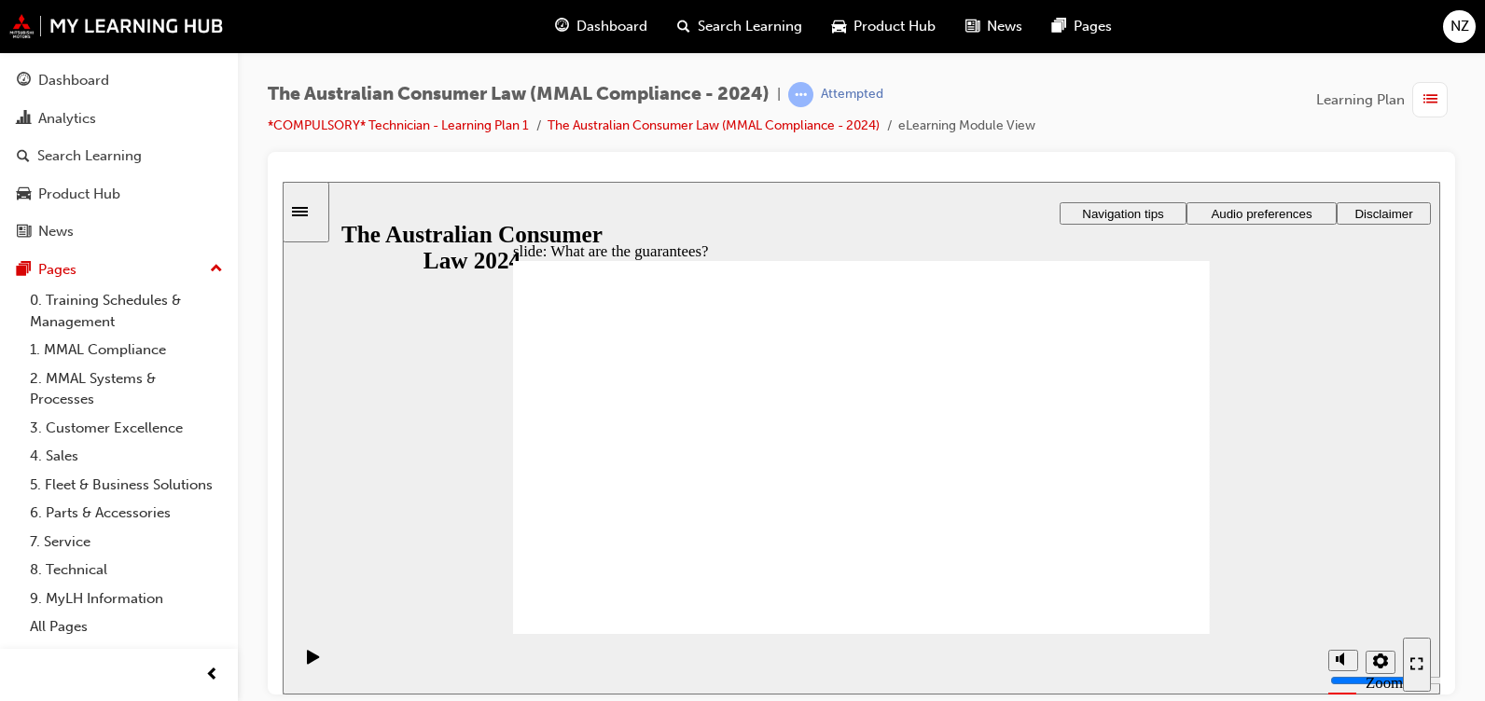
drag, startPoint x: 1085, startPoint y: 426, endPoint x: 1127, endPoint y: 460, distance: 53.8
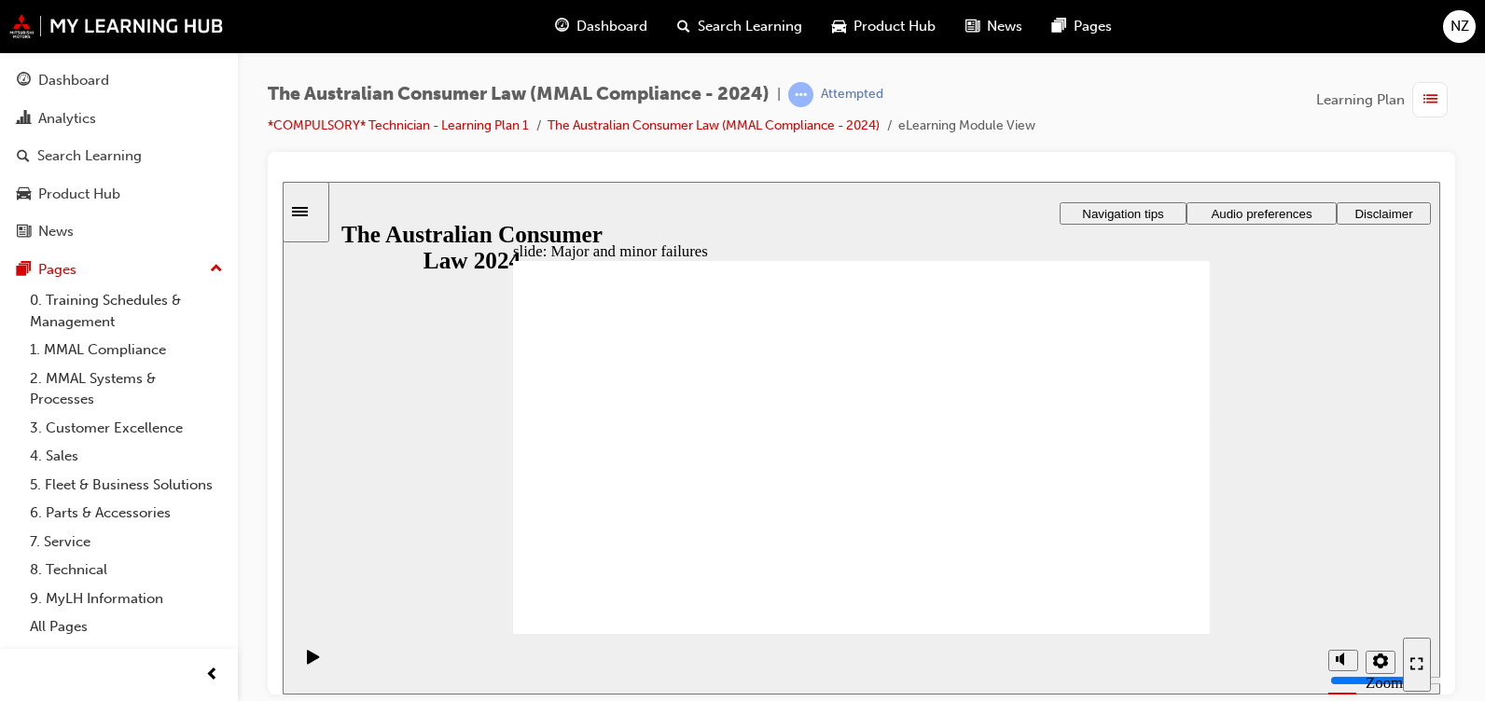
drag, startPoint x: 861, startPoint y: 405, endPoint x: 1058, endPoint y: 531, distance: 233.7
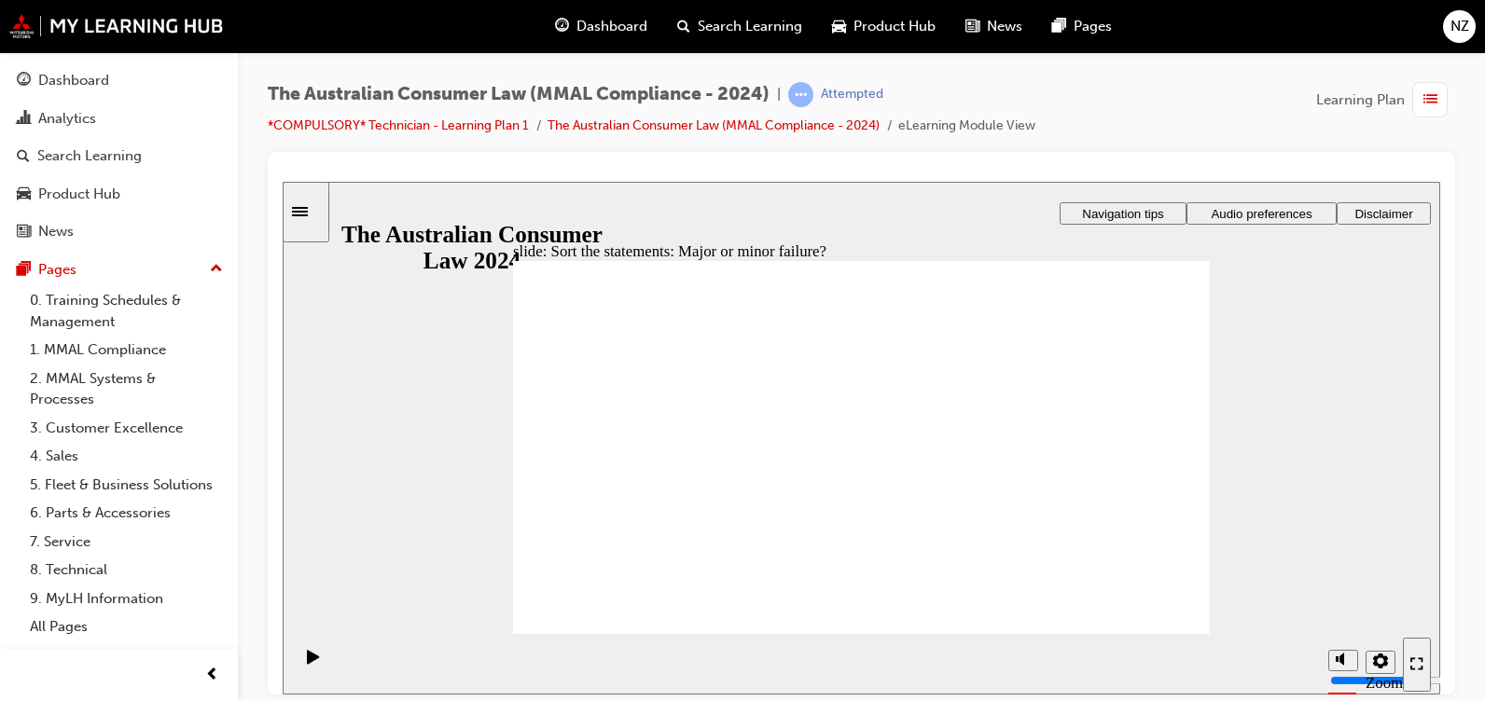
drag, startPoint x: 897, startPoint y: 399, endPoint x: 713, endPoint y: 533, distance: 227.8
drag, startPoint x: 868, startPoint y: 400, endPoint x: 686, endPoint y: 523, distance: 220.4
drag, startPoint x: 848, startPoint y: 408, endPoint x: 1062, endPoint y: 526, distance: 244.3
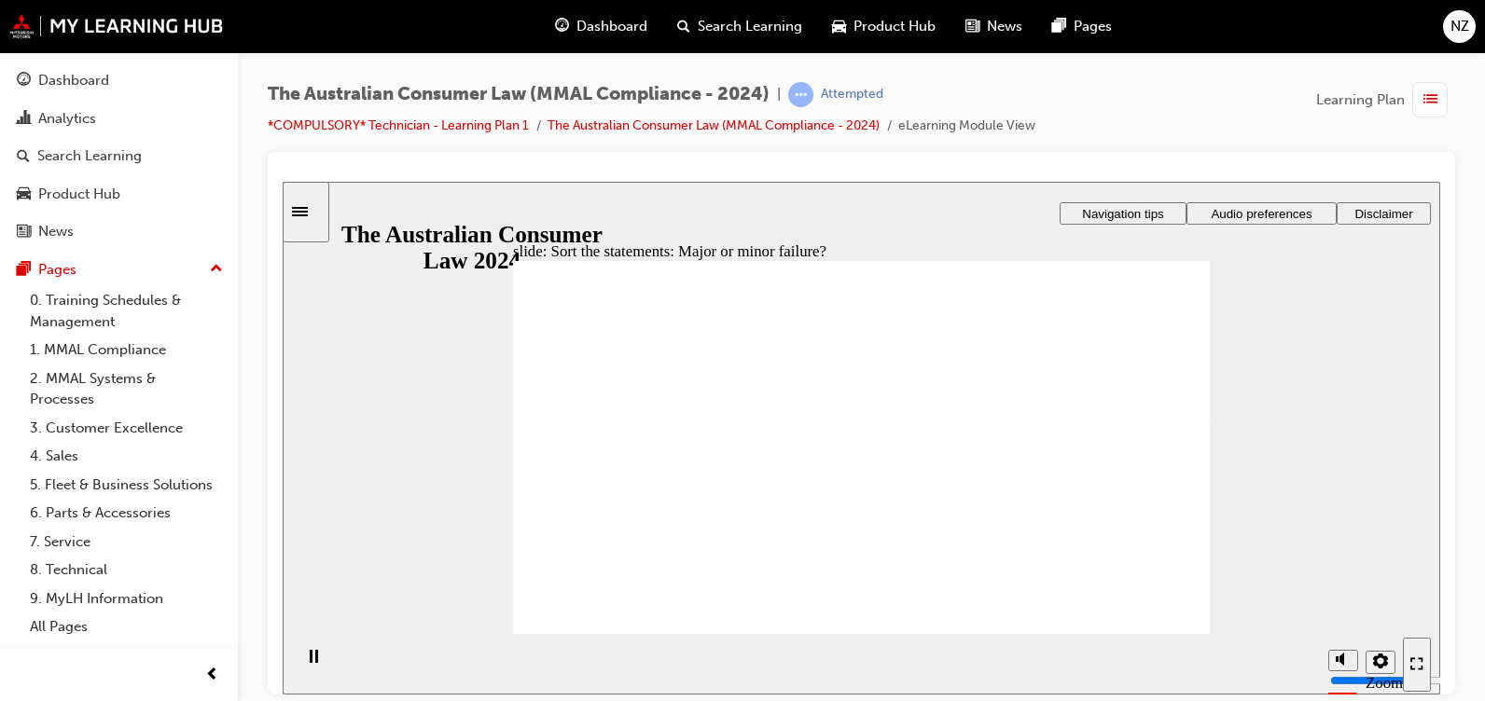
drag, startPoint x: 907, startPoint y: 405, endPoint x: 770, endPoint y: 500, distance: 166.1
drag, startPoint x: 846, startPoint y: 409, endPoint x: 1066, endPoint y: 538, distance: 255.0
drag, startPoint x: 877, startPoint y: 402, endPoint x: 707, endPoint y: 530, distance: 212.5
drag, startPoint x: 907, startPoint y: 400, endPoint x: 728, endPoint y: 534, distance: 223.9
drag, startPoint x: 888, startPoint y: 403, endPoint x: 1092, endPoint y: 539, distance: 245.5
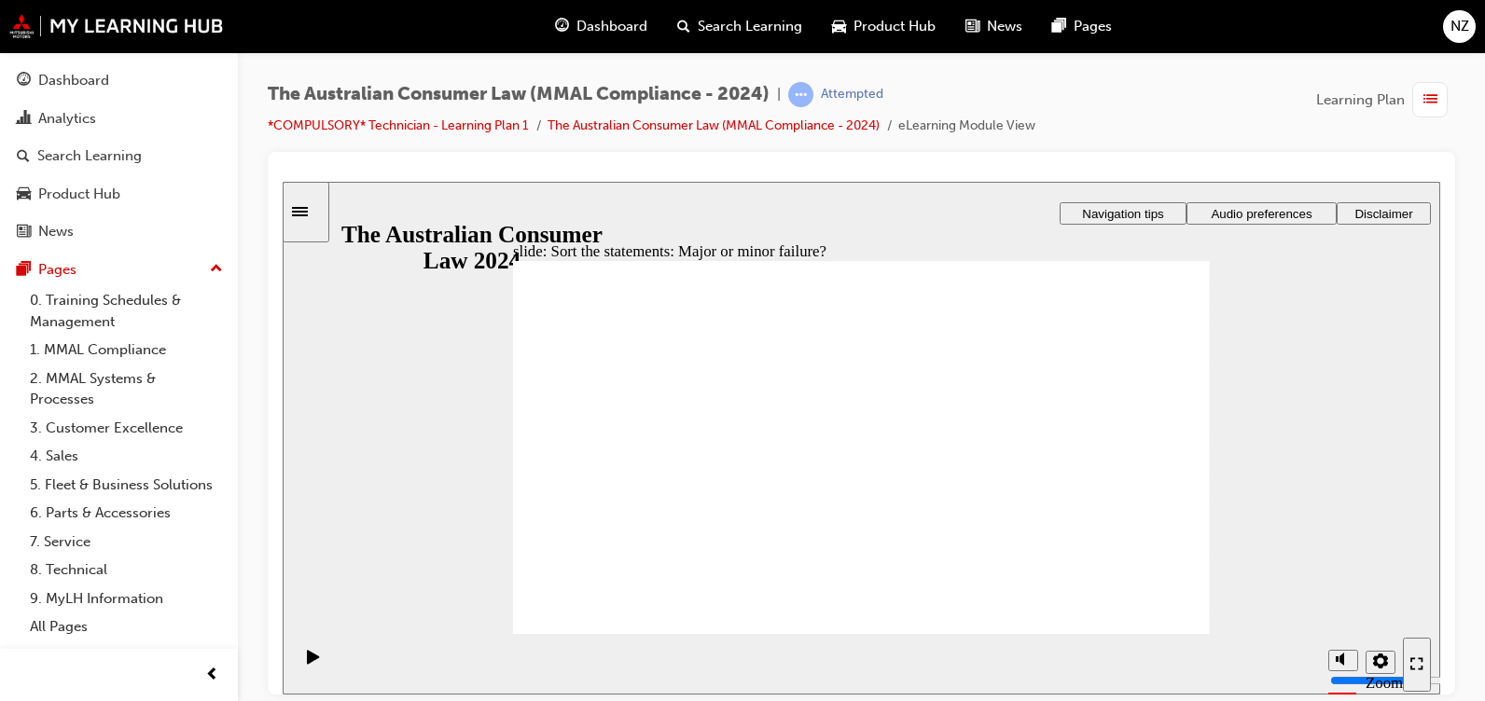
drag, startPoint x: 872, startPoint y: 404, endPoint x: 687, endPoint y: 525, distance: 220.9
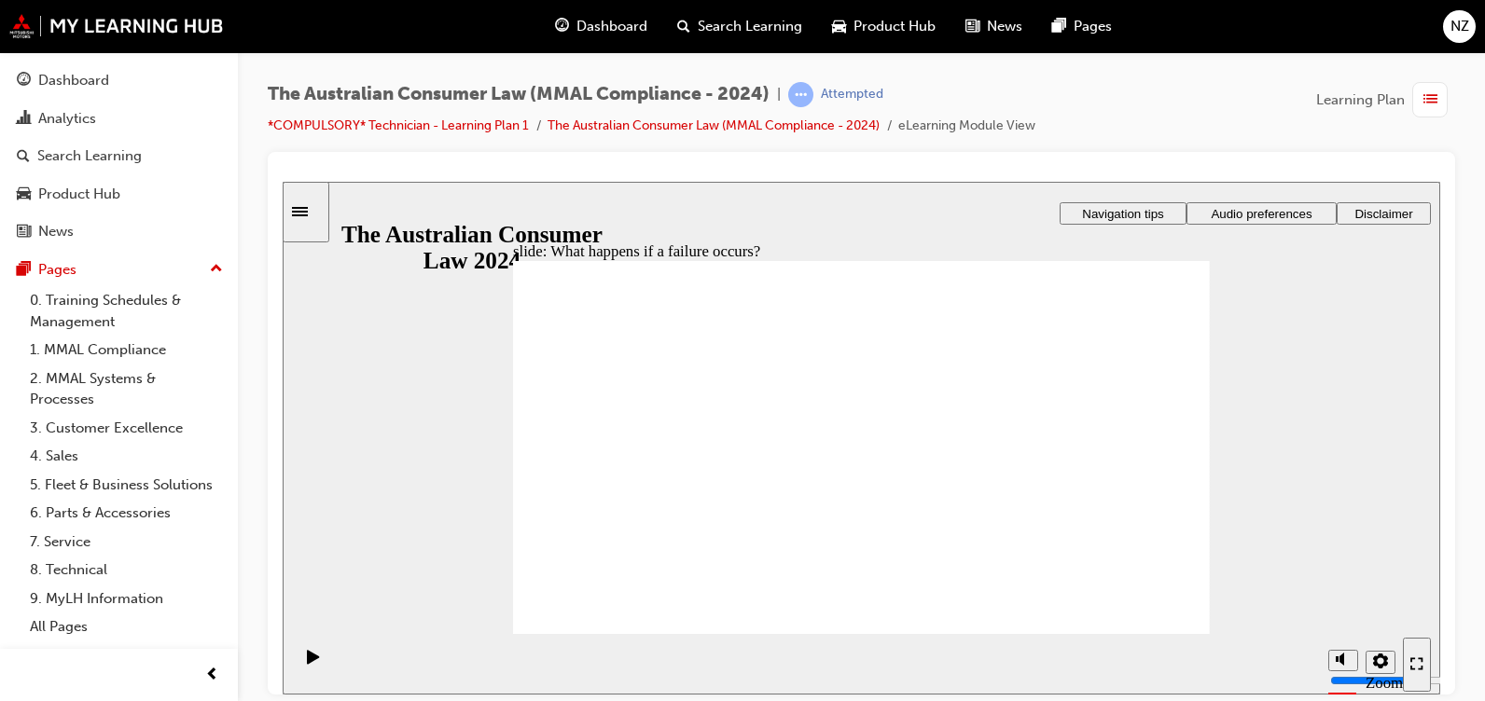
click at [1431, 93] on span "list-icon" at bounding box center [1430, 100] width 14 height 23
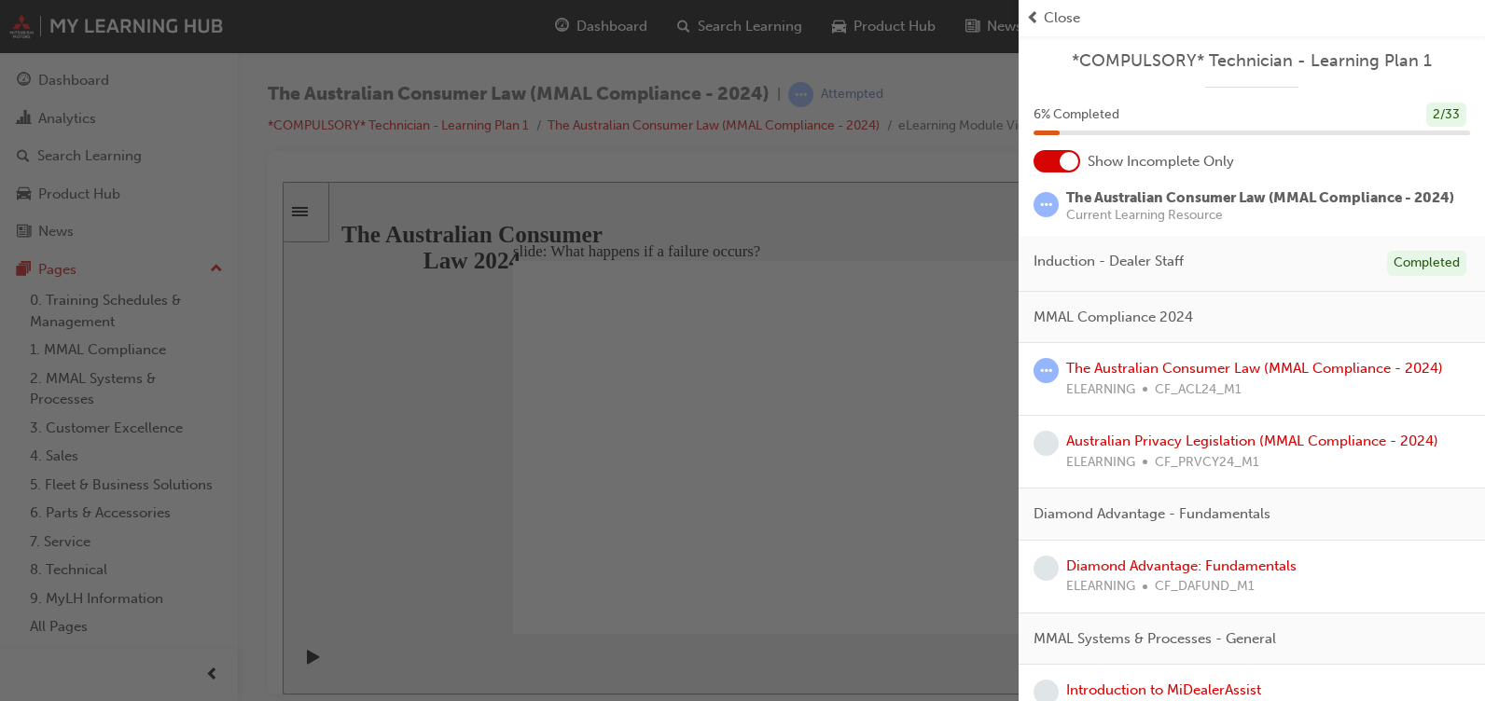
click at [1072, 27] on span "Close" at bounding box center [1062, 17] width 36 height 21
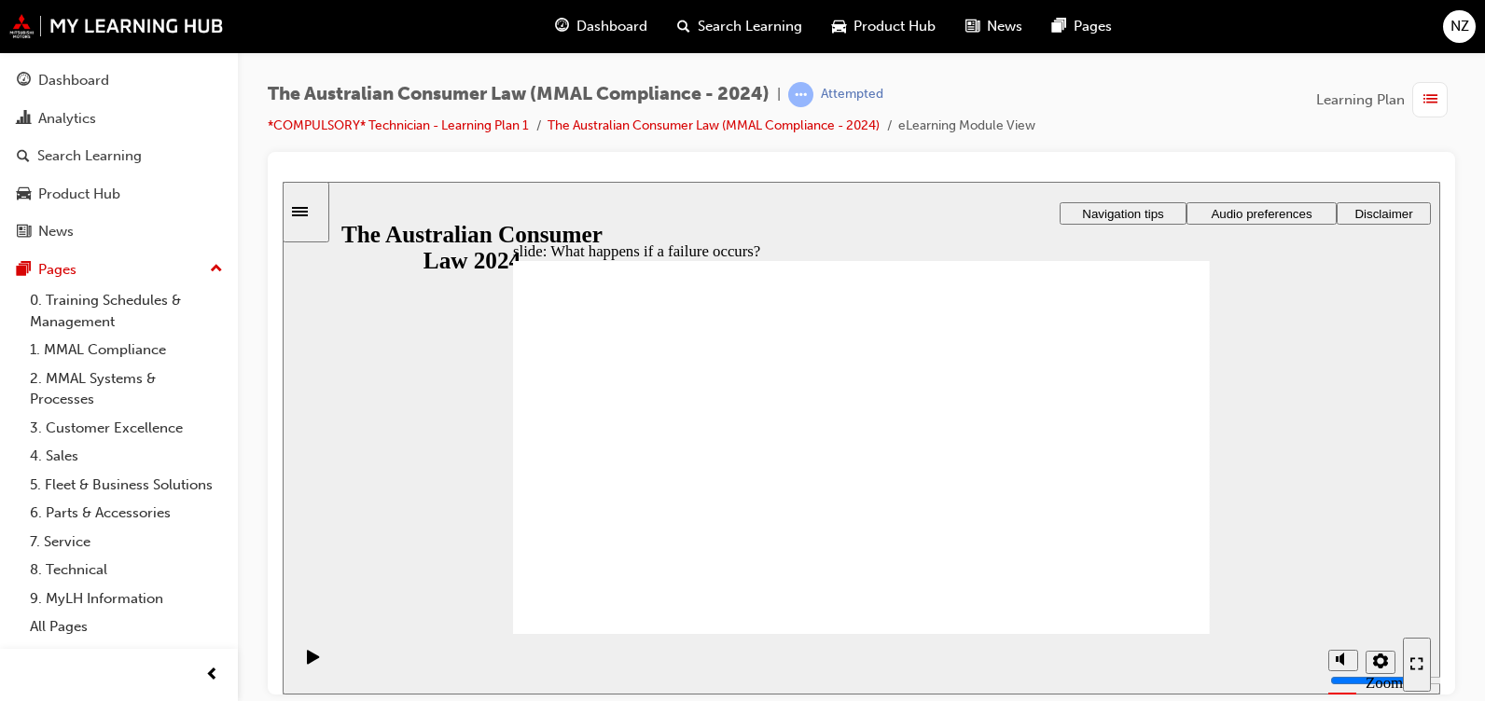
click at [833, 86] on div "Attempted" at bounding box center [852, 95] width 62 height 18
click at [807, 94] on span "learningRecordVerb_ATTEMPT-icon" at bounding box center [800, 94] width 25 height 25
click at [960, 92] on div "The Australian Consumer Law (MMAL Compliance - 2024) | Attempted" at bounding box center [652, 94] width 768 height 25
click at [309, 134] on li "*COMPULSORY* Technician - Learning Plan 1" at bounding box center [408, 126] width 280 height 21
click at [325, 126] on link "*COMPULSORY* Technician - Learning Plan 1" at bounding box center [398, 126] width 261 height 16
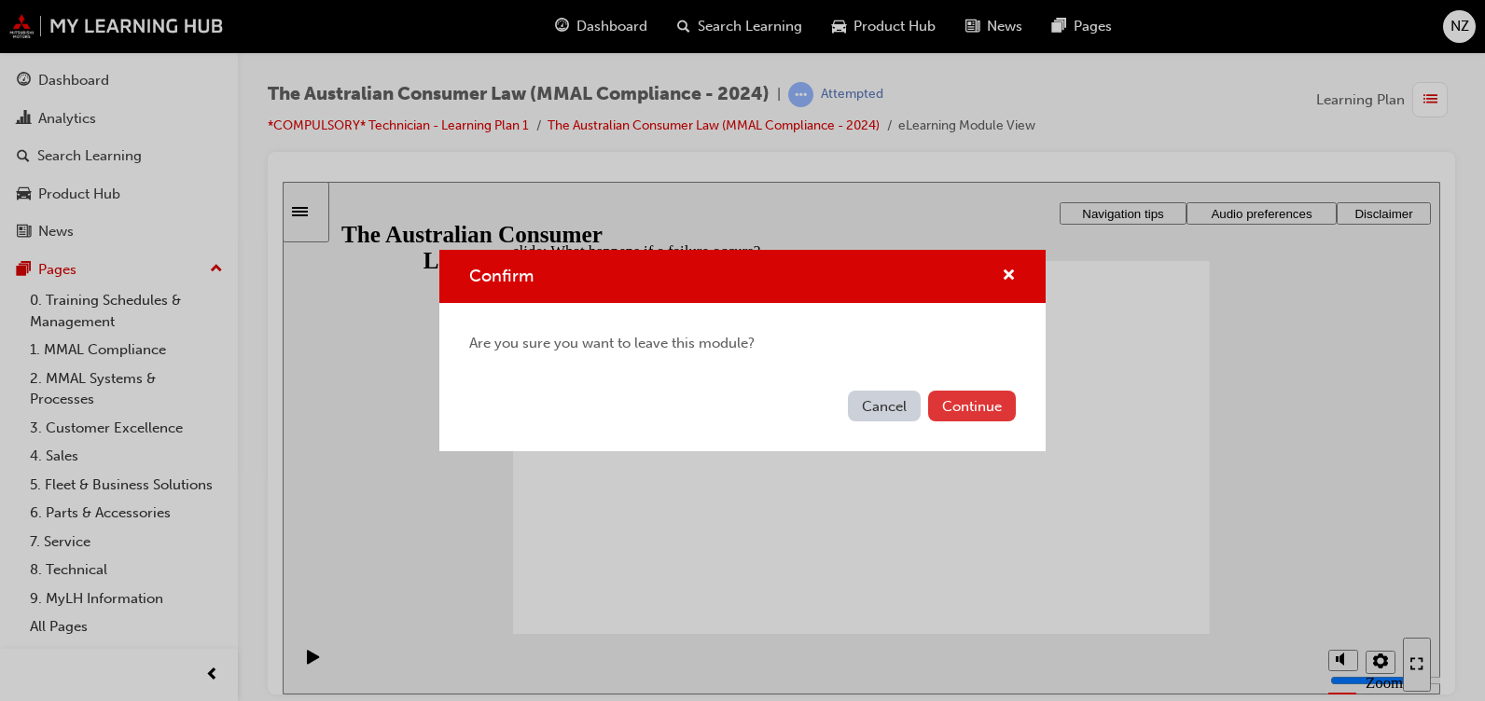
click at [969, 415] on button "Continue" at bounding box center [972, 406] width 88 height 31
